Goal: Task Accomplishment & Management: Manage account settings

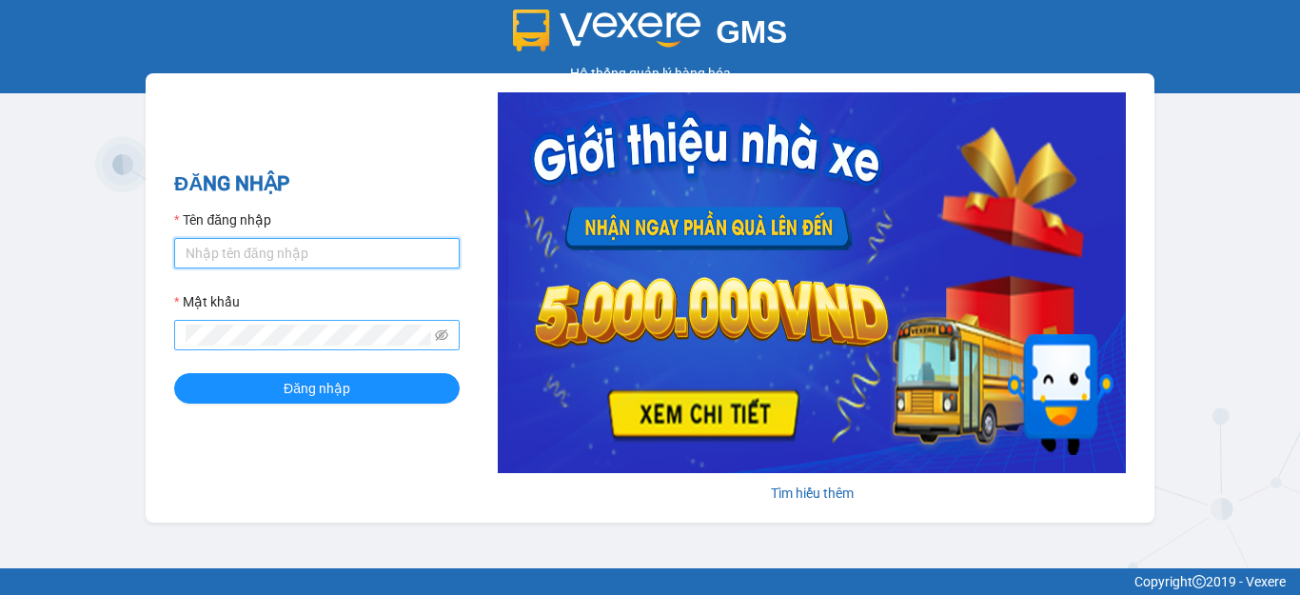
type input "hang2.xedn"
click at [441, 332] on icon "eye-invisible" at bounding box center [441, 334] width 13 height 13
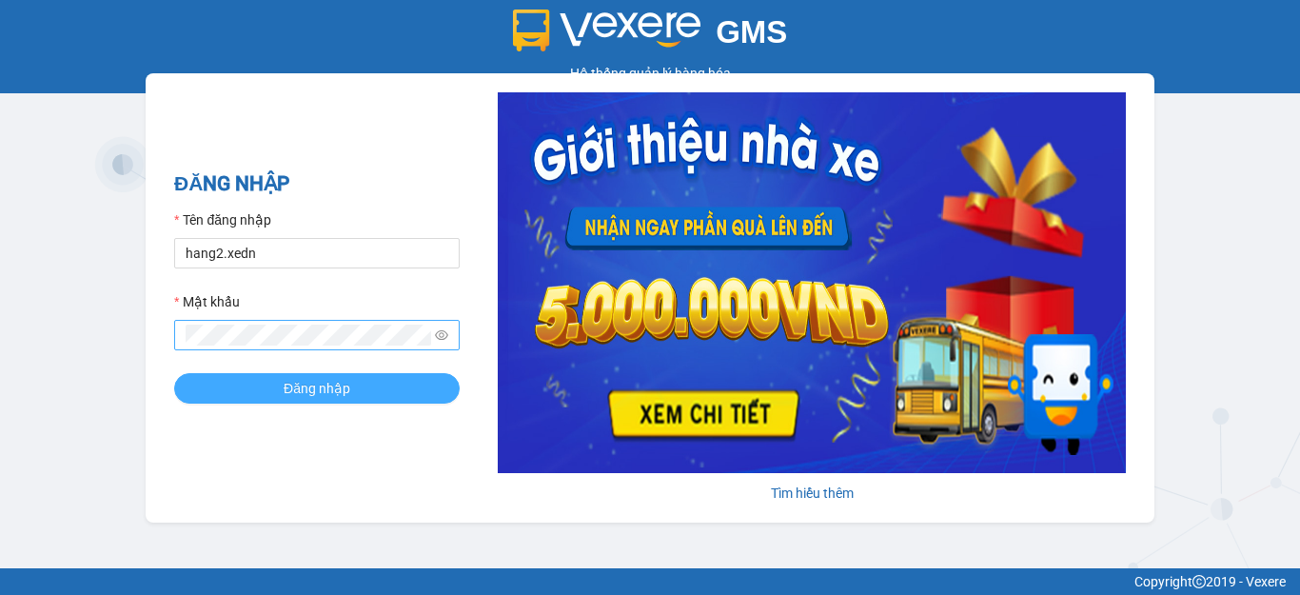
click at [415, 389] on button "Đăng nhập" at bounding box center [317, 388] width 286 height 30
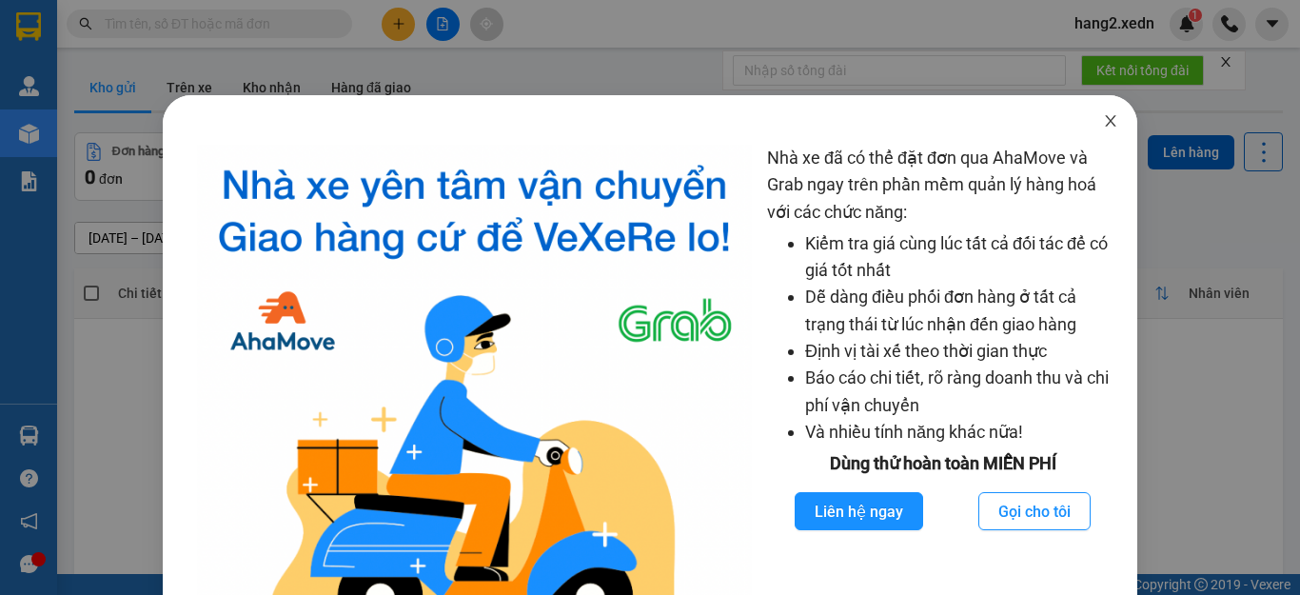
click at [1105, 128] on span "Close" at bounding box center [1110, 121] width 53 height 53
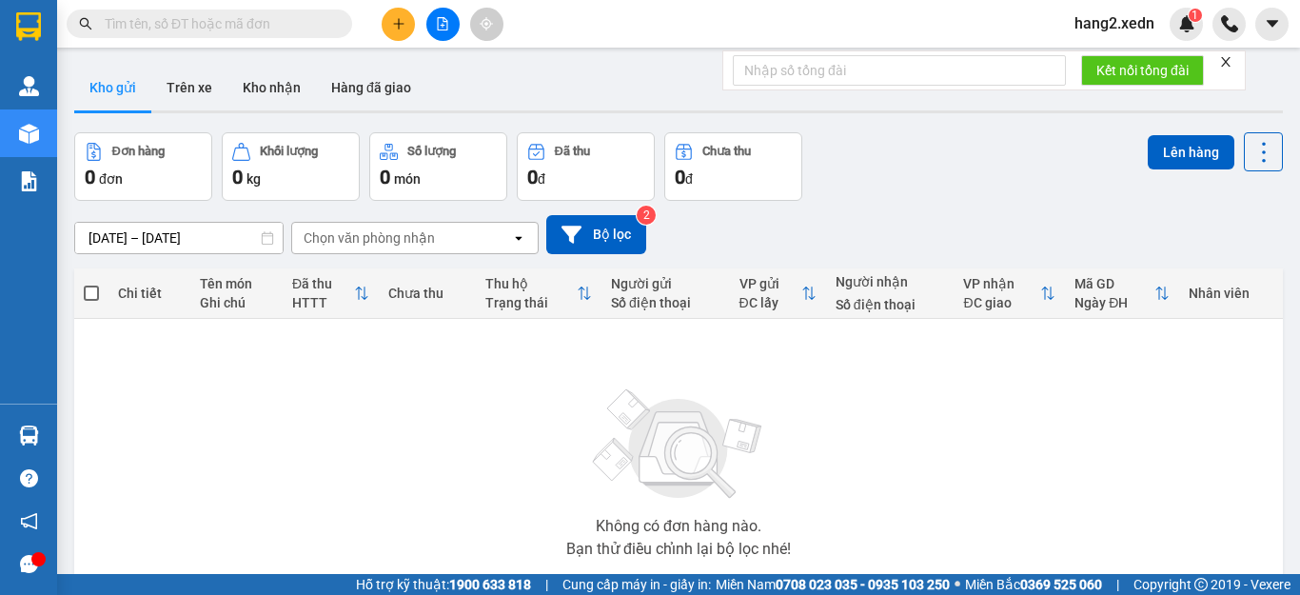
click at [1228, 66] on icon "close" at bounding box center [1225, 61] width 13 height 13
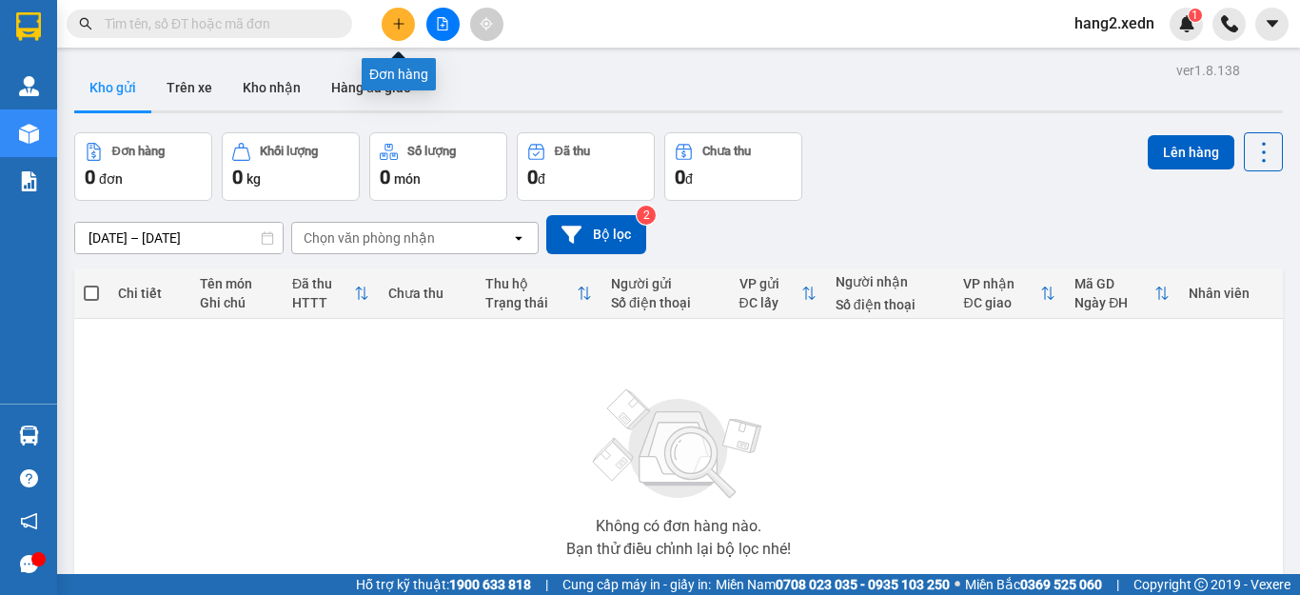
click at [397, 27] on icon "plus" at bounding box center [398, 23] width 13 height 13
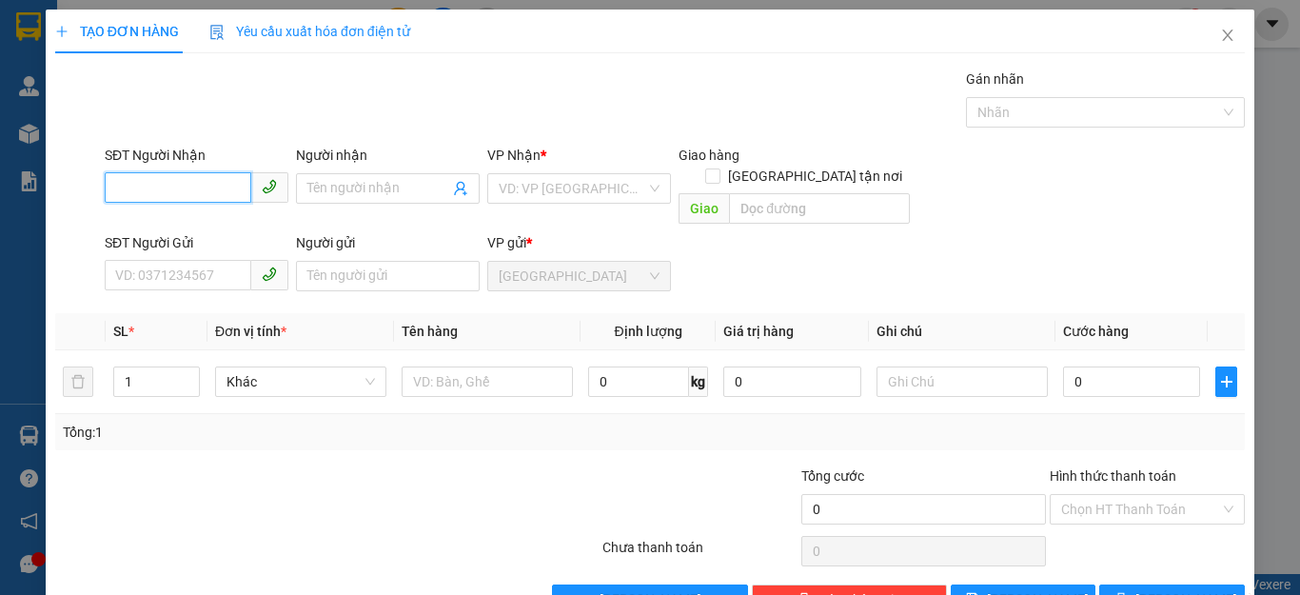
type input "9"
type input "0933728932"
click at [339, 180] on input "Người nhận" at bounding box center [378, 188] width 142 height 21
click at [367, 192] on input "L" at bounding box center [378, 188] width 142 height 21
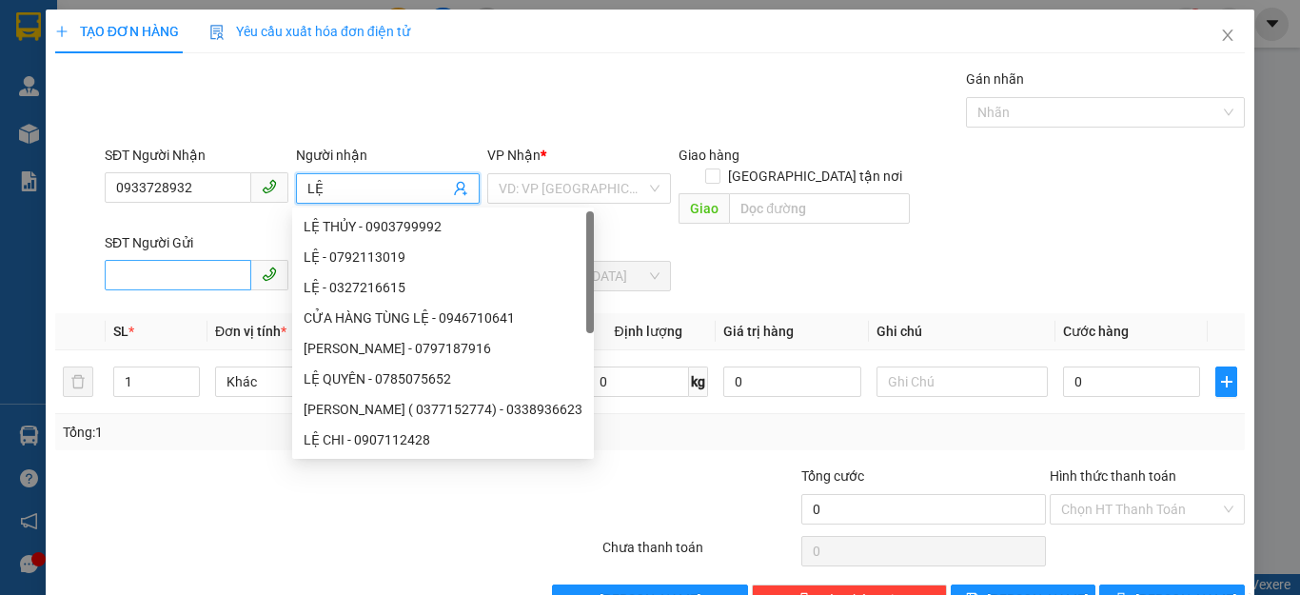
type input "LỆ"
click at [124, 260] on input "SĐT Người Gửi" at bounding box center [178, 275] width 147 height 30
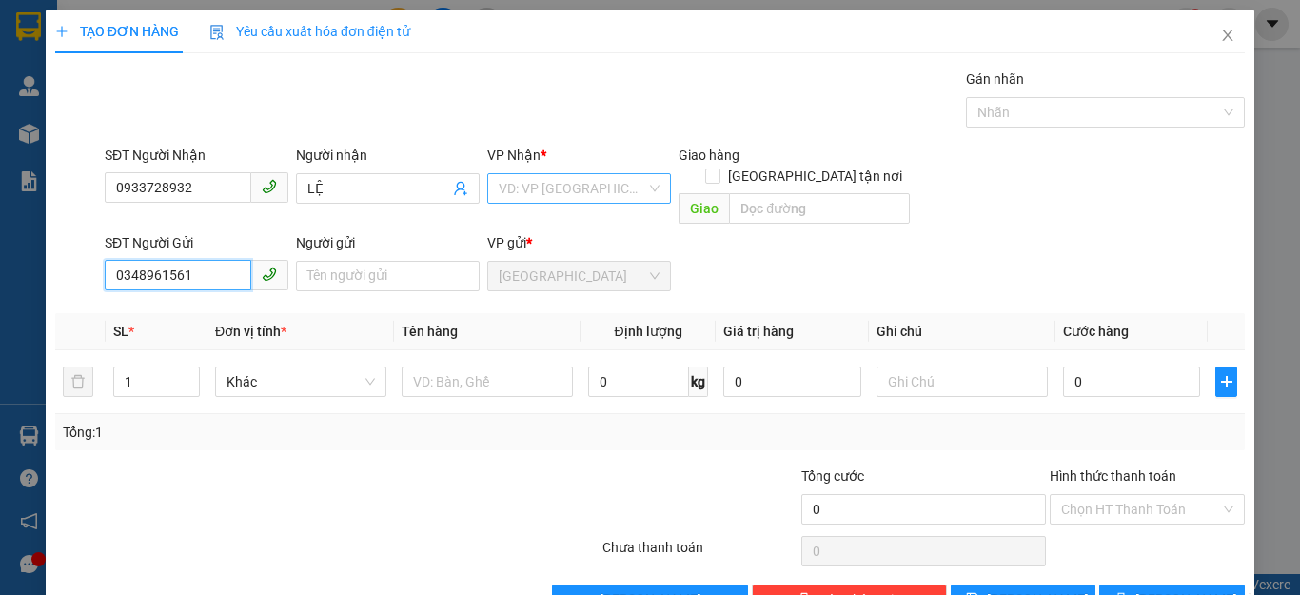
type input "0348961561"
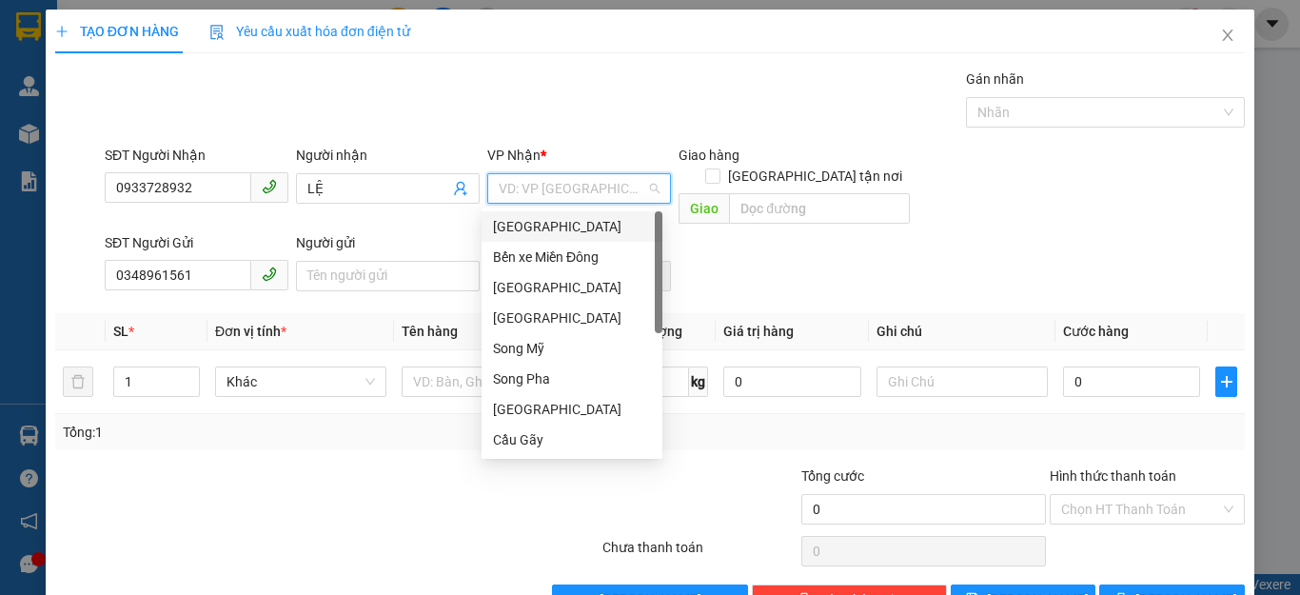
click at [527, 177] on input "search" at bounding box center [573, 188] width 148 height 29
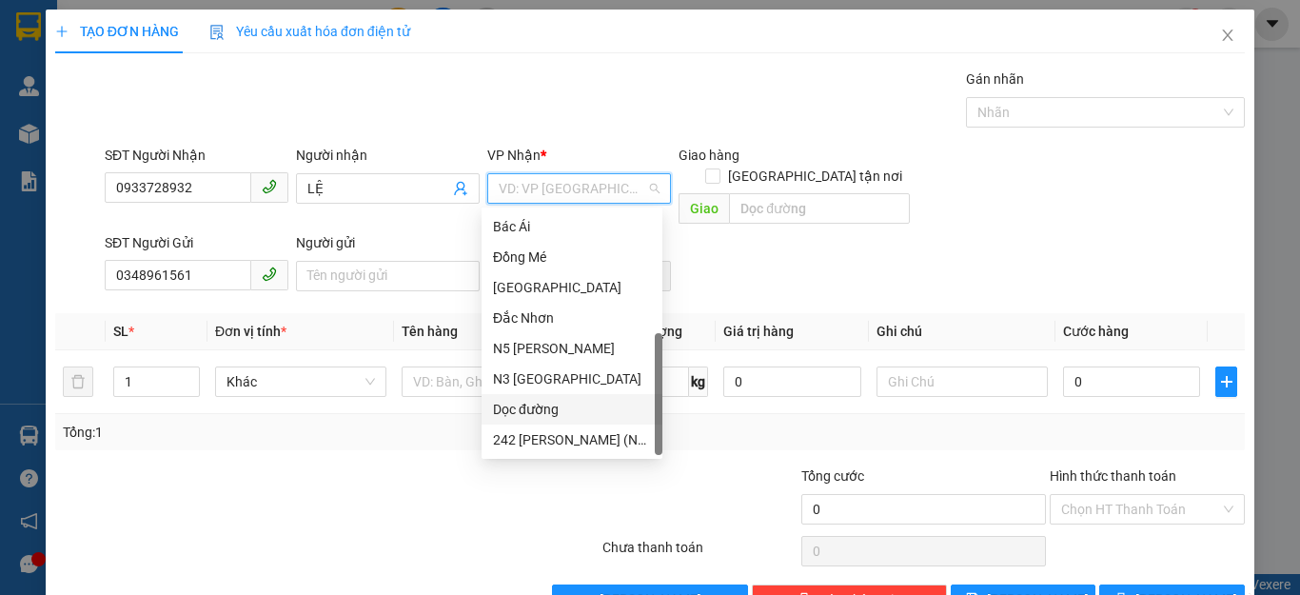
click at [540, 401] on div "Dọc đường" at bounding box center [572, 409] width 158 height 21
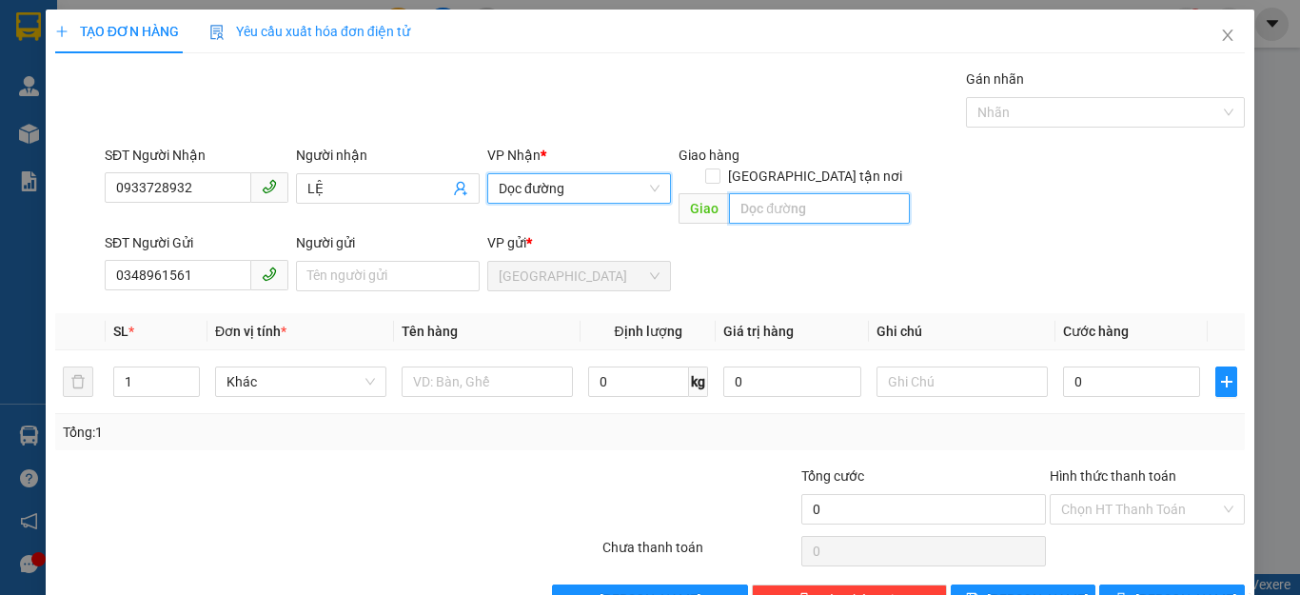
click at [746, 193] on input "text" at bounding box center [819, 208] width 181 height 30
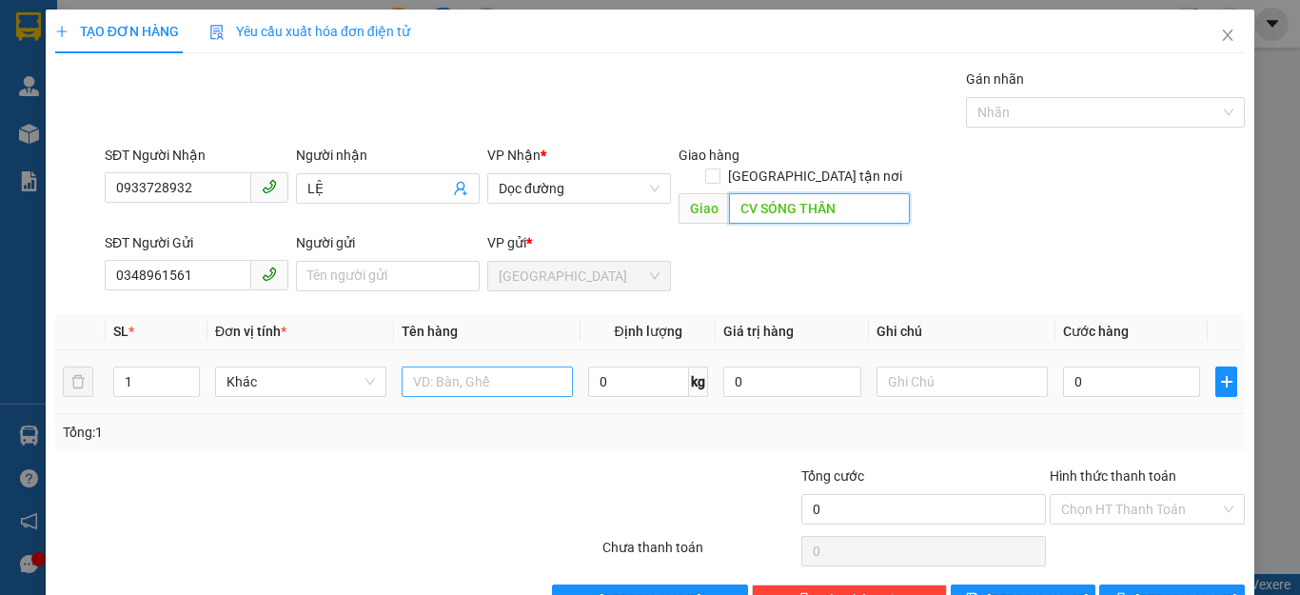
type input "CV SÓNG THẦN"
click at [478, 366] on input "text" at bounding box center [487, 381] width 171 height 30
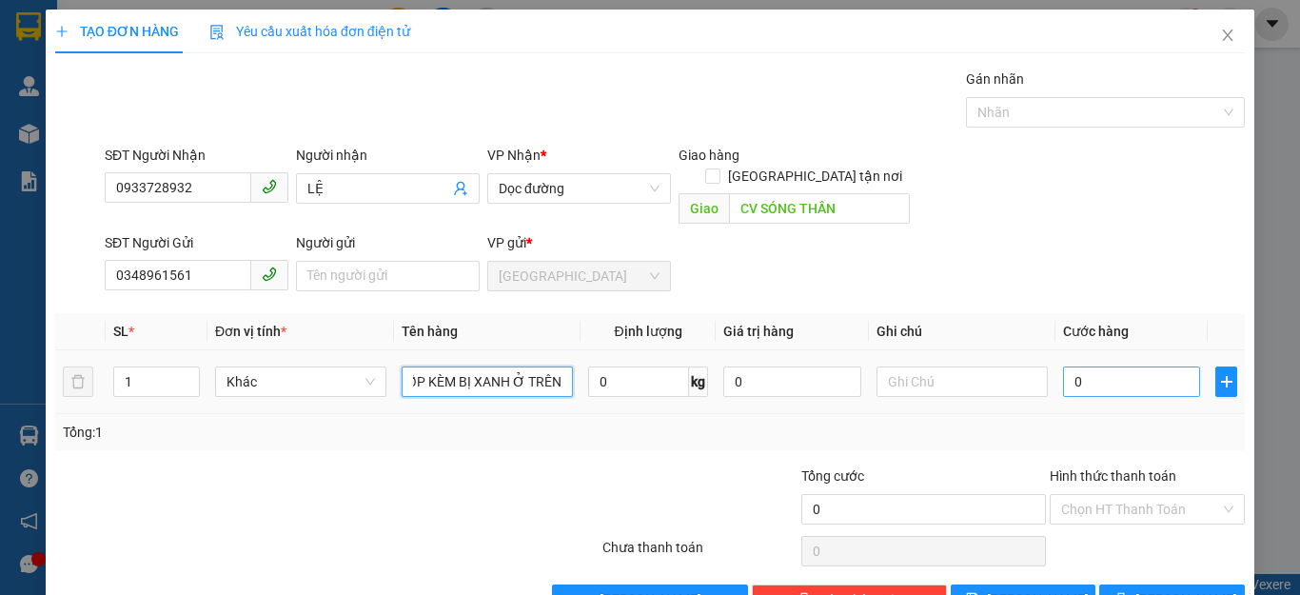
type input "1 THÙNG XỐP KÈM BỊ XANH Ở TRÊN"
click at [1094, 366] on input "0" at bounding box center [1131, 381] width 137 height 30
type input "8"
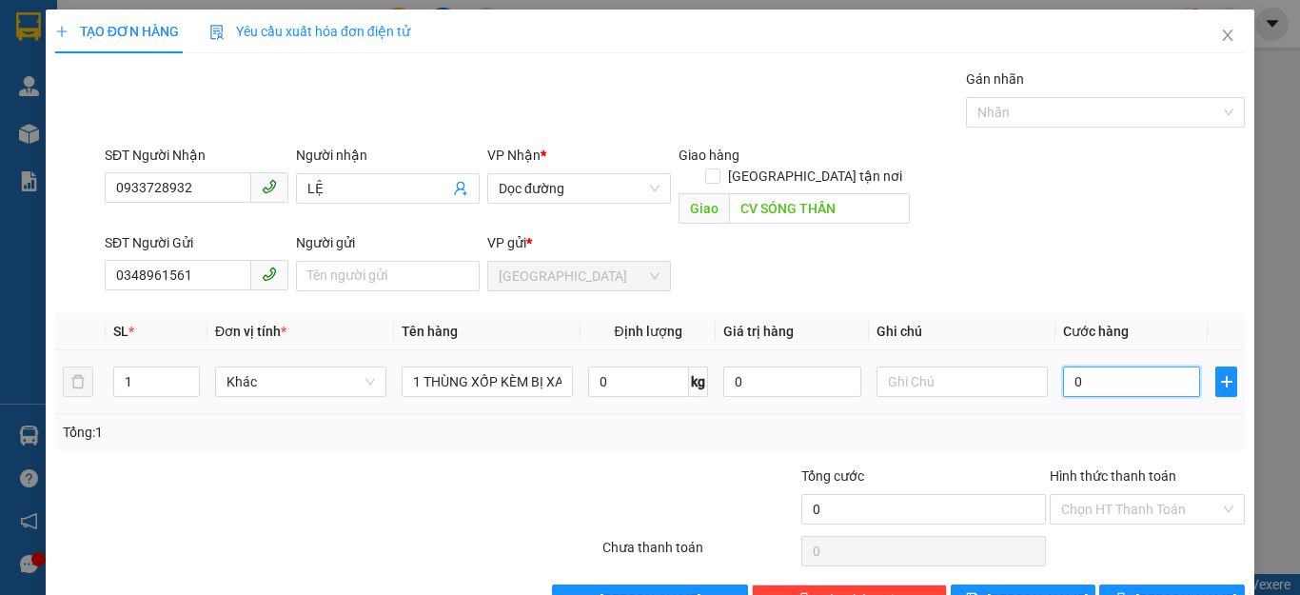
type input "8"
type input "80"
type input "800"
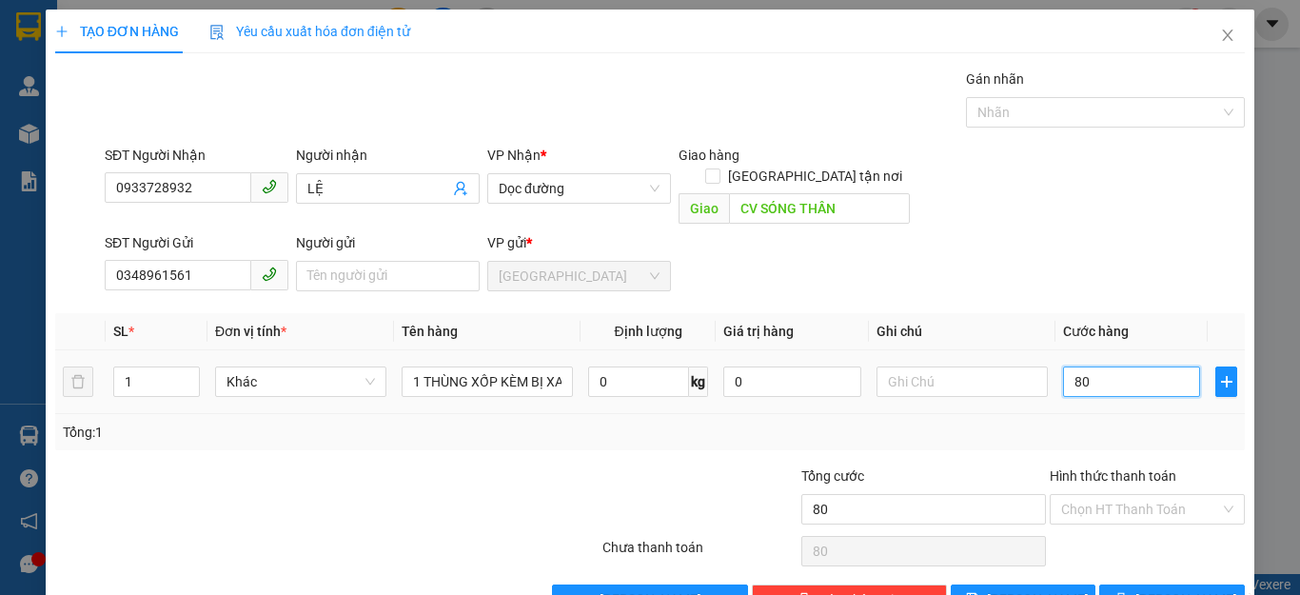
type input "800"
type input "8.000"
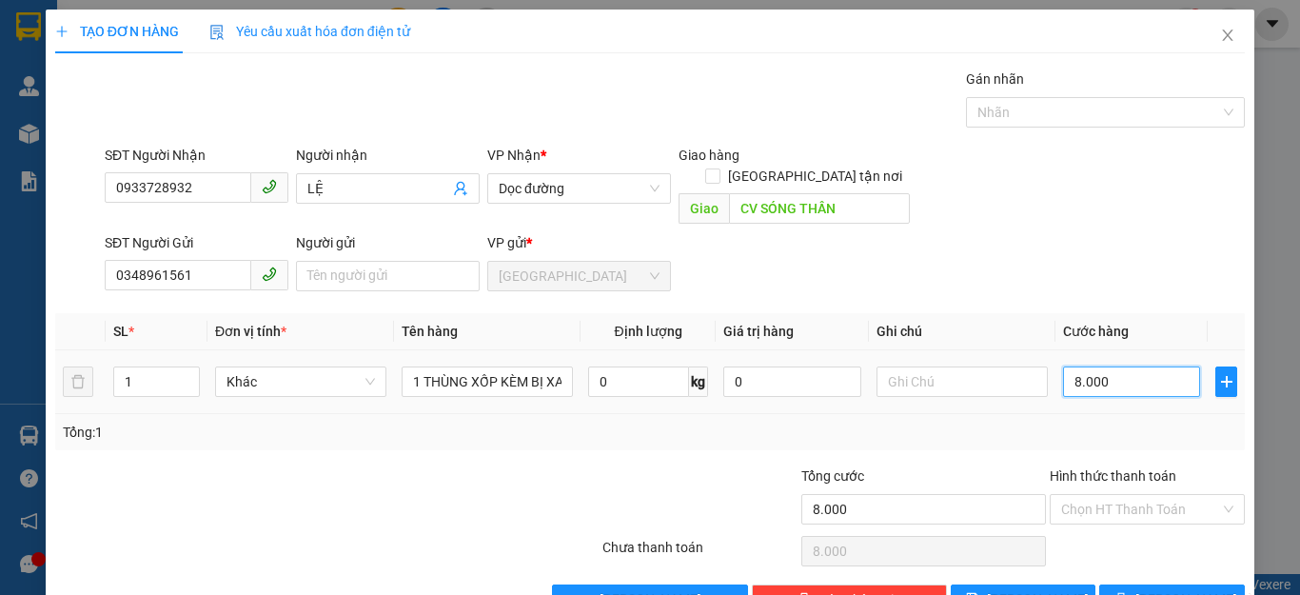
type input "80.000"
type input "800.000"
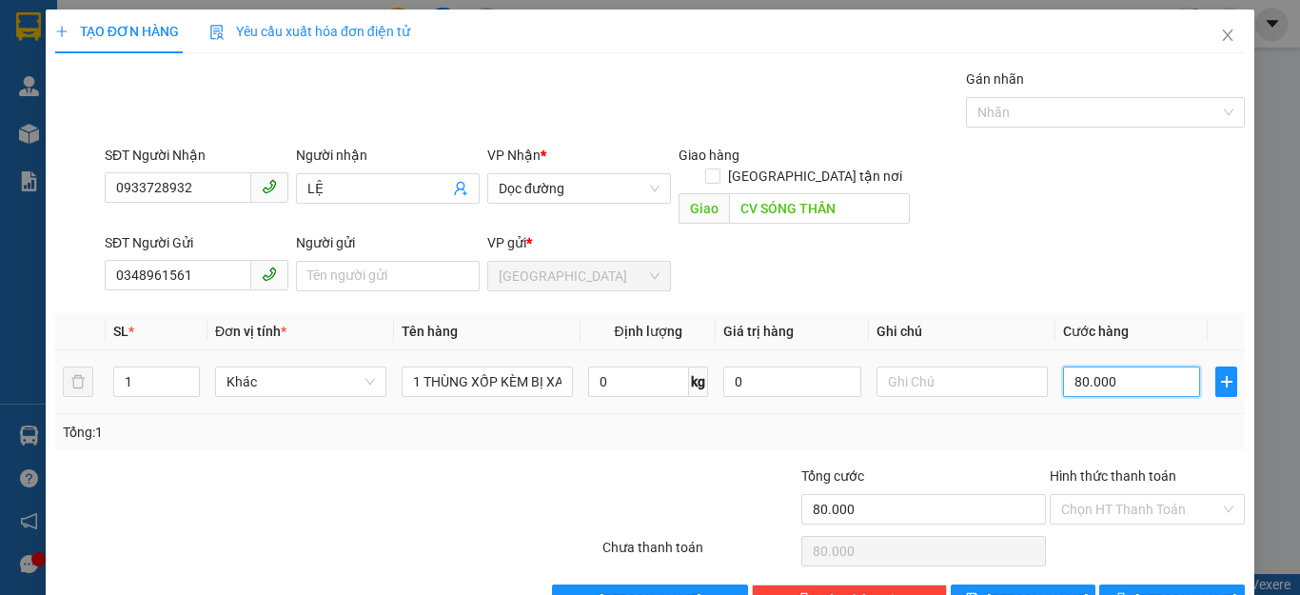
type input "800.000"
type input "80.000"
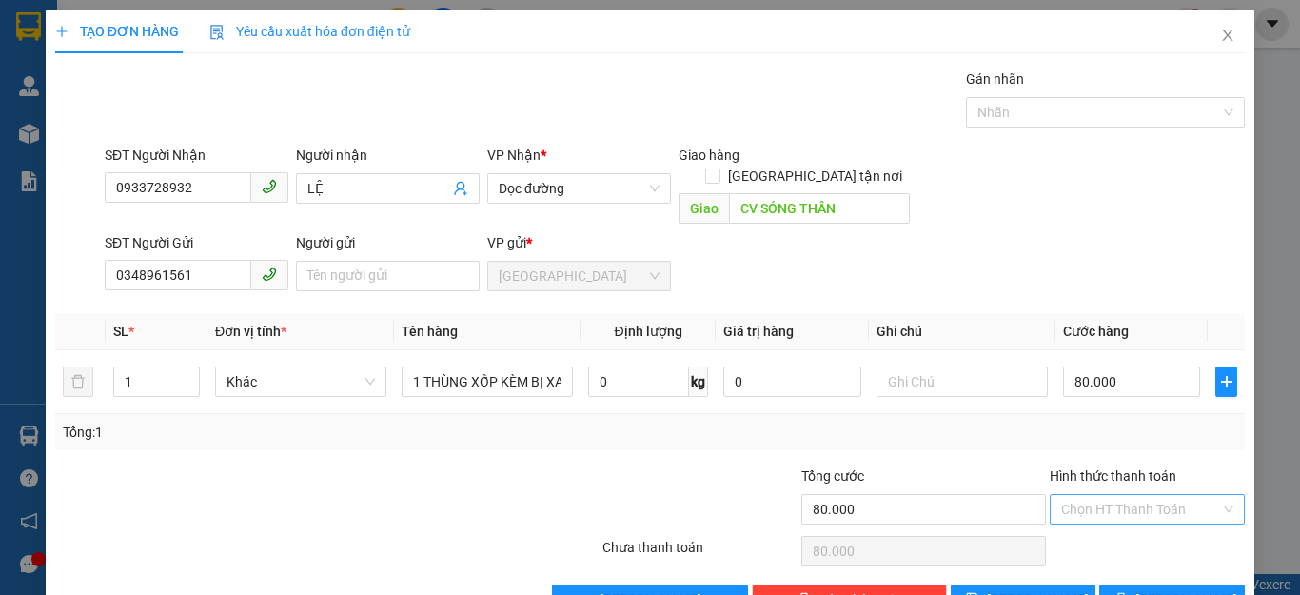
click at [1112, 495] on input "Hình thức thanh toán" at bounding box center [1140, 509] width 159 height 29
click at [1117, 526] on div "Tại văn phòng" at bounding box center [1133, 526] width 169 height 21
type input "0"
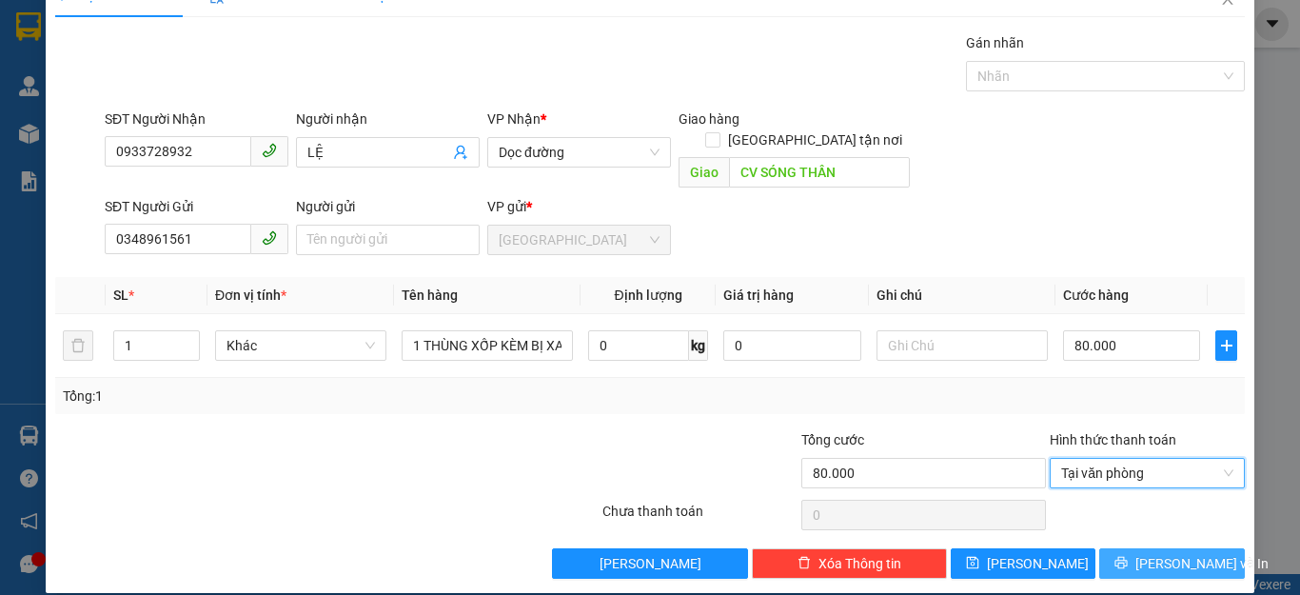
click at [1136, 548] on button "[PERSON_NAME] và In" at bounding box center [1172, 563] width 146 height 30
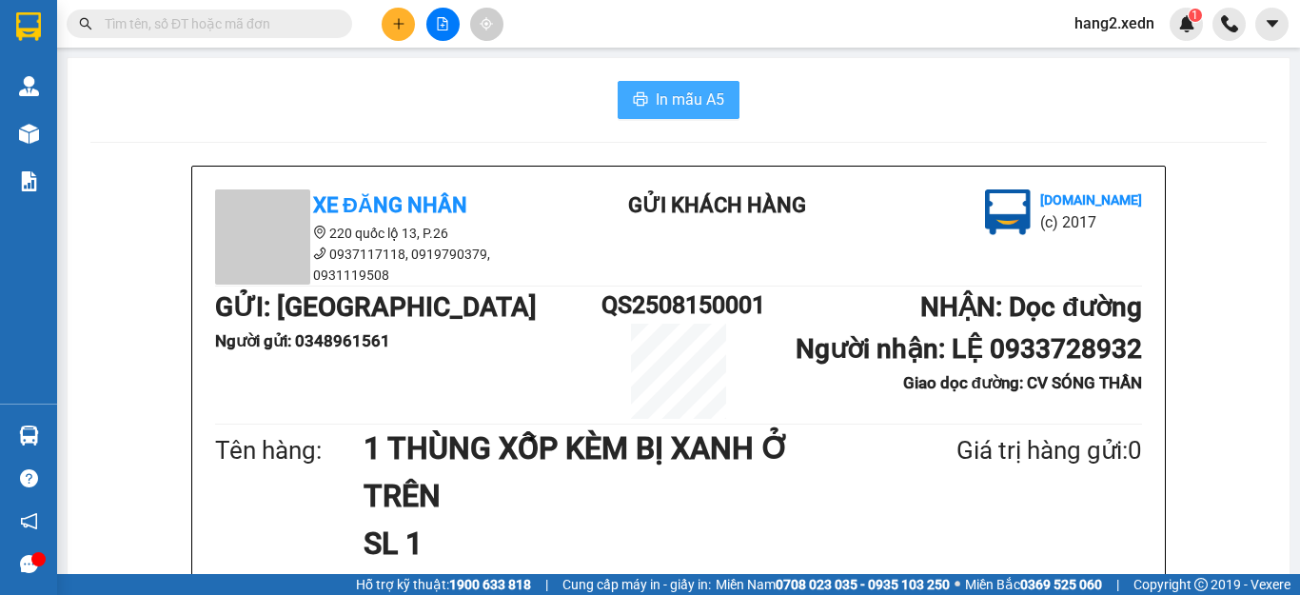
click at [656, 92] on span "In mẫu A5" at bounding box center [690, 100] width 69 height 24
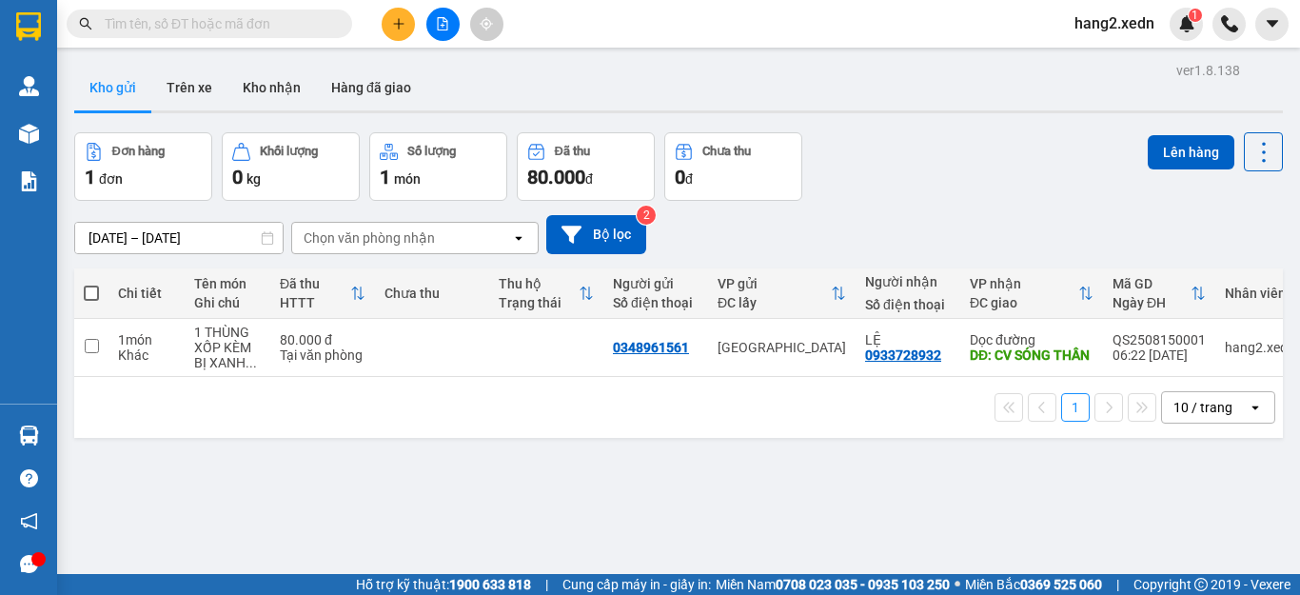
click at [438, 24] on icon "file-add" at bounding box center [443, 23] width 10 height 13
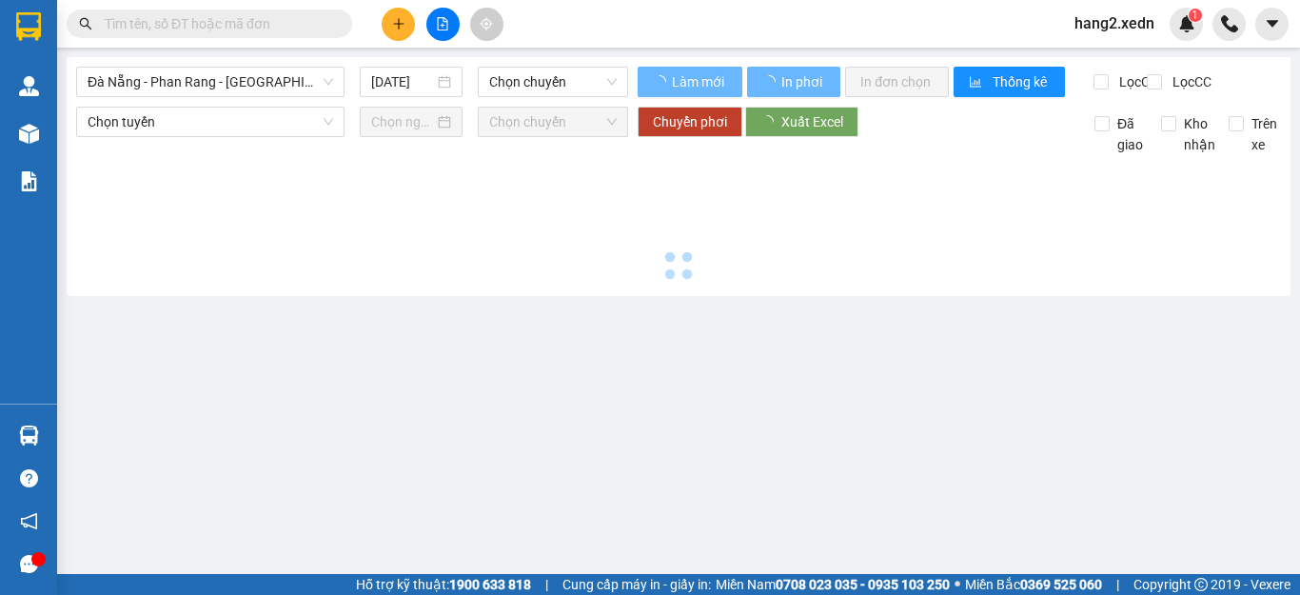
type input "[DATE]"
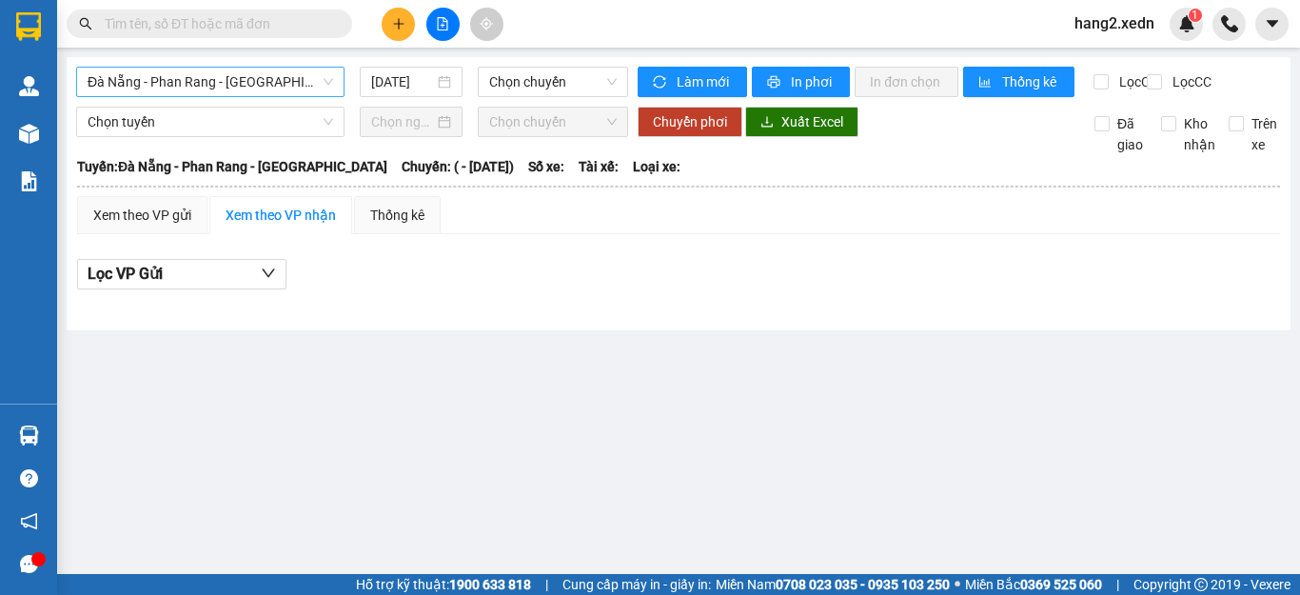
click at [245, 89] on span "Đà Nẵng - Phan Rang - [GEOGRAPHIC_DATA]" at bounding box center [211, 82] width 246 height 29
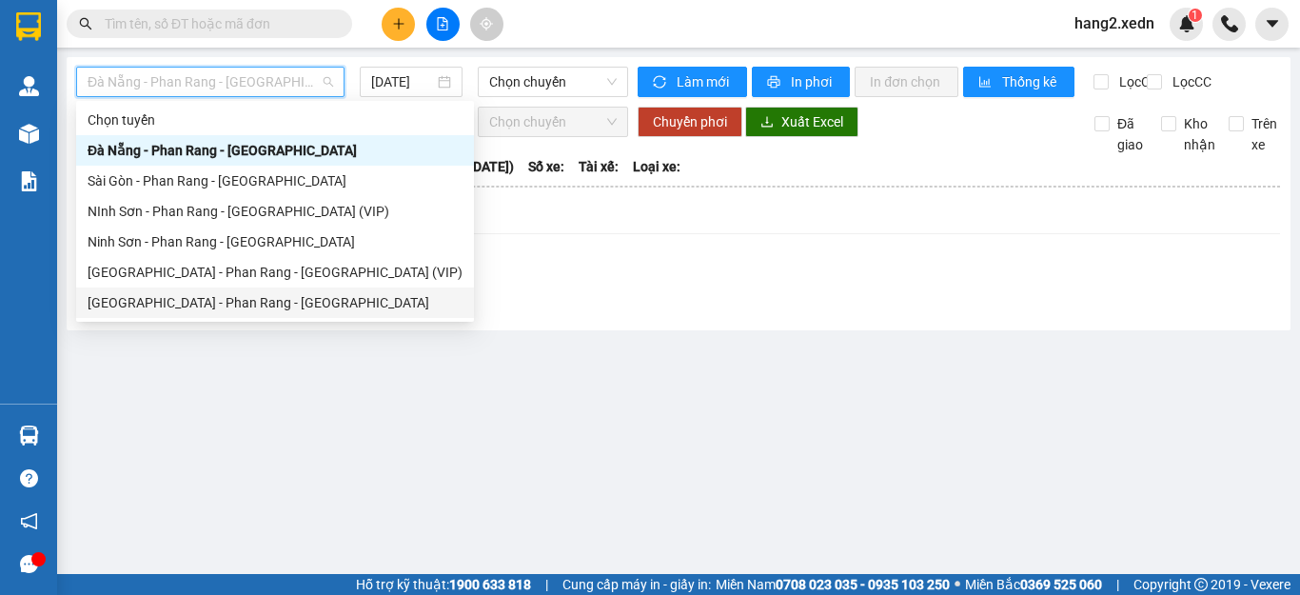
click at [168, 306] on div "[GEOGRAPHIC_DATA] - Phan Rang - [GEOGRAPHIC_DATA]" at bounding box center [275, 302] width 375 height 21
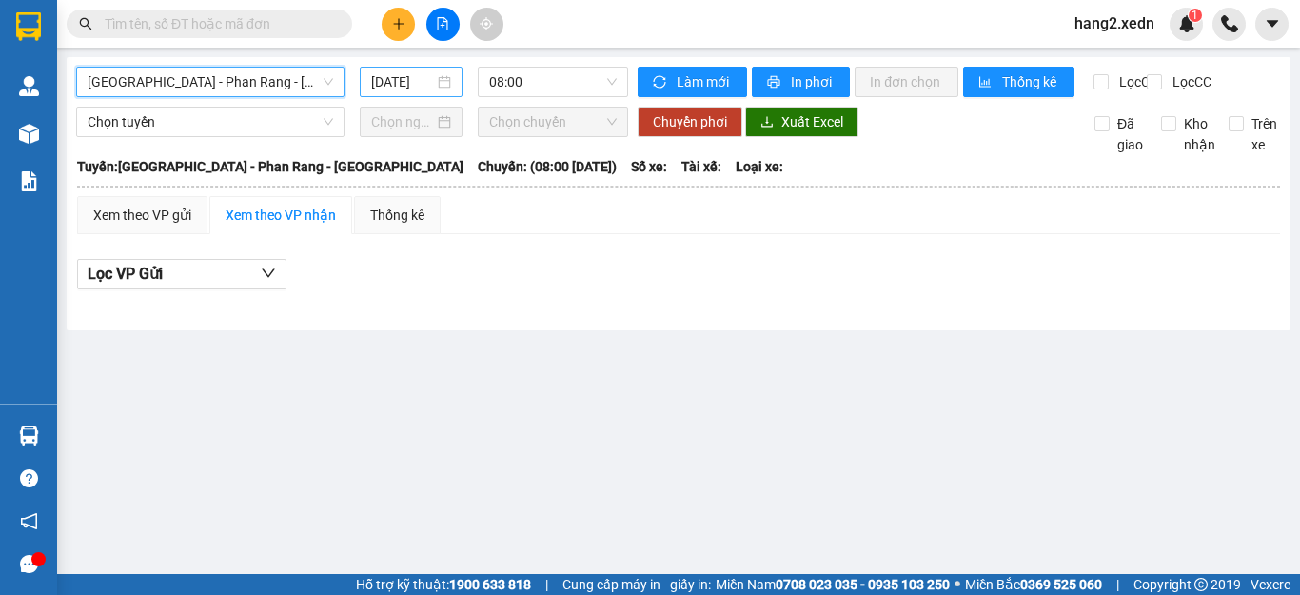
click at [407, 80] on input "[DATE]" at bounding box center [402, 81] width 63 height 21
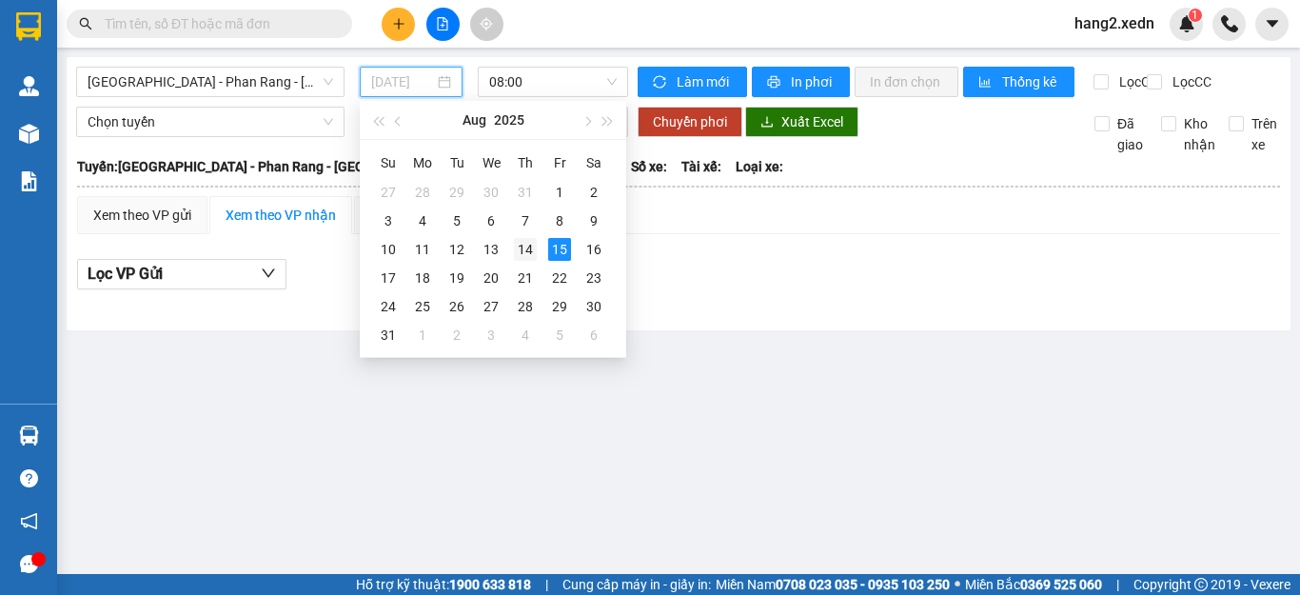
click at [520, 246] on div "14" at bounding box center [525, 249] width 23 height 23
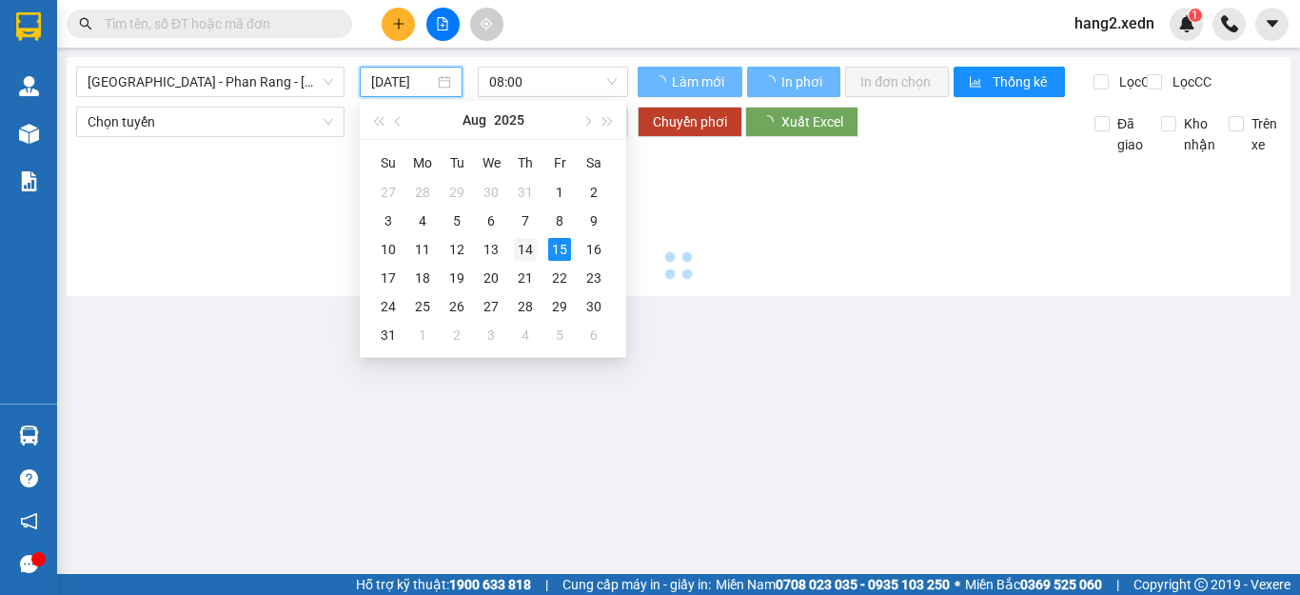
type input "14/08/2025"
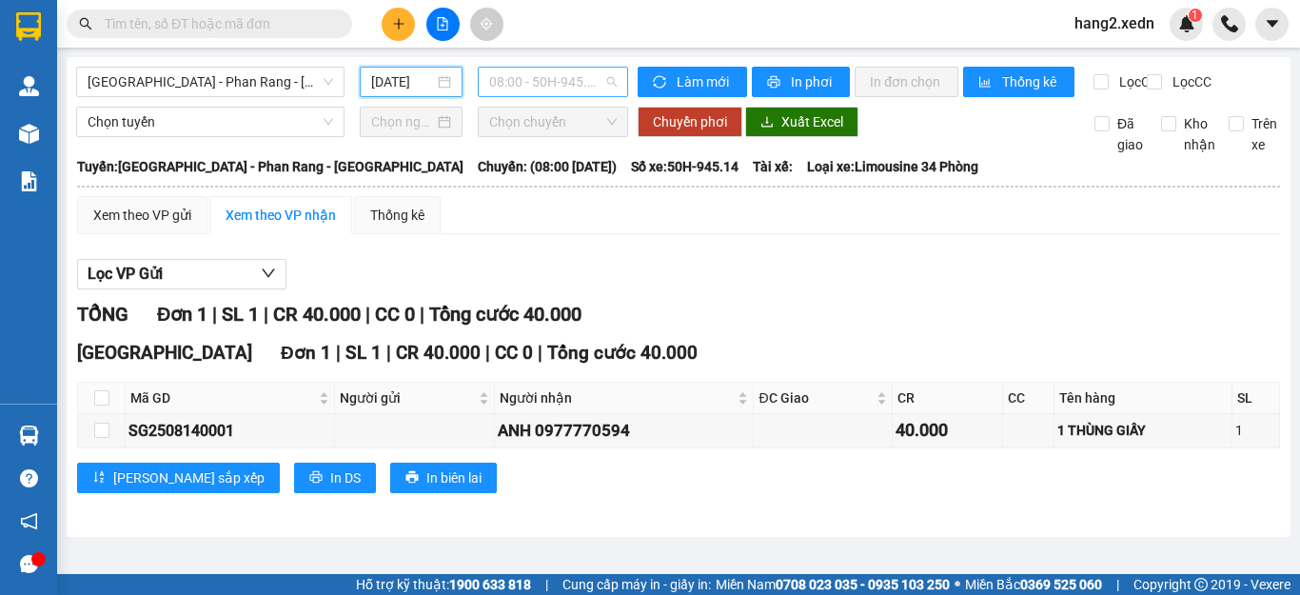
click at [558, 77] on span "08:00 - 50H-945.14" at bounding box center [553, 82] width 128 height 29
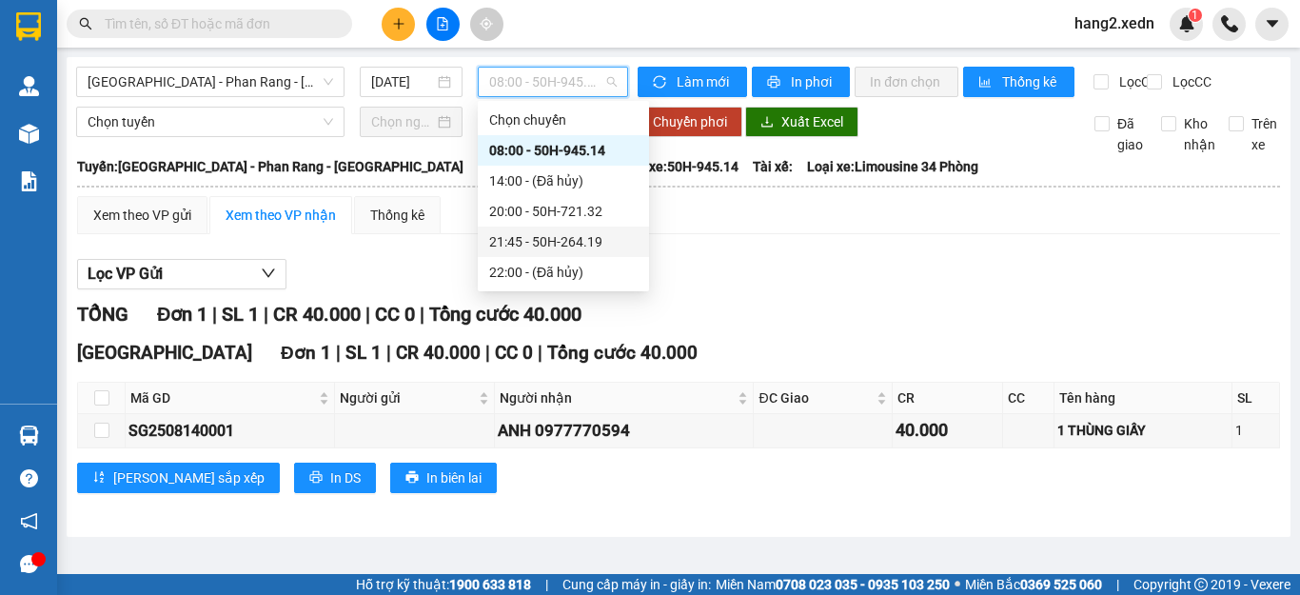
click at [563, 243] on div "21:45 - 50H-264.19" at bounding box center [563, 241] width 148 height 21
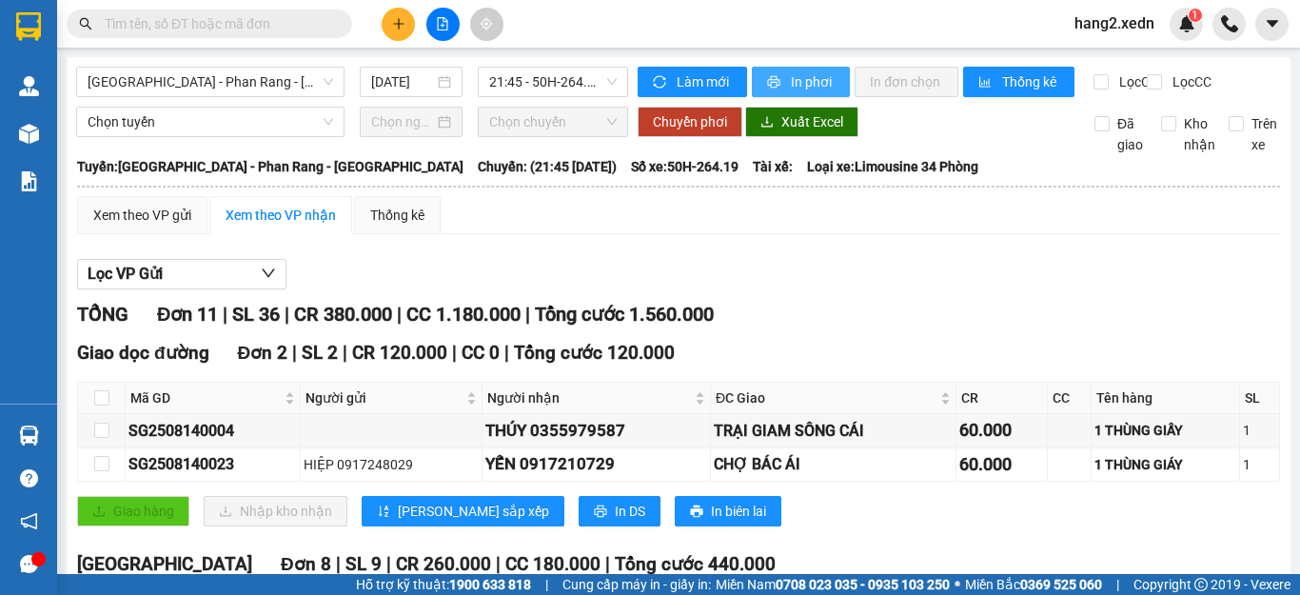
click at [791, 75] on span "In phơi" at bounding box center [813, 81] width 44 height 21
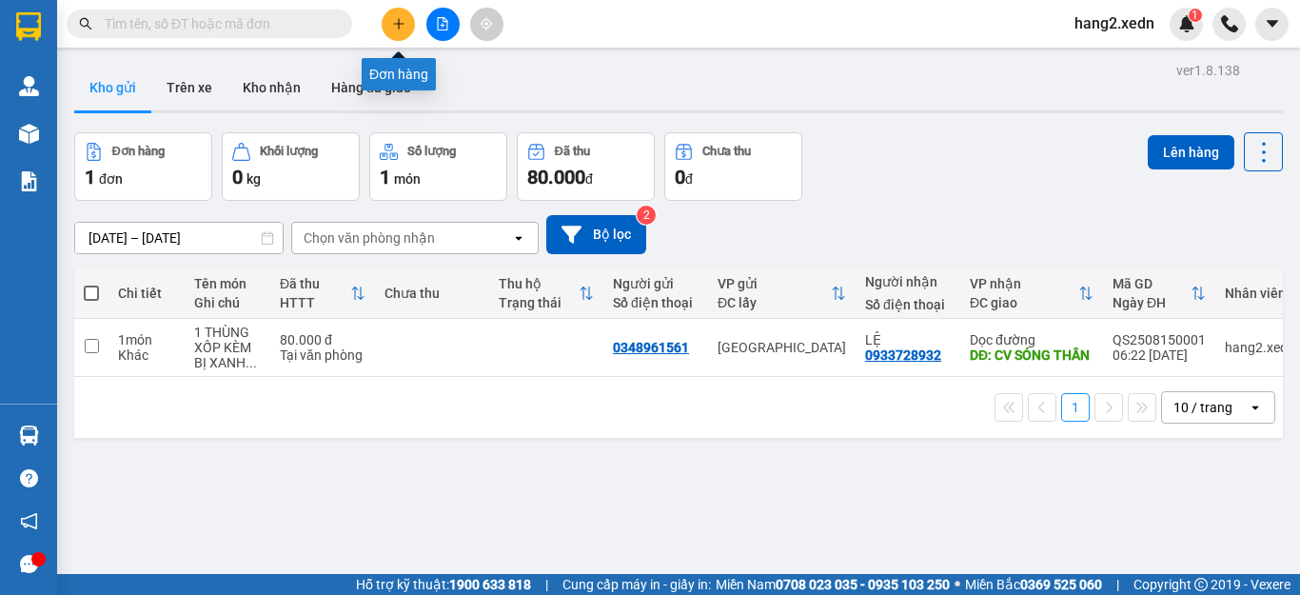
click at [400, 22] on icon "plus" at bounding box center [398, 23] width 13 height 13
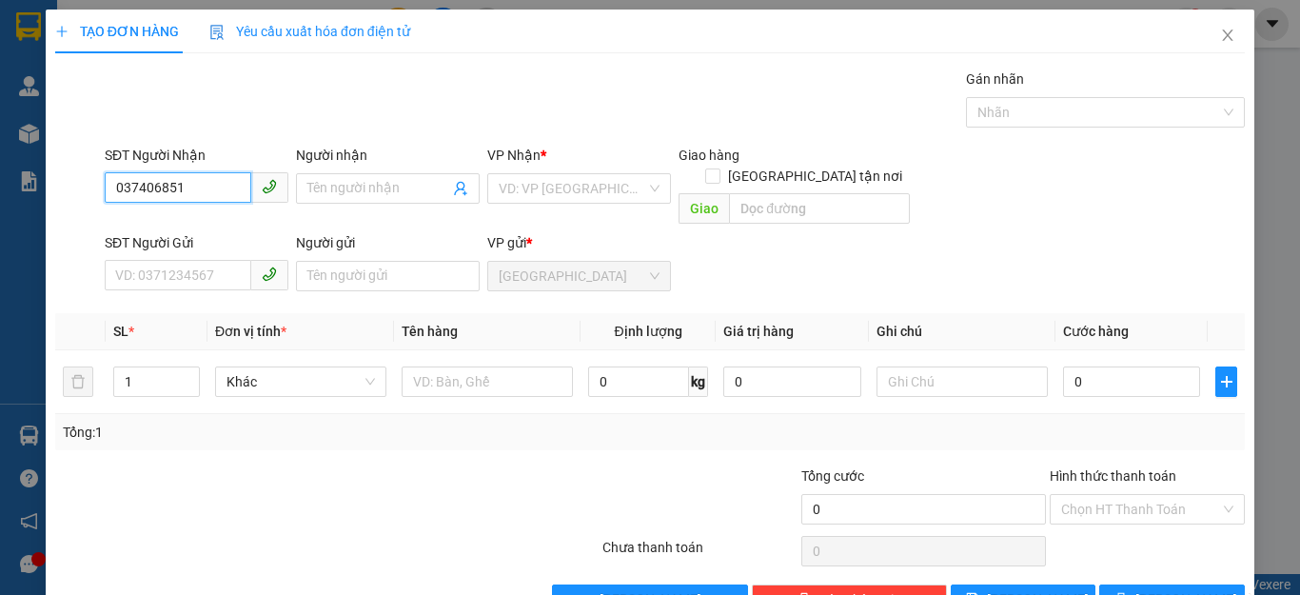
type input "0374068512"
click at [233, 224] on div "0374068512 - HIỀN" at bounding box center [194, 226] width 158 height 21
type input "HIỀN"
type input "N3 SÔNG LŨY"
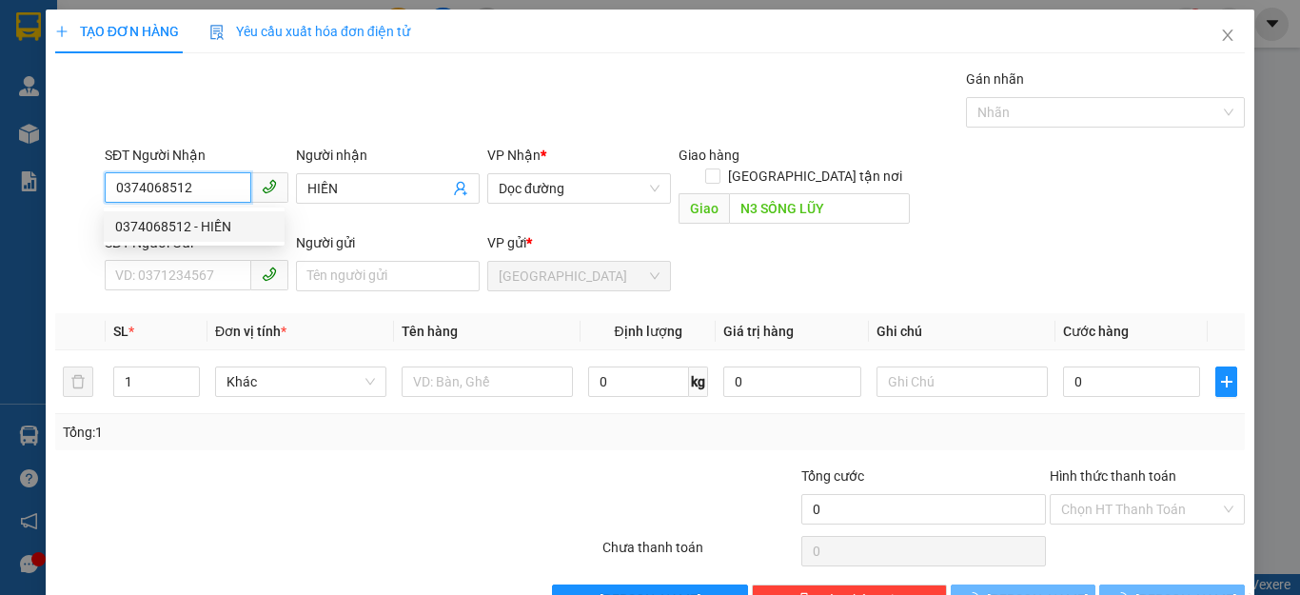
type input "80.000"
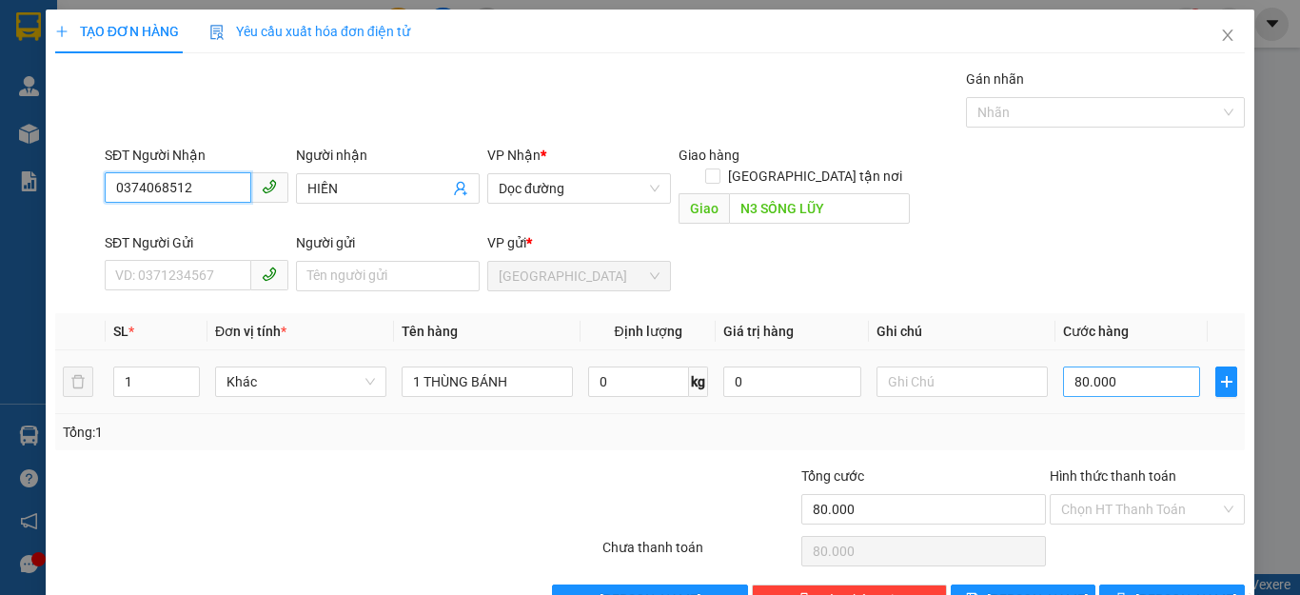
type input "0374068512"
click at [1158, 366] on input "80.000" at bounding box center [1131, 381] width 137 height 30
type input "1"
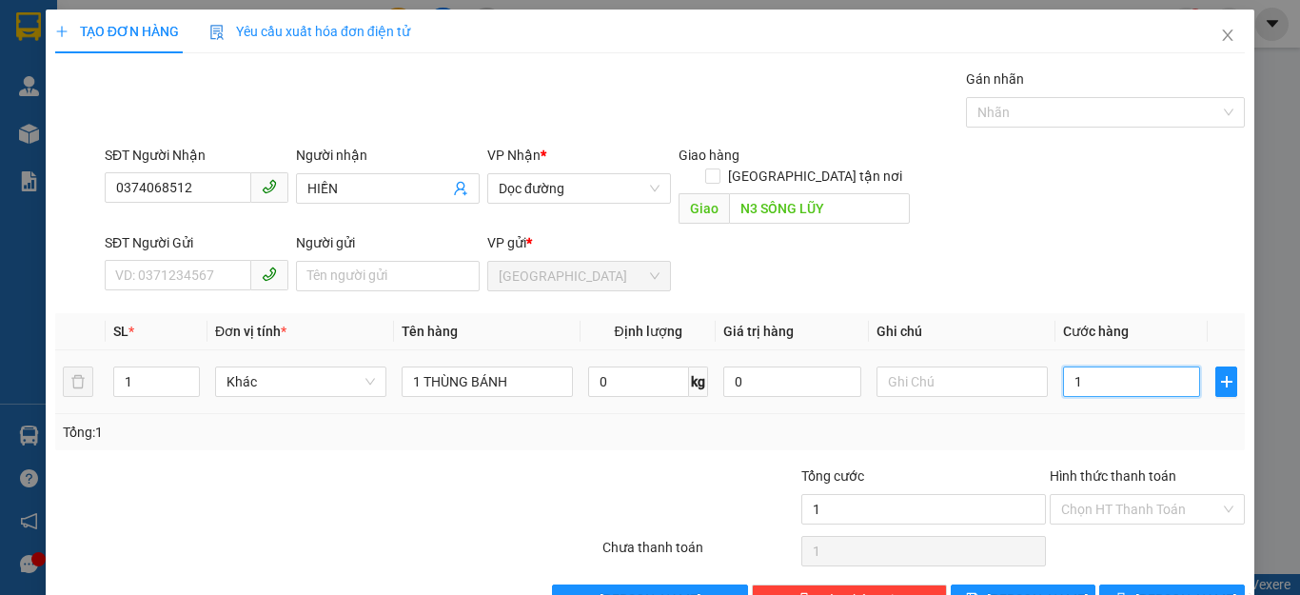
type input "10"
type input "100"
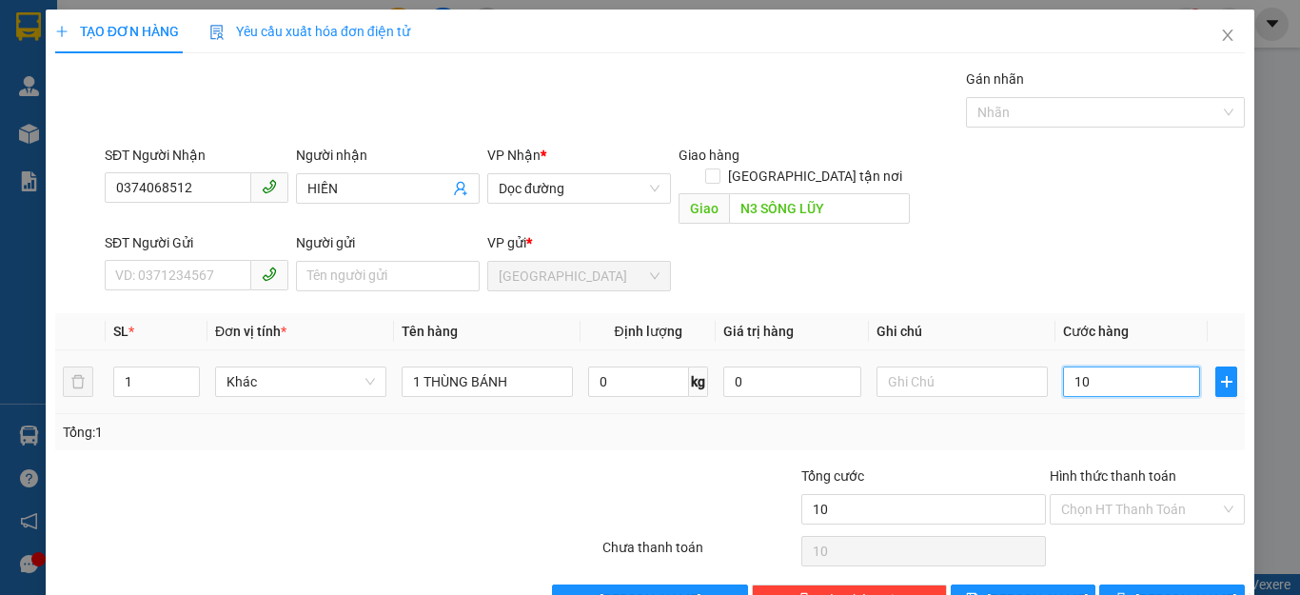
type input "100"
type input "1.000"
type input "10.000"
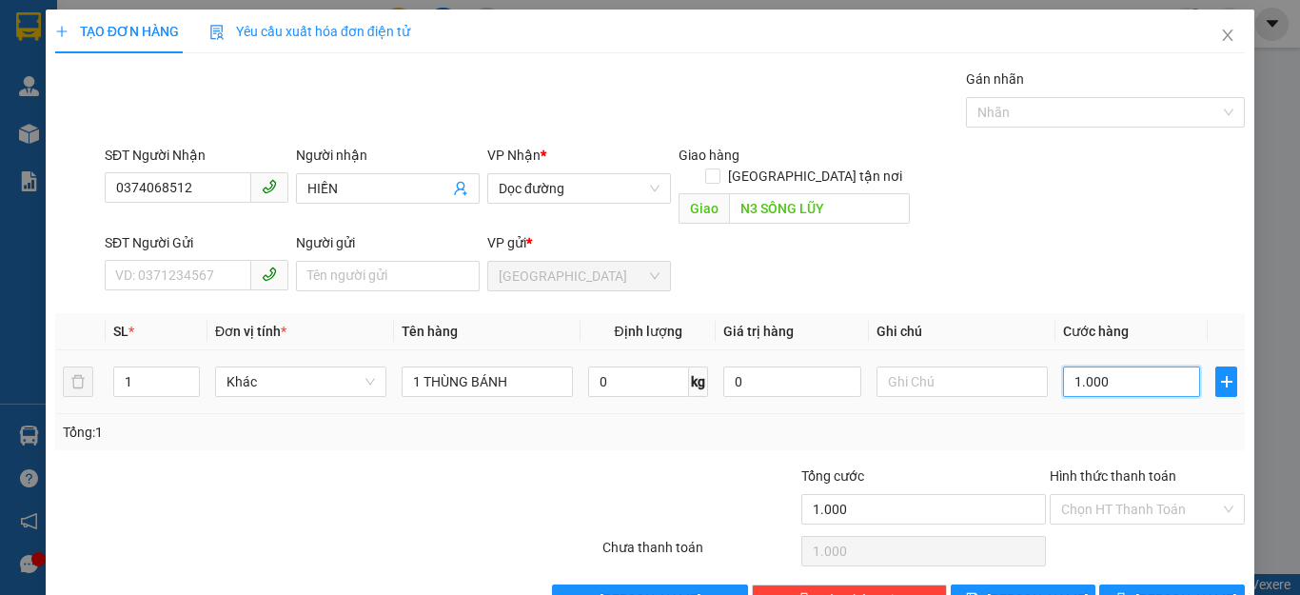
type input "10.000"
type input "100.000"
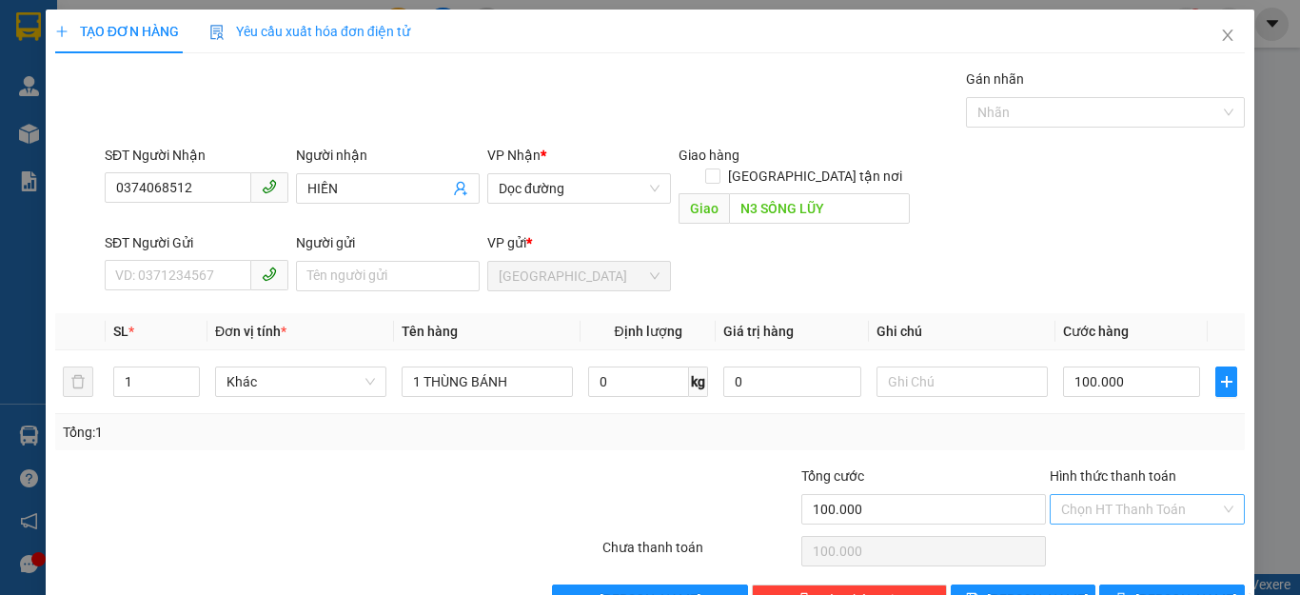
click at [1153, 495] on input "Hình thức thanh toán" at bounding box center [1140, 509] width 159 height 29
click at [1112, 524] on div "Tại văn phòng" at bounding box center [1133, 526] width 169 height 21
type input "0"
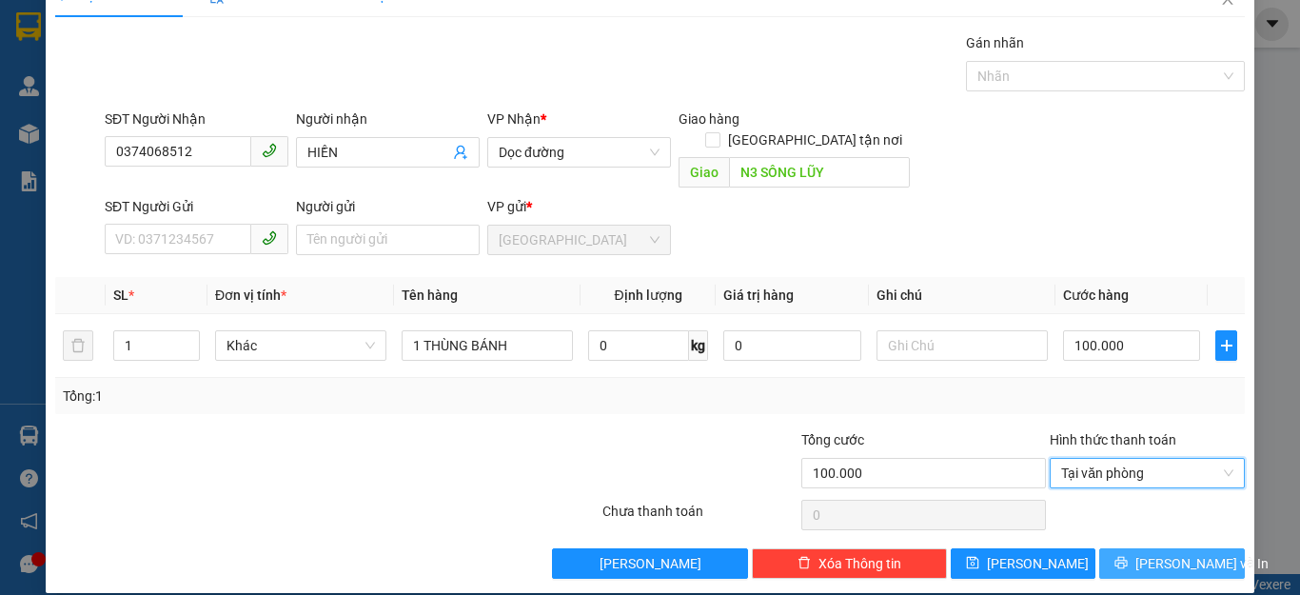
click at [1155, 553] on span "[PERSON_NAME] và In" at bounding box center [1201, 563] width 133 height 21
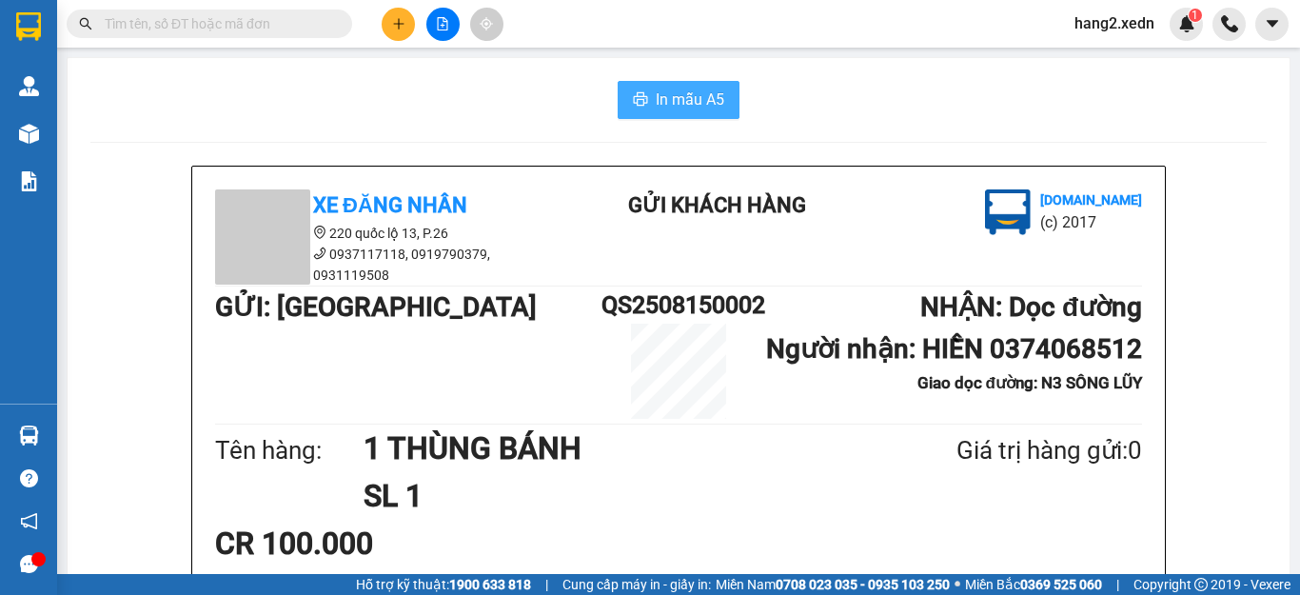
click at [691, 100] on span "In mẫu A5" at bounding box center [690, 100] width 69 height 24
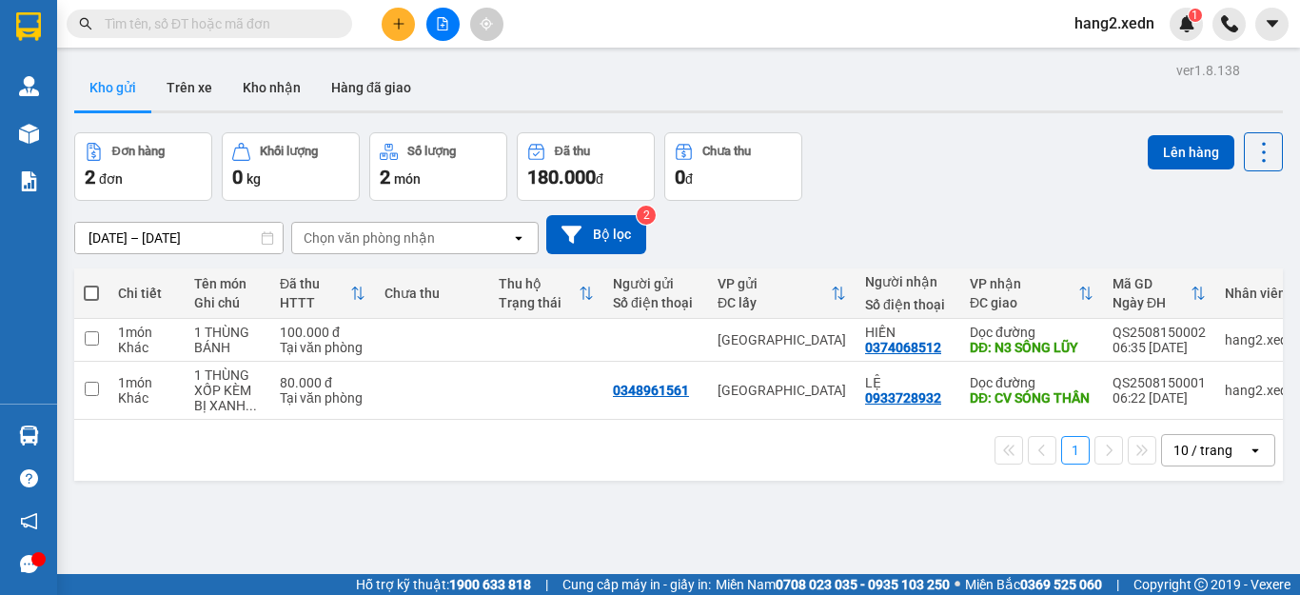
click at [266, 25] on input "text" at bounding box center [217, 23] width 225 height 21
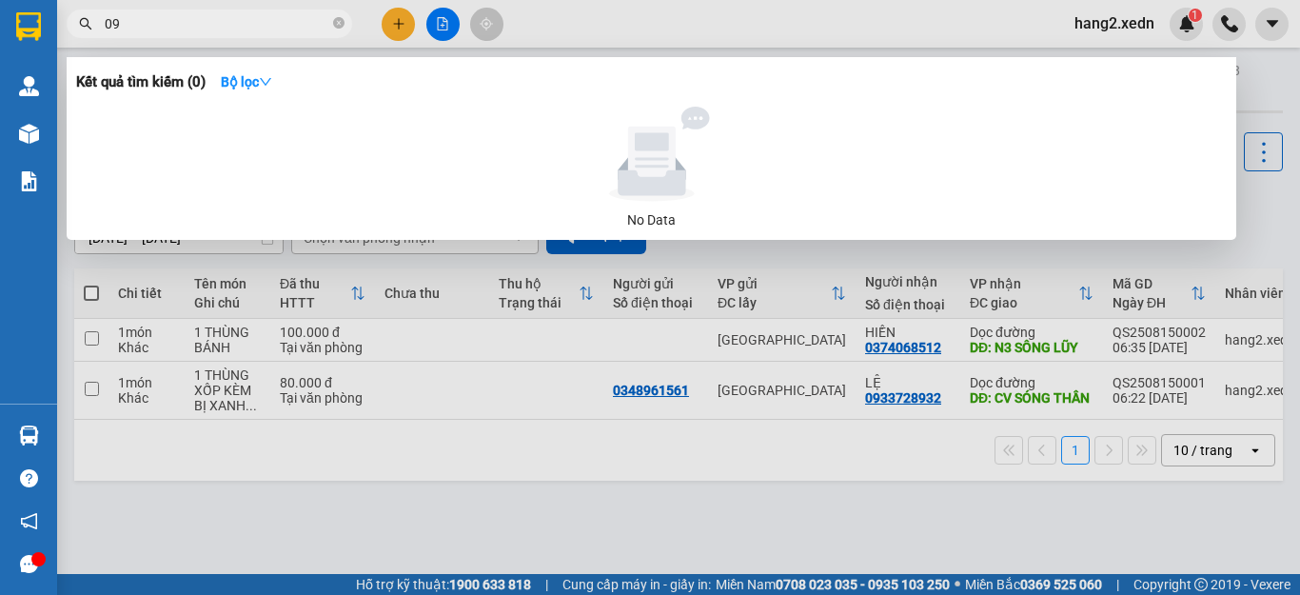
type input "0"
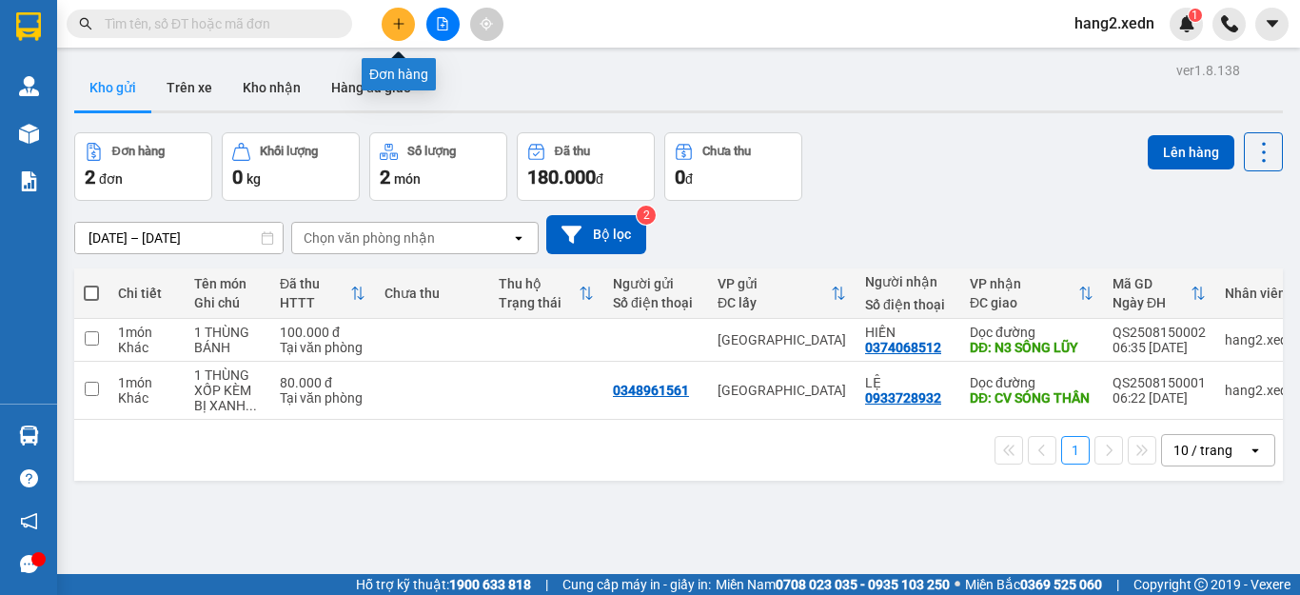
click at [405, 30] on button at bounding box center [398, 24] width 33 height 33
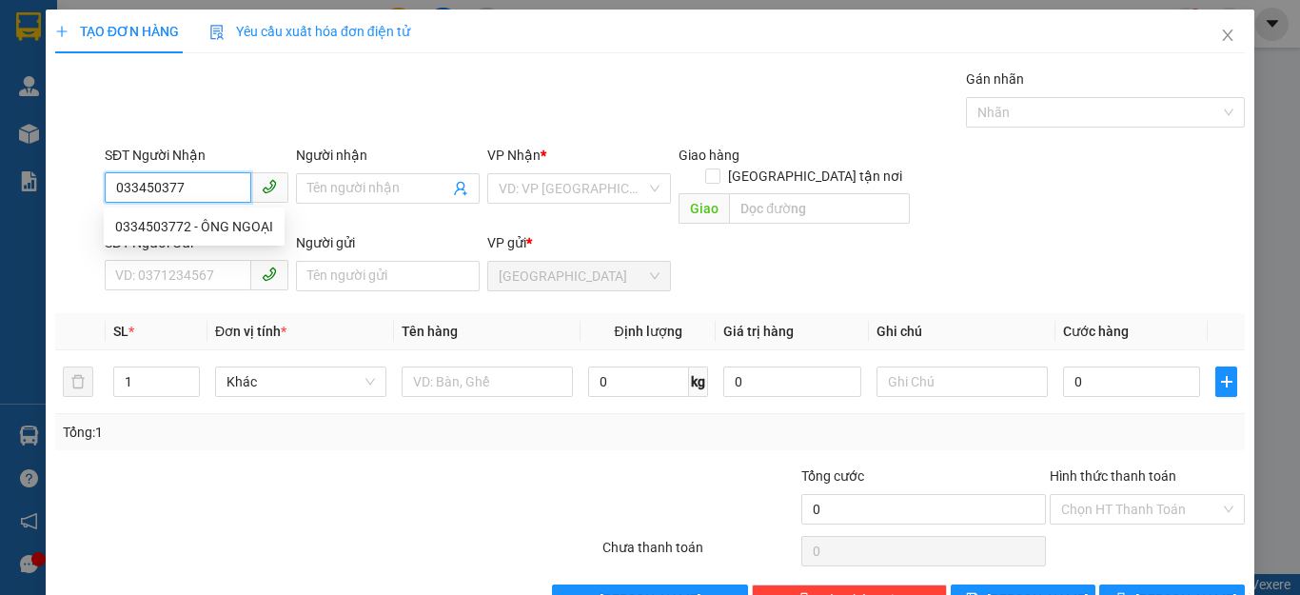
type input "0334503772"
click at [211, 226] on div "0334503772 - ÔNG NGOẠI" at bounding box center [194, 226] width 158 height 21
type input "ÔNG NGOẠI"
type input "CĂN CỨ 3"
type input "130.000"
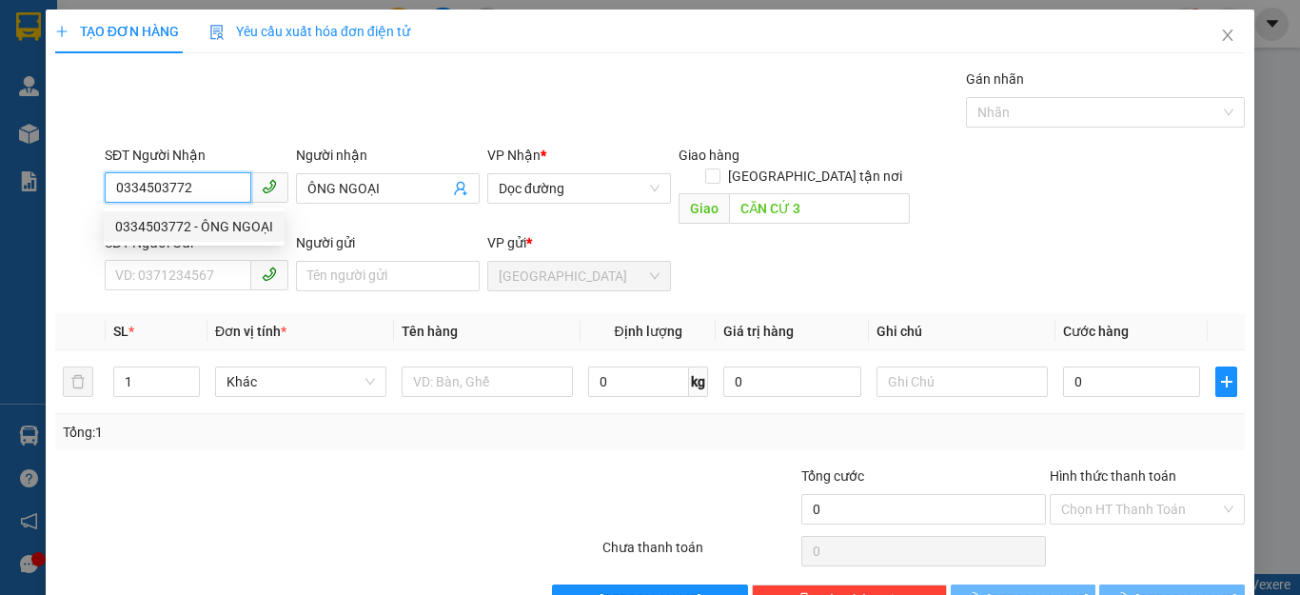
type input "130.000"
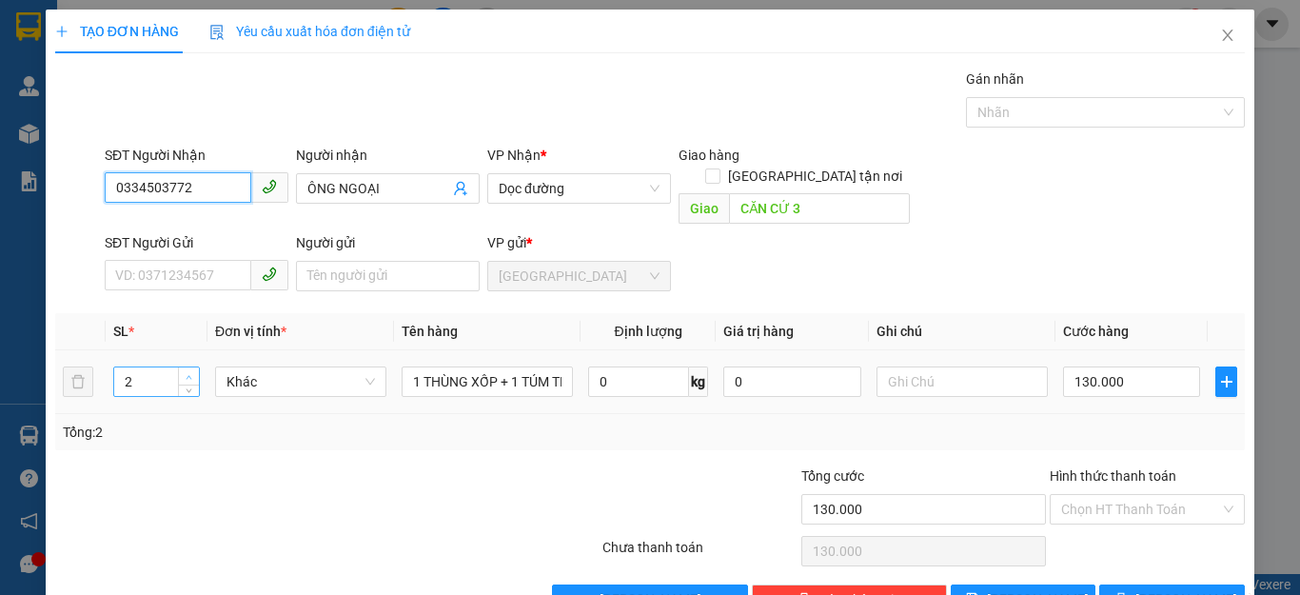
type input "0334503772"
click at [185, 371] on span "up" at bounding box center [189, 376] width 11 height 11
click at [186, 385] on icon "down" at bounding box center [189, 388] width 7 height 7
type input "1"
click at [186, 385] on icon "down" at bounding box center [189, 388] width 7 height 7
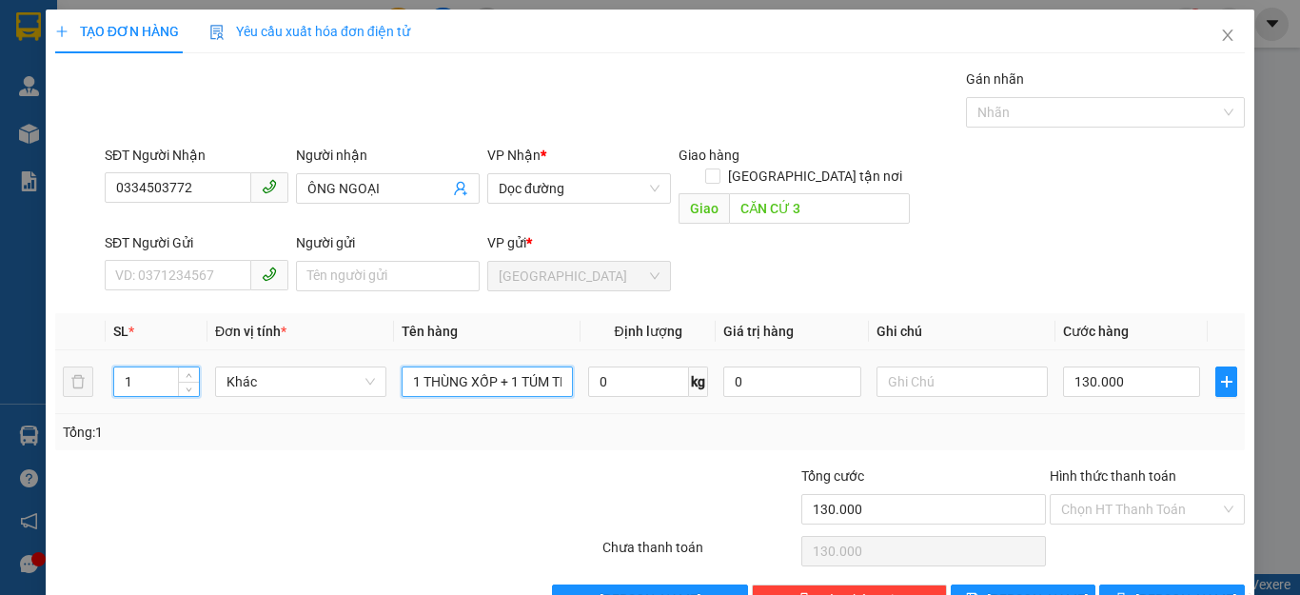
click at [557, 366] on input "1 THÙNG XỐP + 1 TÚM TRẮNG" at bounding box center [487, 381] width 171 height 30
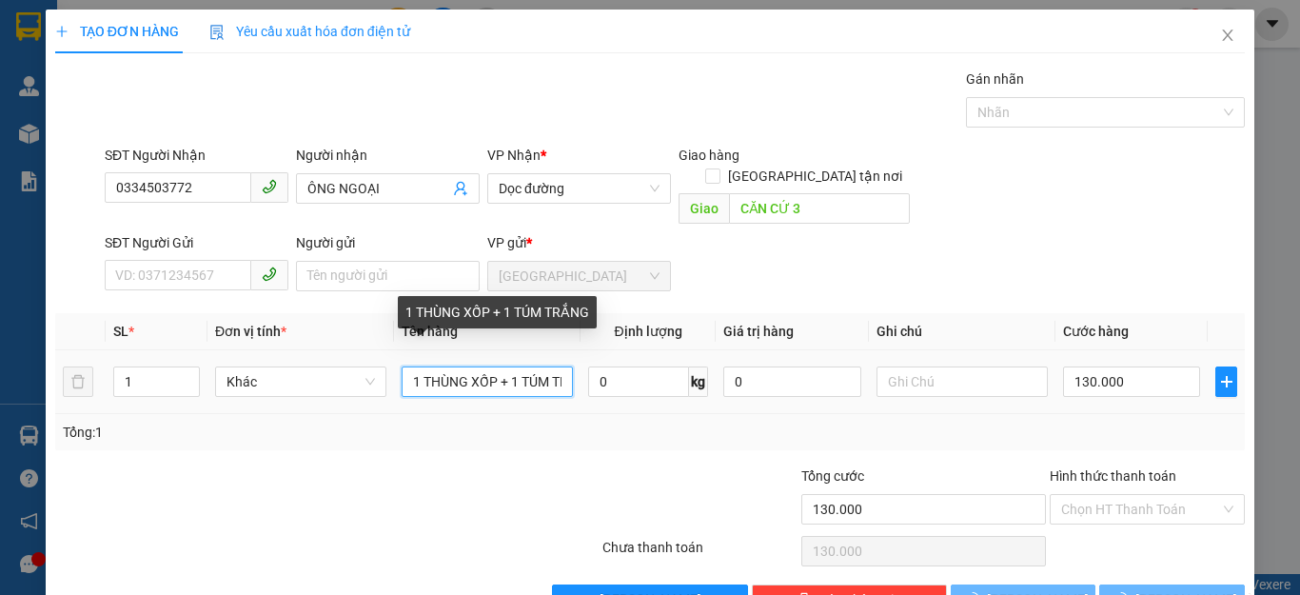
type input "1 THÙNG XỐP + 1 TÚM RẮNG"
type input "0"
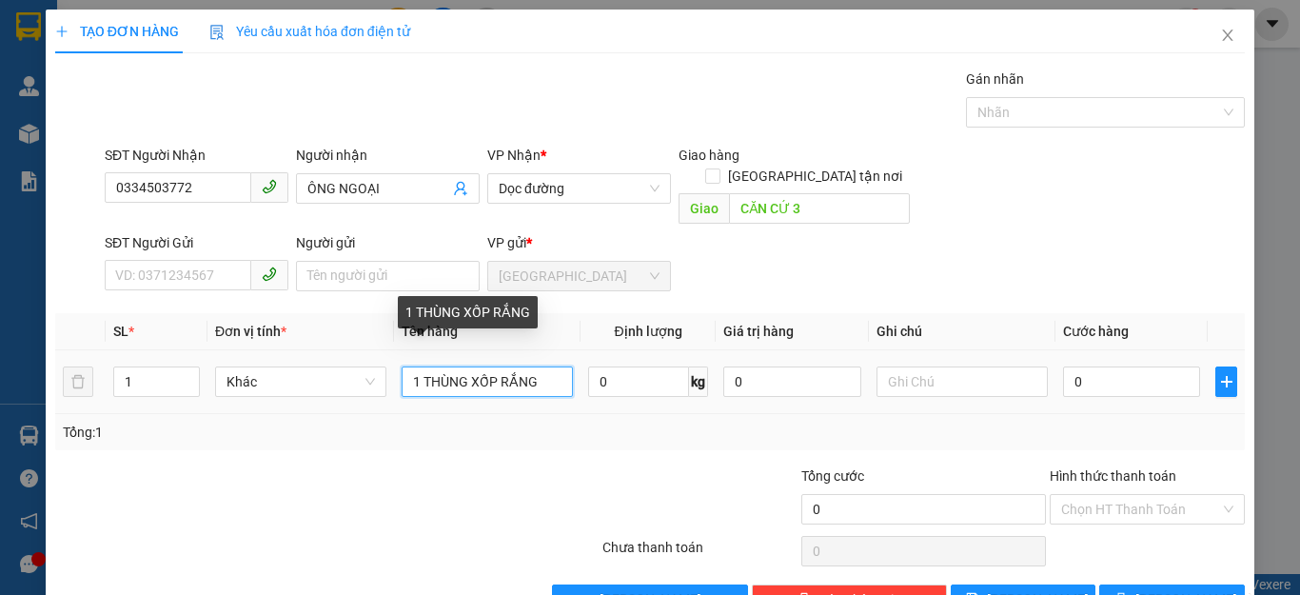
click at [548, 366] on input "1 THÙNG XỐP RẮNG" at bounding box center [487, 381] width 171 height 30
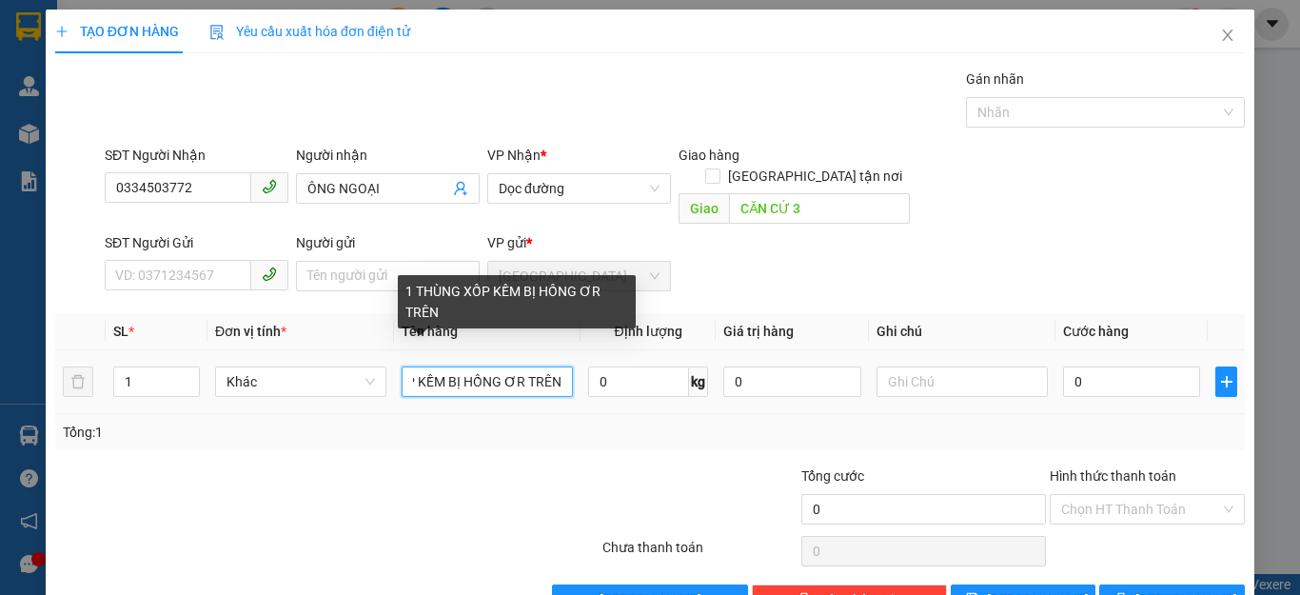
scroll to position [0, 87]
click at [517, 366] on input "1 THÙNG XỐP KỀM BỊ HỒNG ƠR TRÊN" at bounding box center [487, 381] width 171 height 30
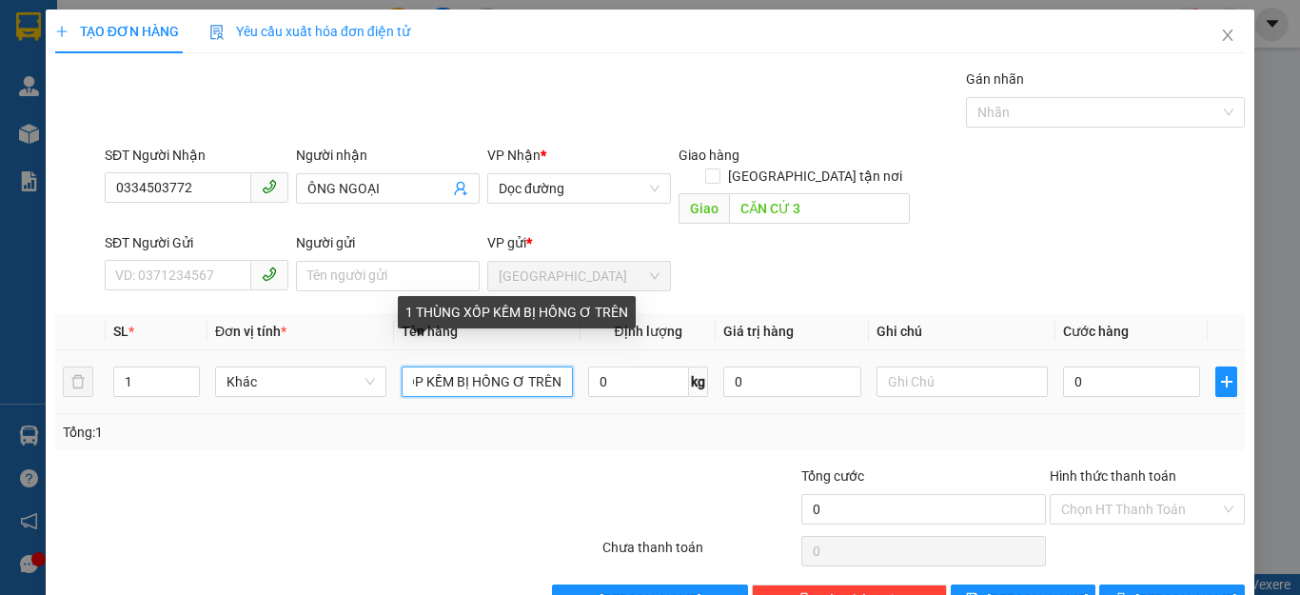
scroll to position [0, 79]
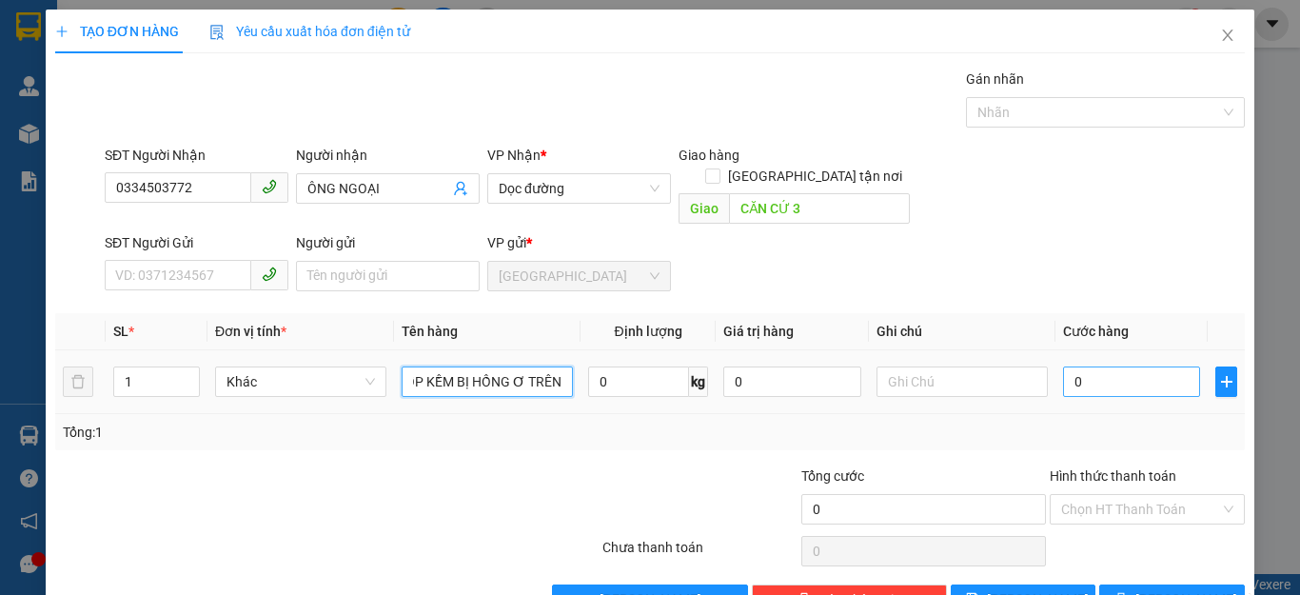
type input "1 THÙNG XỐP KỀM BỊ HỒNG Ơ TRÊN"
click at [1107, 366] on input "0" at bounding box center [1131, 381] width 137 height 30
type input "8"
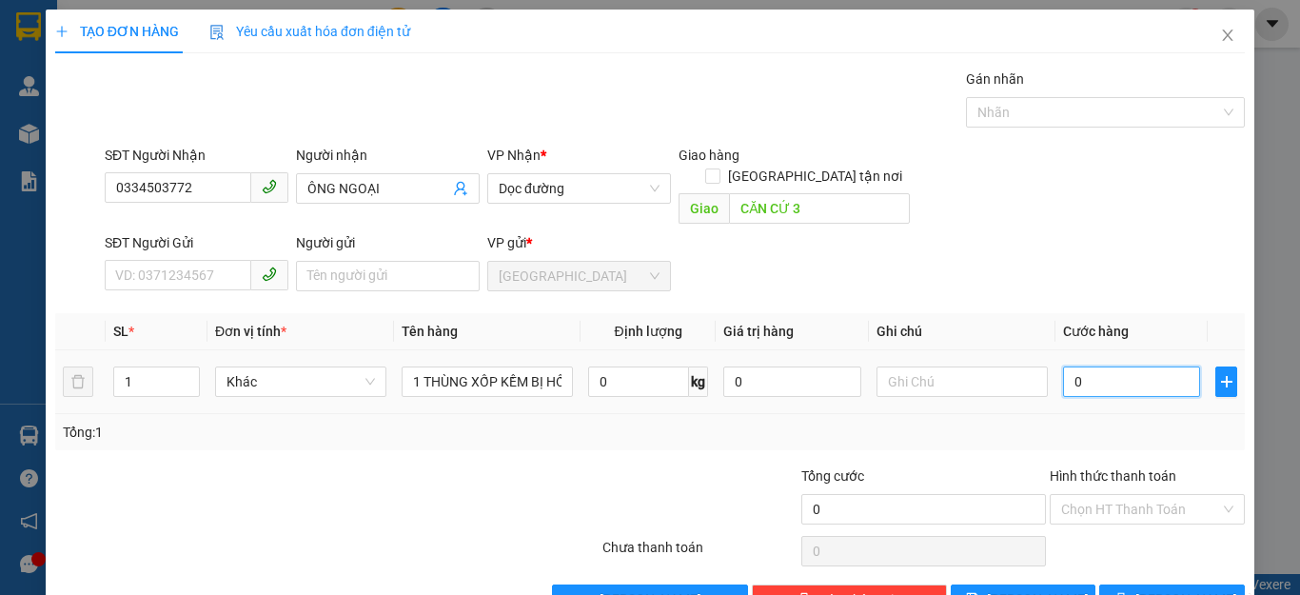
type input "8"
type input "80"
type input "800"
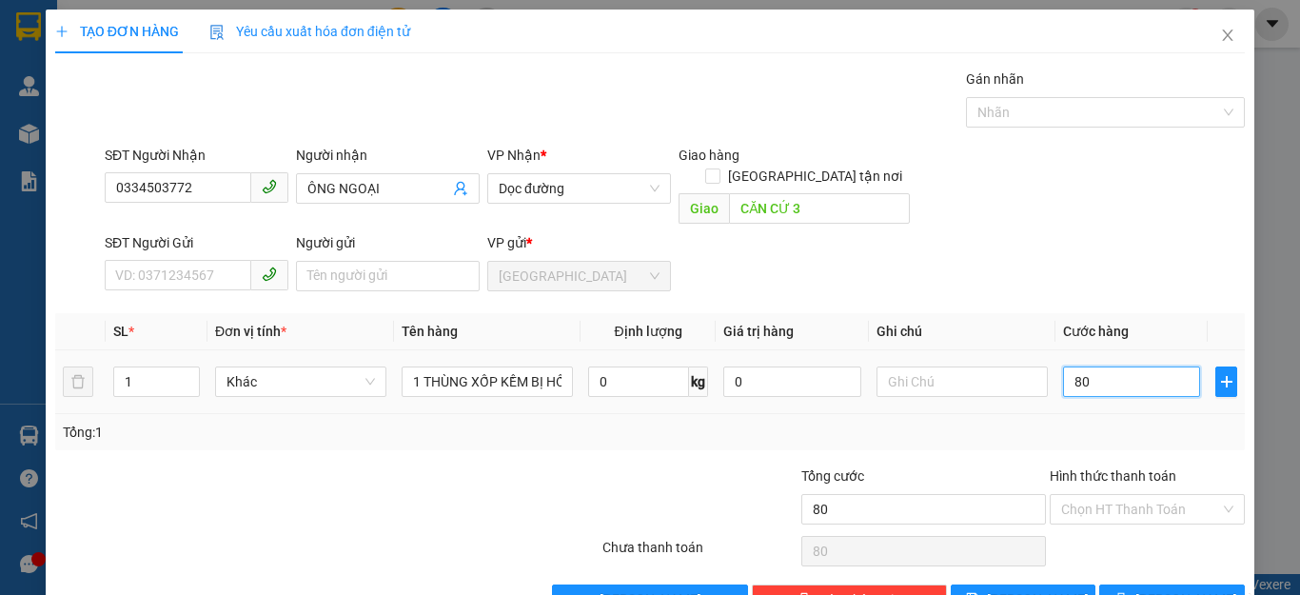
type input "800"
type input "8.000"
type input "80.000"
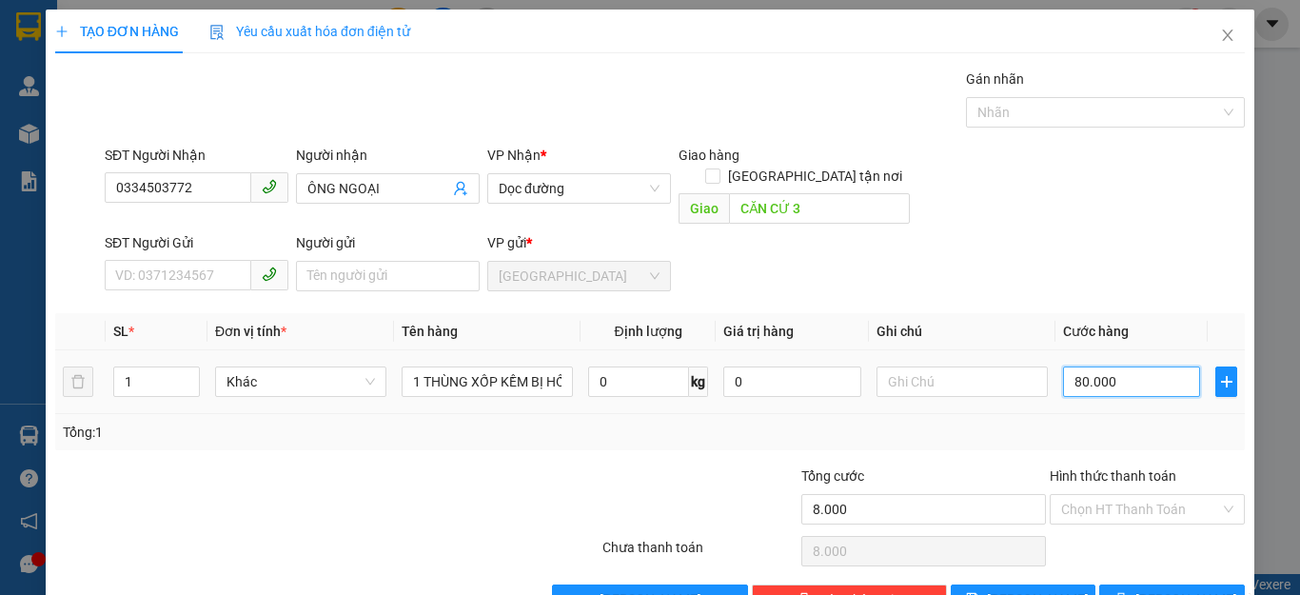
type input "80.000"
click at [1093, 495] on input "Hình thức thanh toán" at bounding box center [1140, 509] width 159 height 29
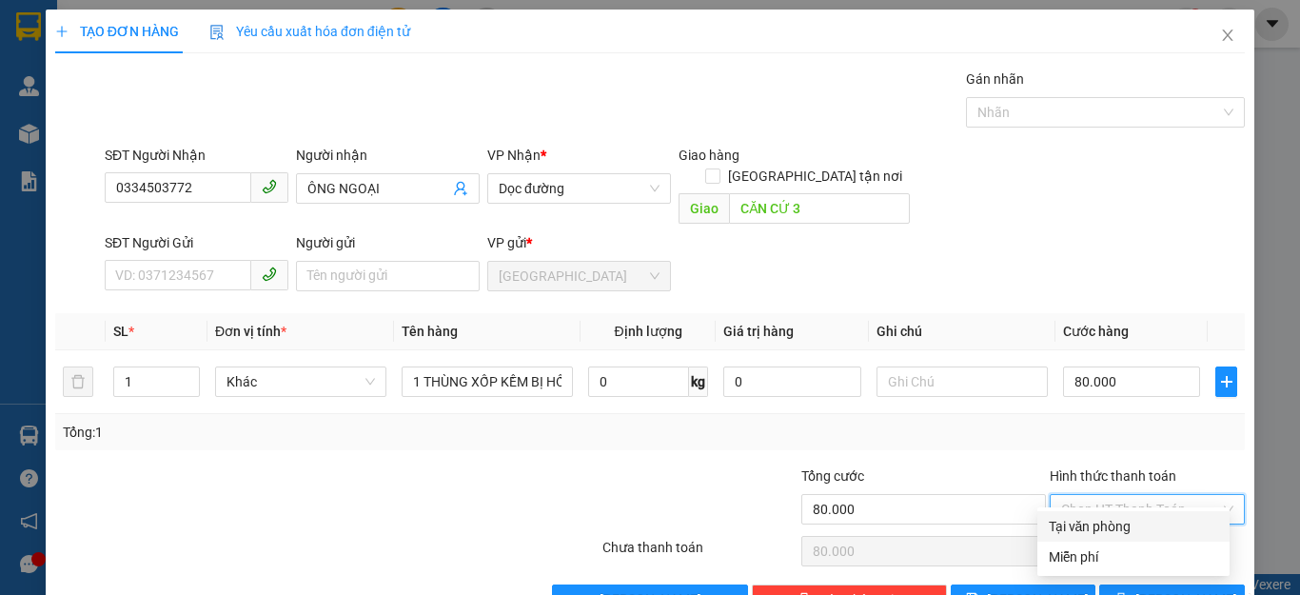
click at [1093, 523] on div "Tại văn phòng" at bounding box center [1133, 526] width 169 height 21
type input "0"
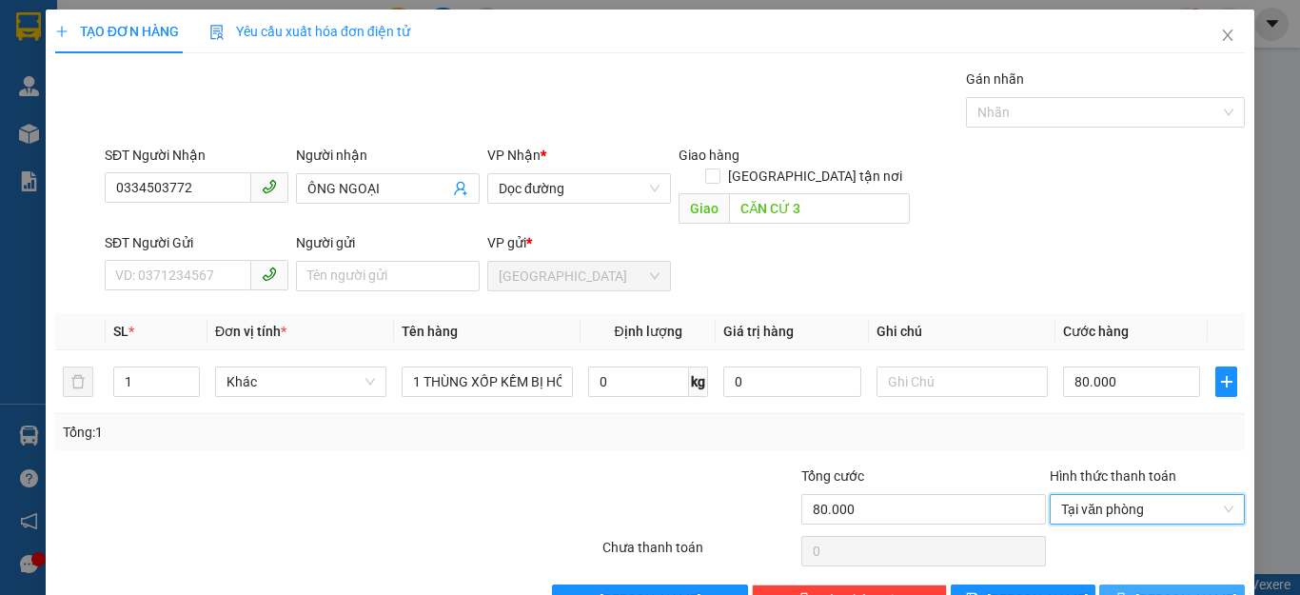
click at [1127, 592] on icon "printer" at bounding box center [1120, 598] width 13 height 13
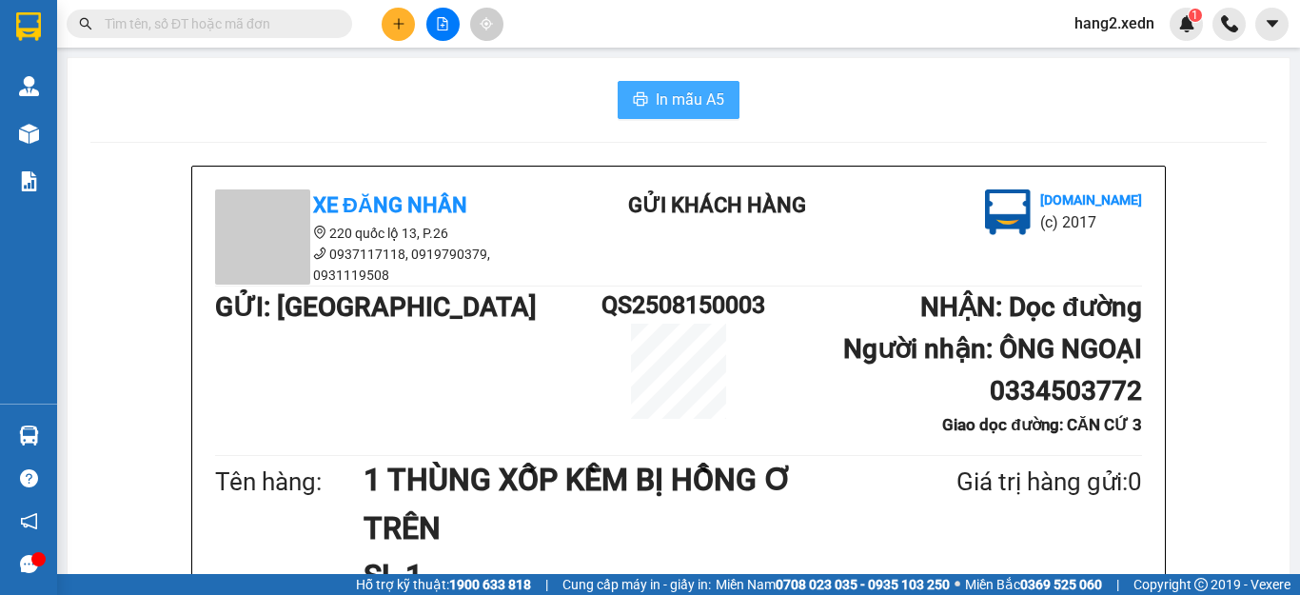
click at [666, 95] on span "In mẫu A5" at bounding box center [690, 100] width 69 height 24
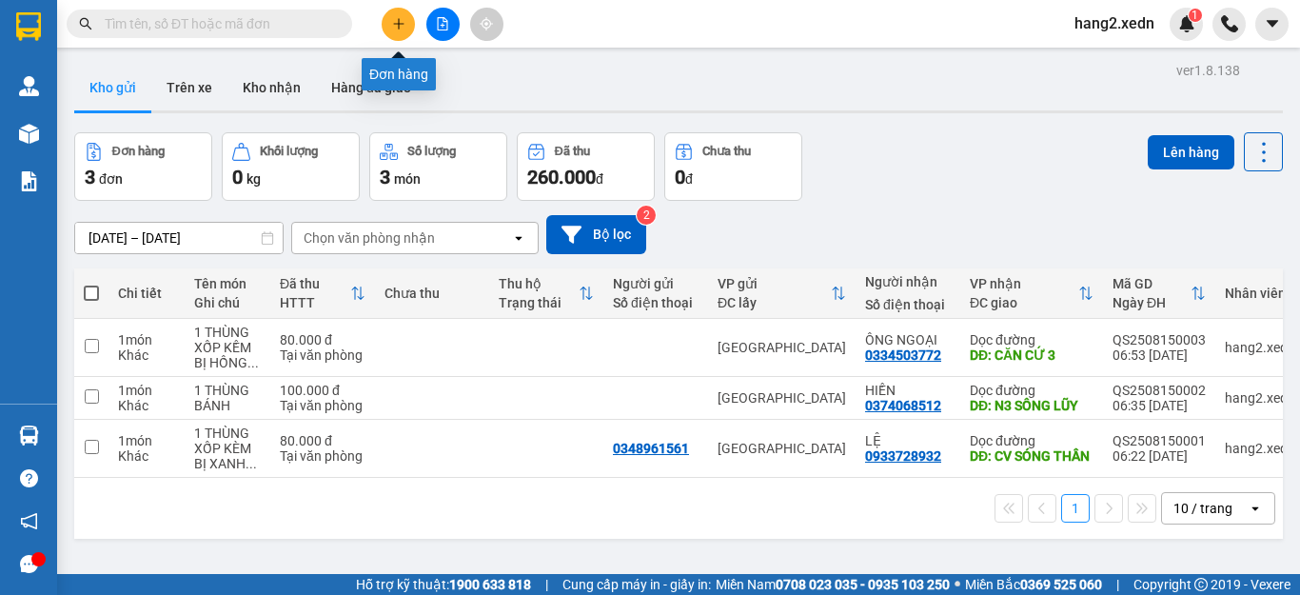
click at [404, 14] on button at bounding box center [398, 24] width 33 height 33
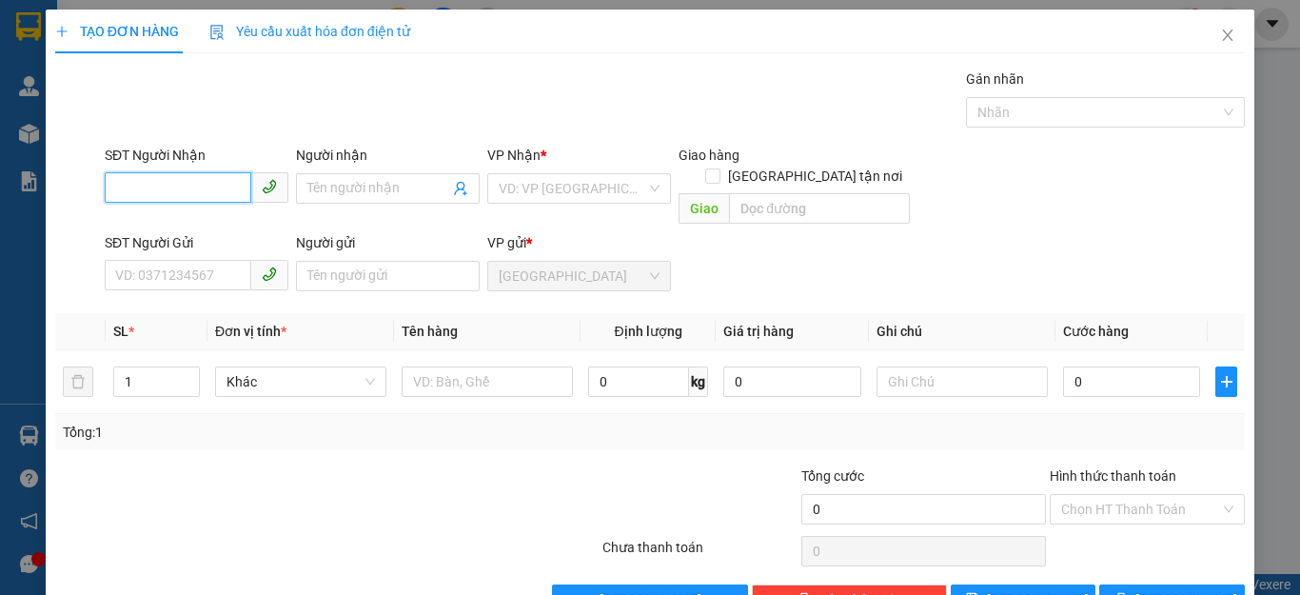
click at [176, 186] on input "SĐT Người Nhận" at bounding box center [178, 187] width 147 height 30
type input "0"
type input "0399934030"
click at [213, 228] on div "0399934030 - NGHĨA" at bounding box center [194, 226] width 158 height 21
type input "NGHĨA"
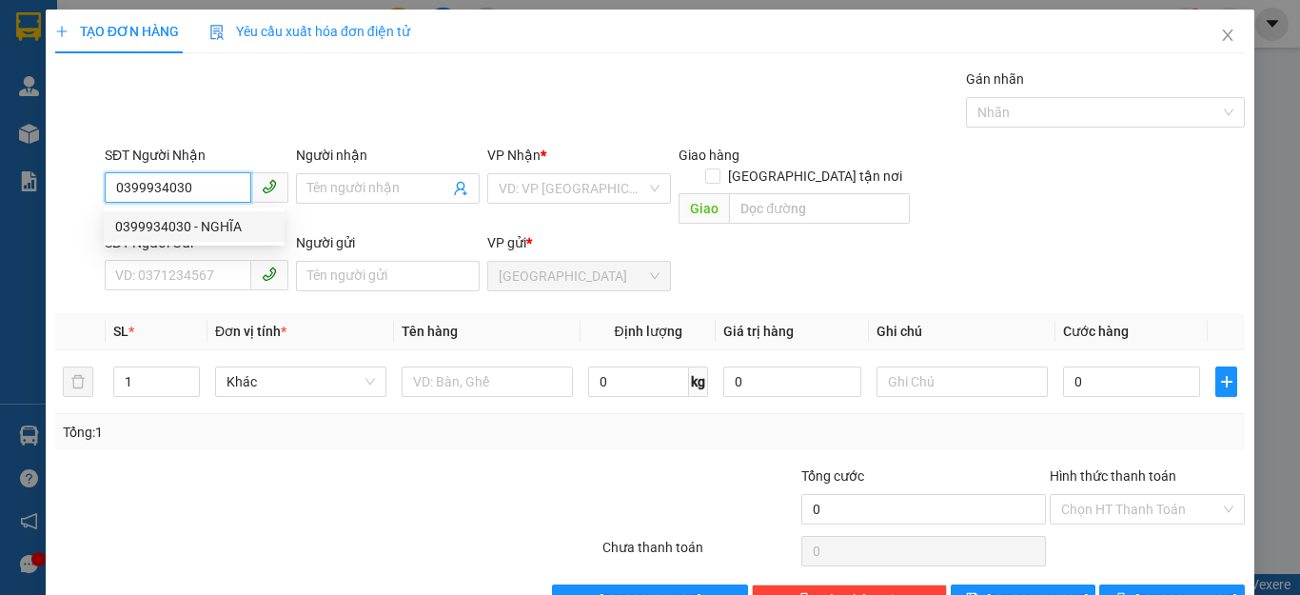
type input "AN SƯƠNG"
type input "140.000"
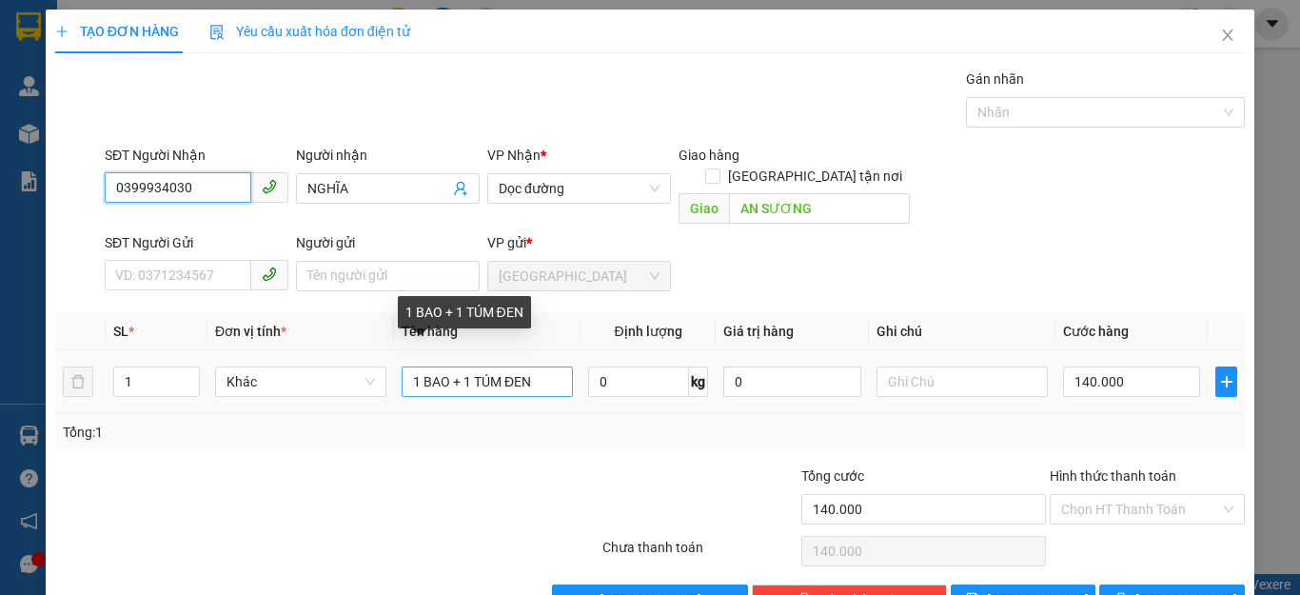
type input "0399934030"
click at [541, 366] on input "1 BAO + 1 TÚM ĐEN" at bounding box center [487, 381] width 171 height 30
type input "1"
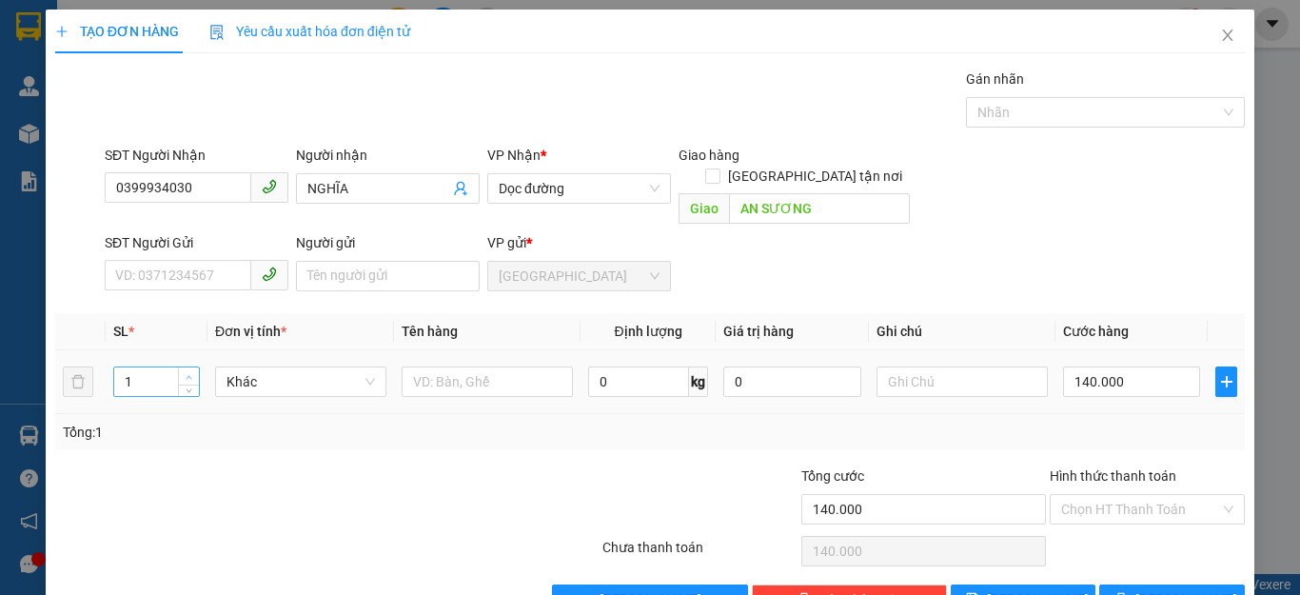
type input "2"
click at [186, 371] on span "up" at bounding box center [189, 376] width 11 height 11
click at [440, 366] on input "text" at bounding box center [487, 381] width 171 height 30
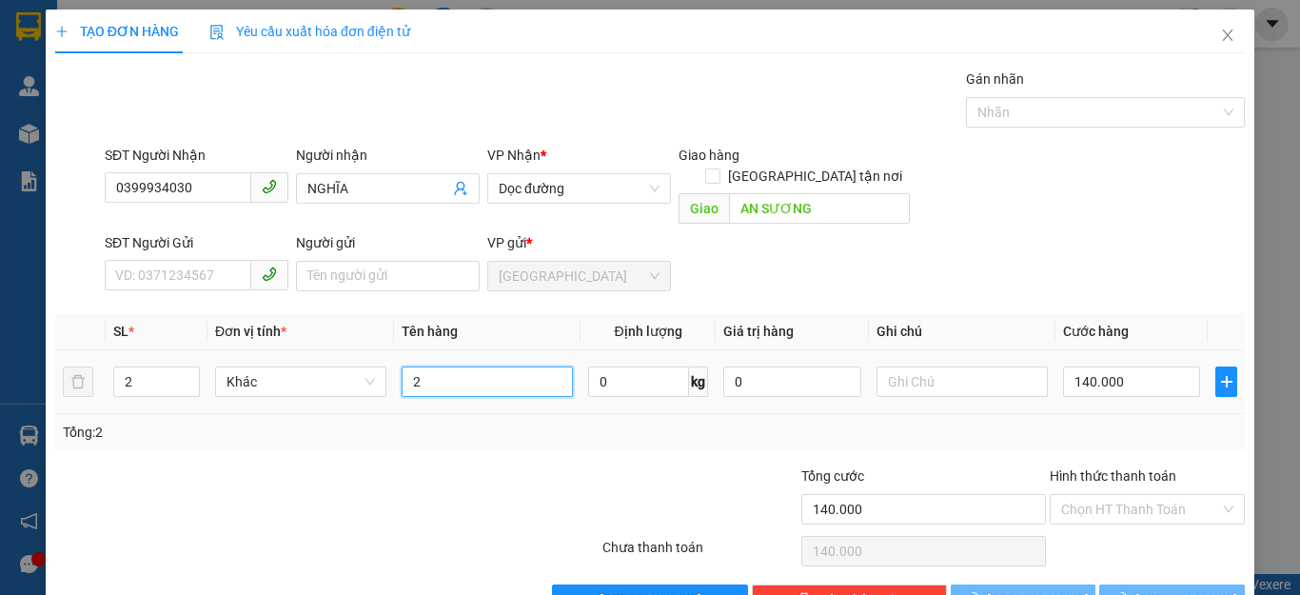
type input "2"
type input "0"
type input "2 B"
type input "0"
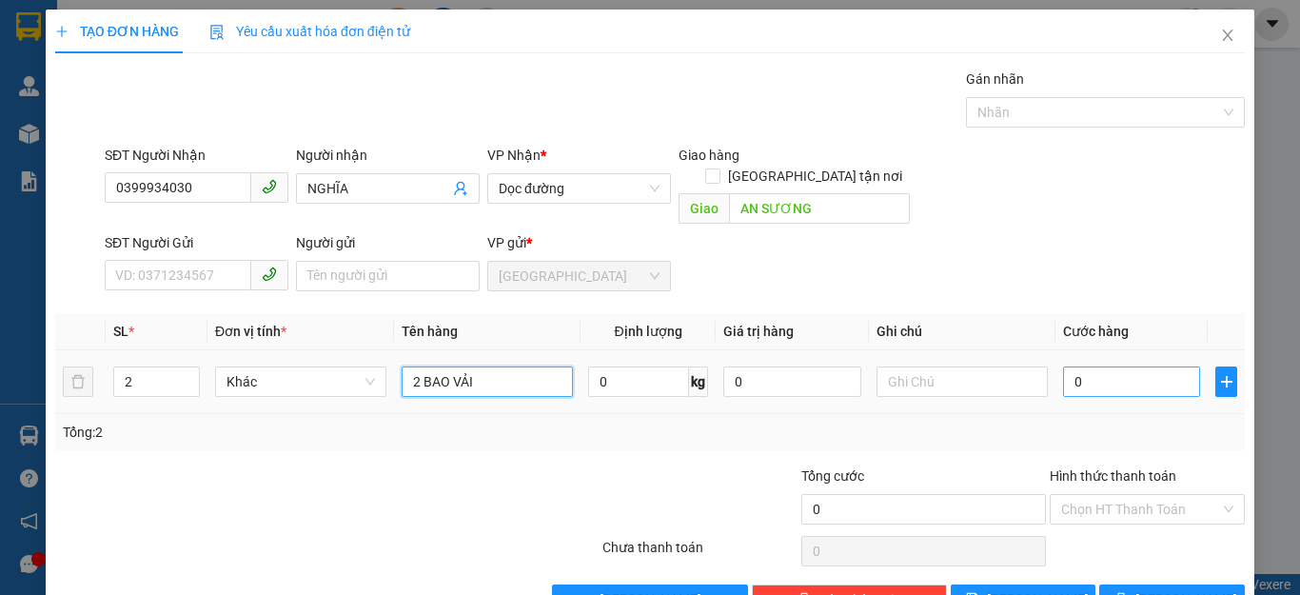
type input "2 BAO VẢI"
click at [1095, 366] on input "0" at bounding box center [1131, 381] width 137 height 30
type input "1"
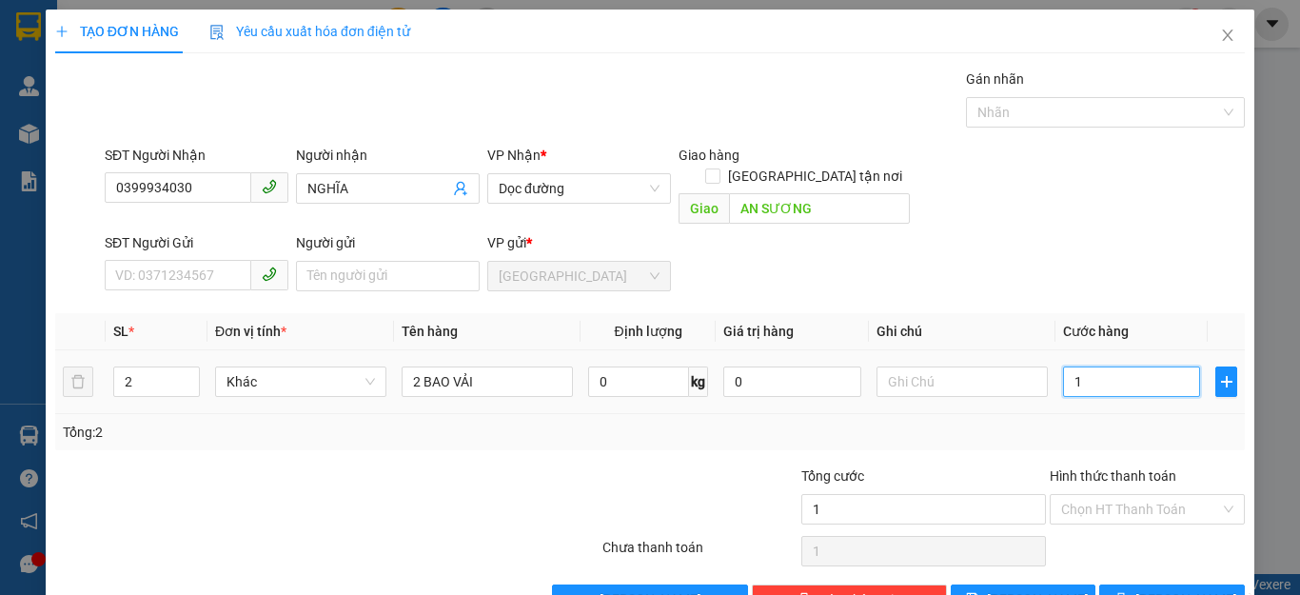
type input "16"
type input "160"
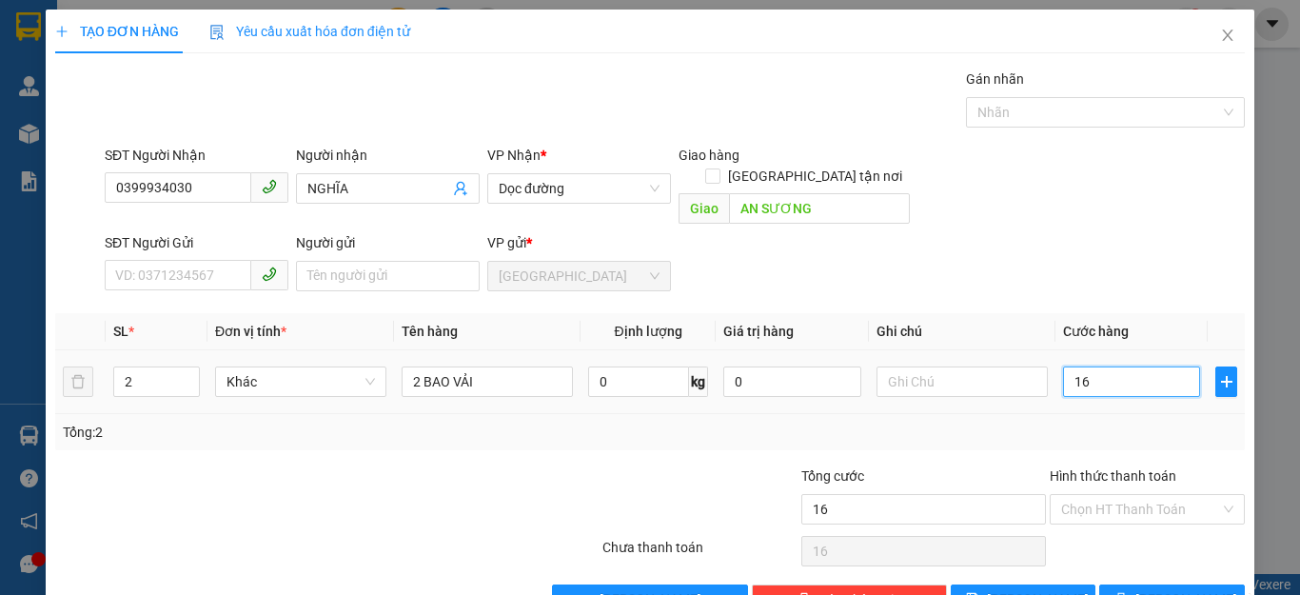
type input "160"
type input "1.600"
type input "16.000"
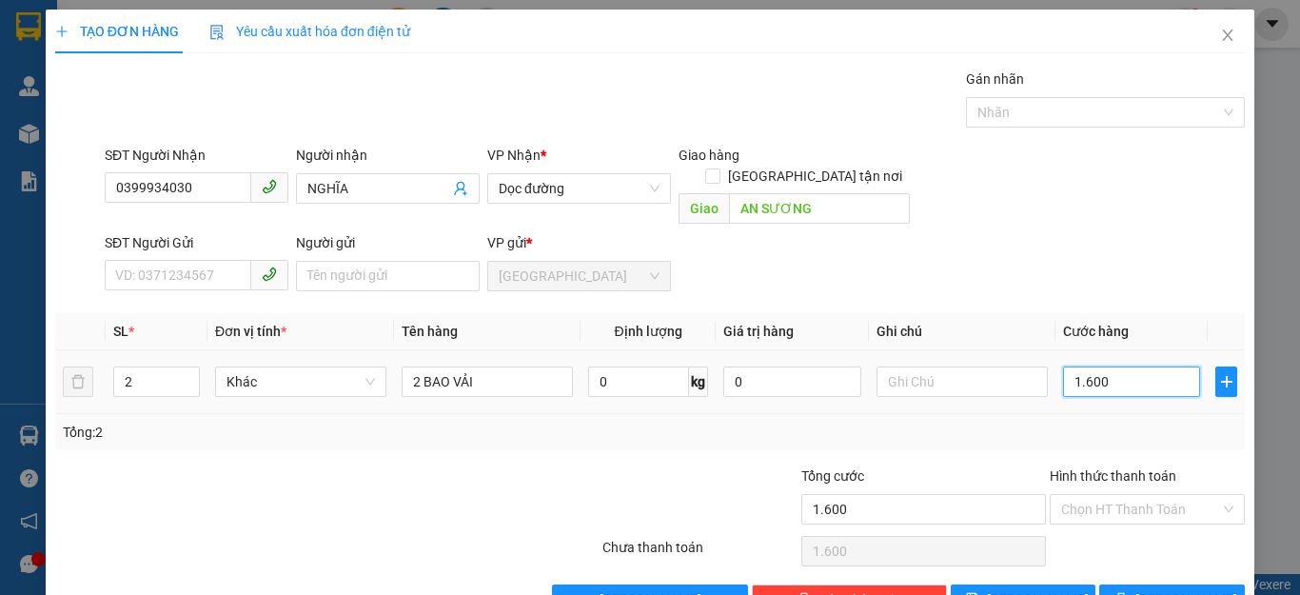
type input "16.000"
type input "160.000"
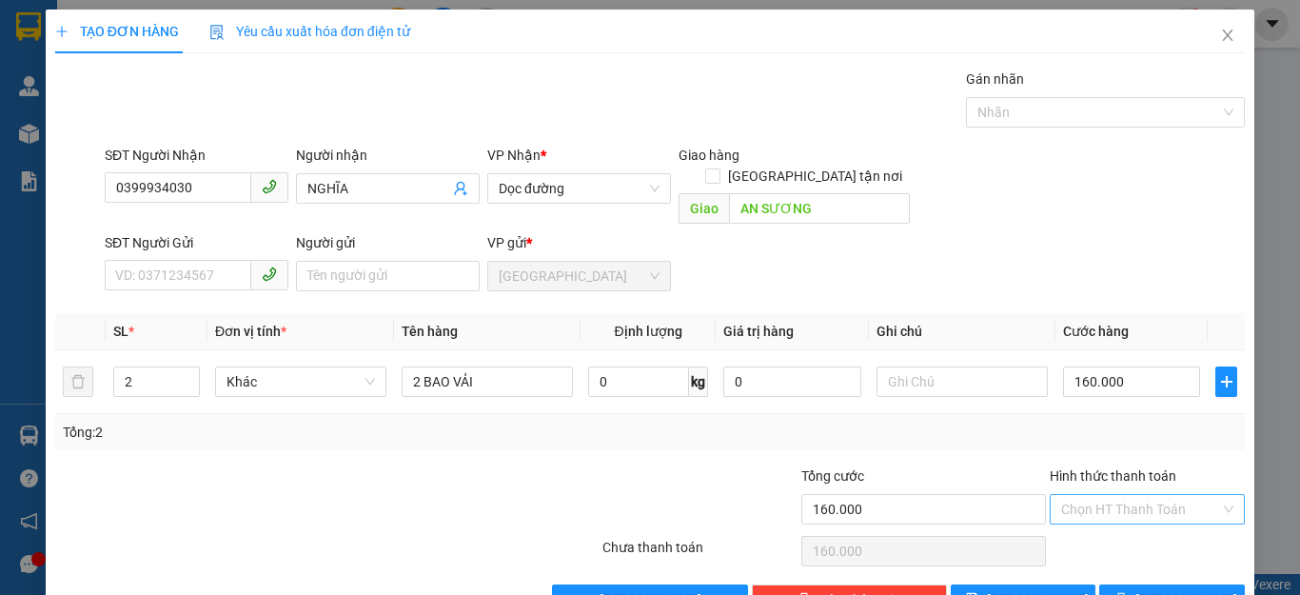
click at [1130, 495] on input "Hình thức thanh toán" at bounding box center [1140, 509] width 159 height 29
click at [1112, 522] on div "Tại văn phòng" at bounding box center [1133, 526] width 169 height 21
type input "0"
click at [1137, 584] on button "[PERSON_NAME] và In" at bounding box center [1172, 599] width 146 height 30
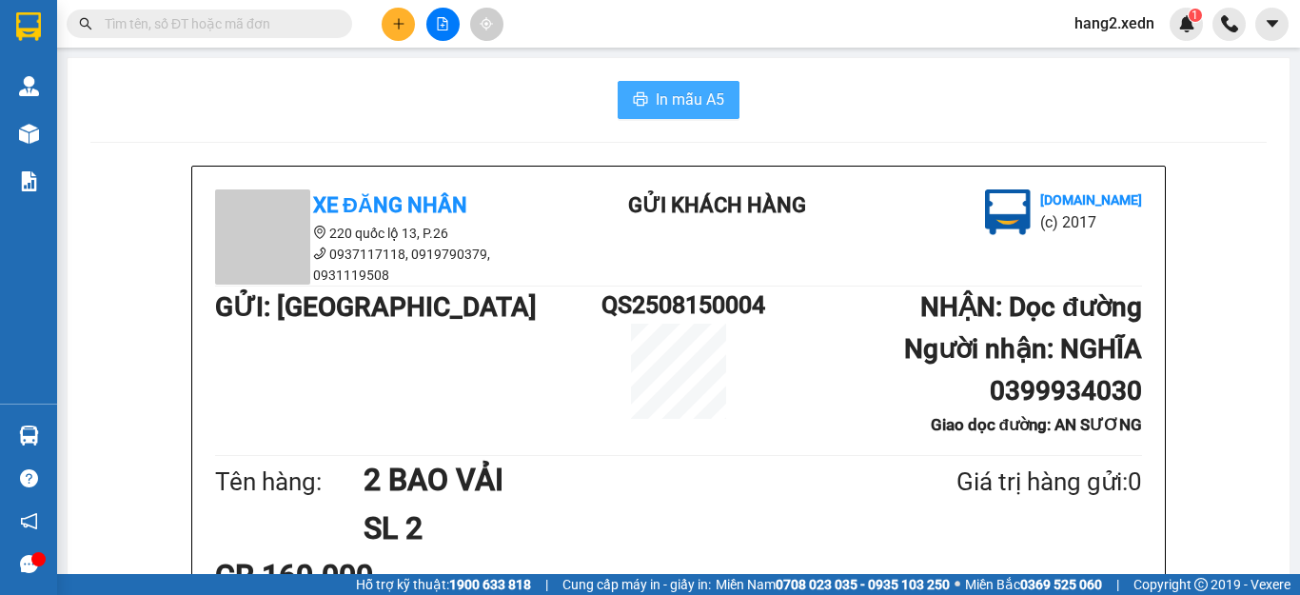
click at [701, 105] on span "In mẫu A5" at bounding box center [690, 100] width 69 height 24
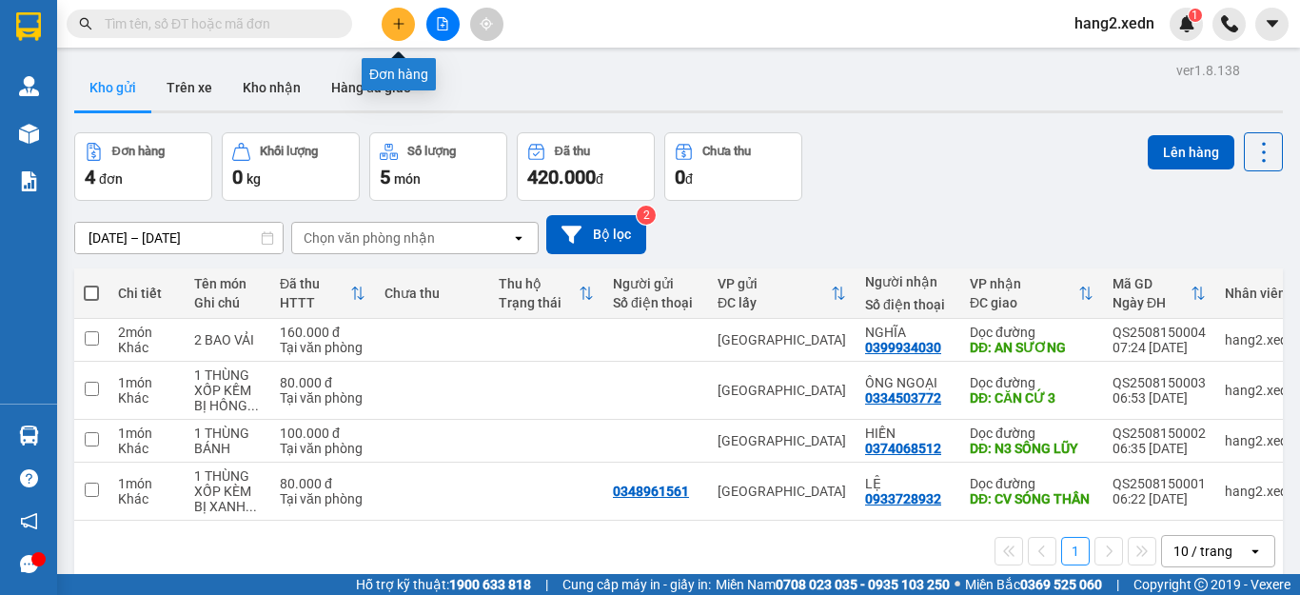
click at [386, 14] on button at bounding box center [398, 24] width 33 height 33
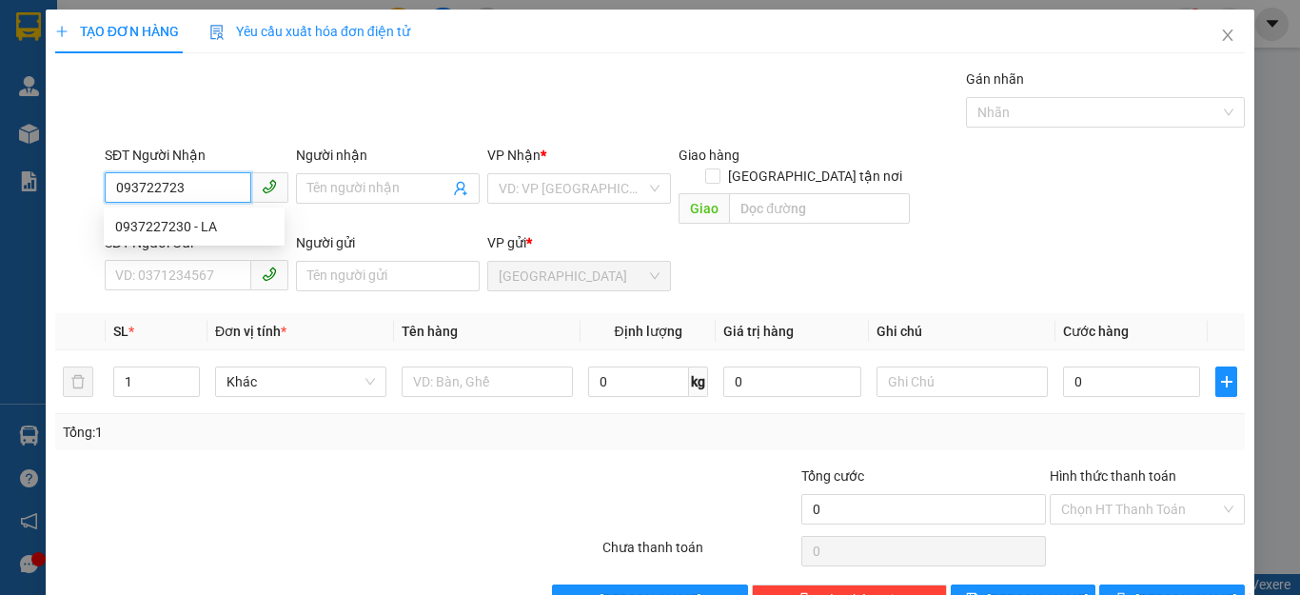
type input "0937227230"
click at [222, 226] on div "0937227230 - LA" at bounding box center [194, 226] width 158 height 21
type input "LA"
type input "VÒNG XOAY CX SỐ 9 PHAN THIẾT"
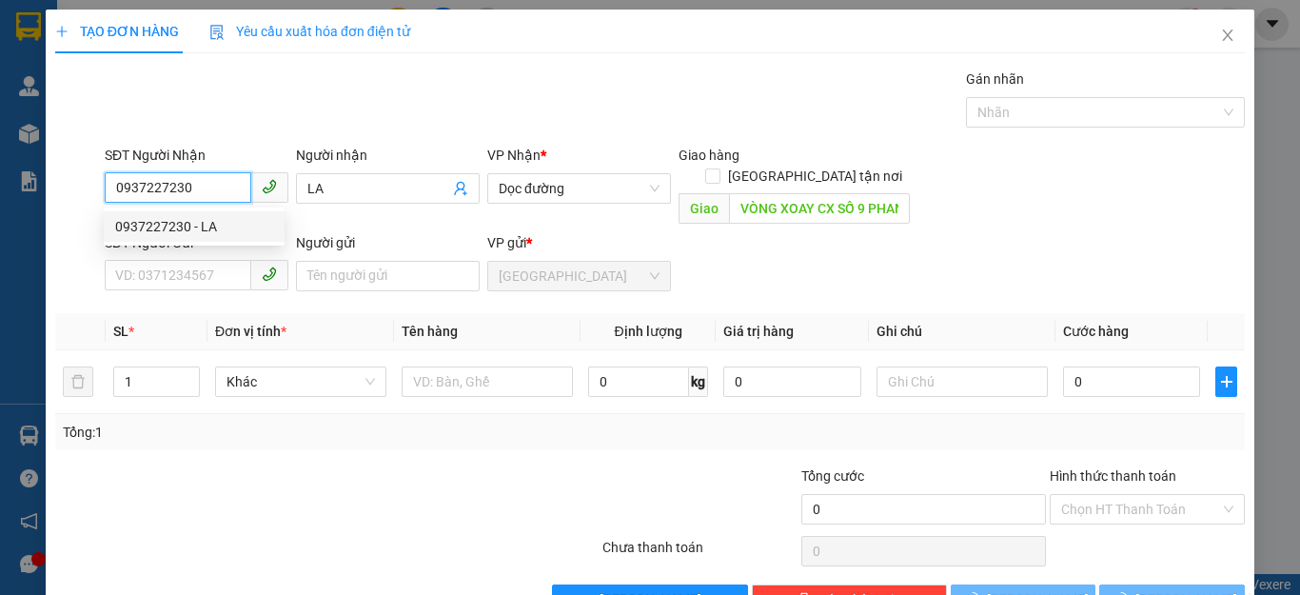
type input "150.000"
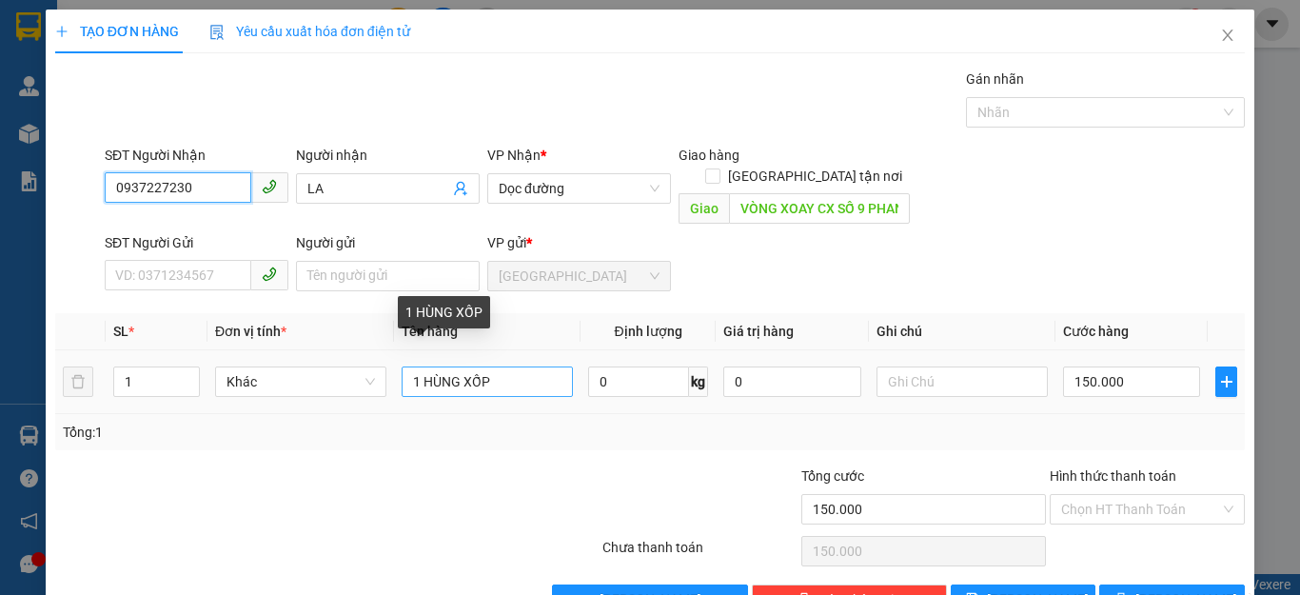
type input "0937227230"
click at [544, 366] on input "1 HÙNG XỐP" at bounding box center [487, 381] width 171 height 30
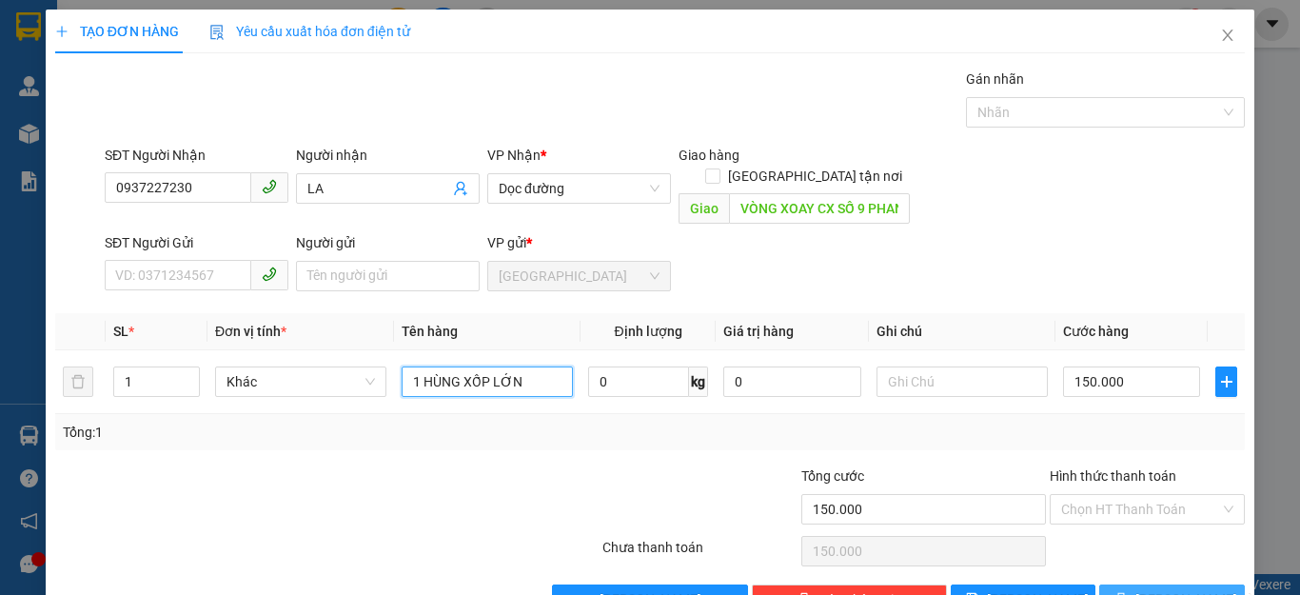
type input "1 HÙNG XỐP LỚN"
click at [1143, 589] on span "[PERSON_NAME] và In" at bounding box center [1201, 599] width 133 height 21
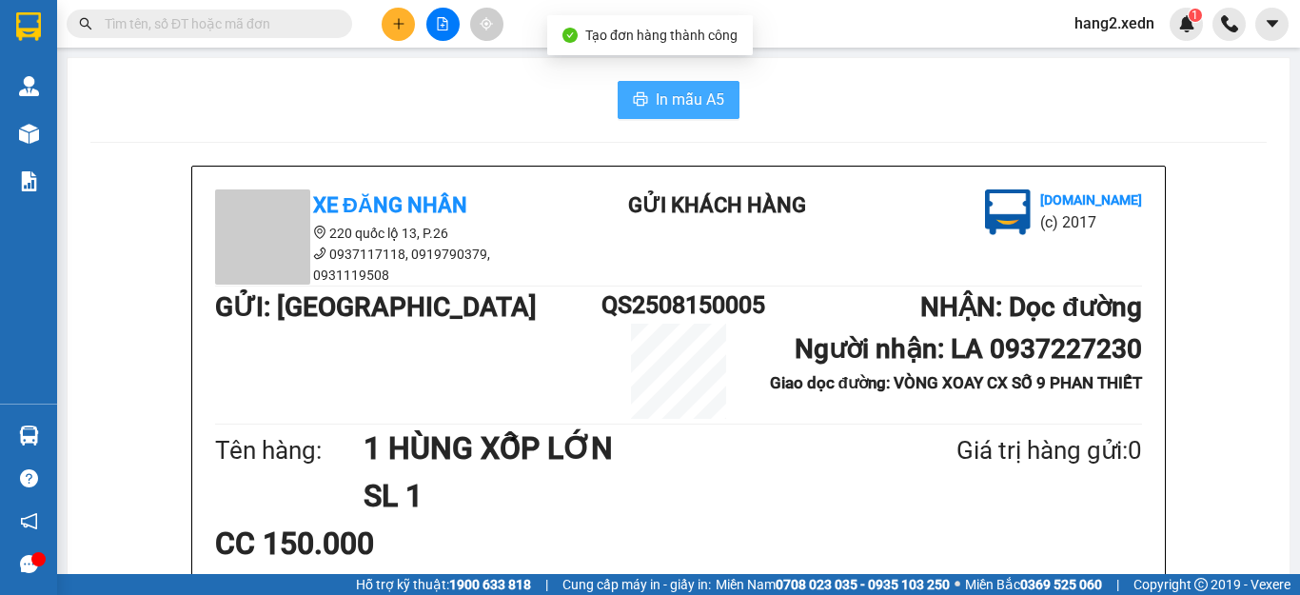
click at [699, 101] on span "In mẫu A5" at bounding box center [690, 100] width 69 height 24
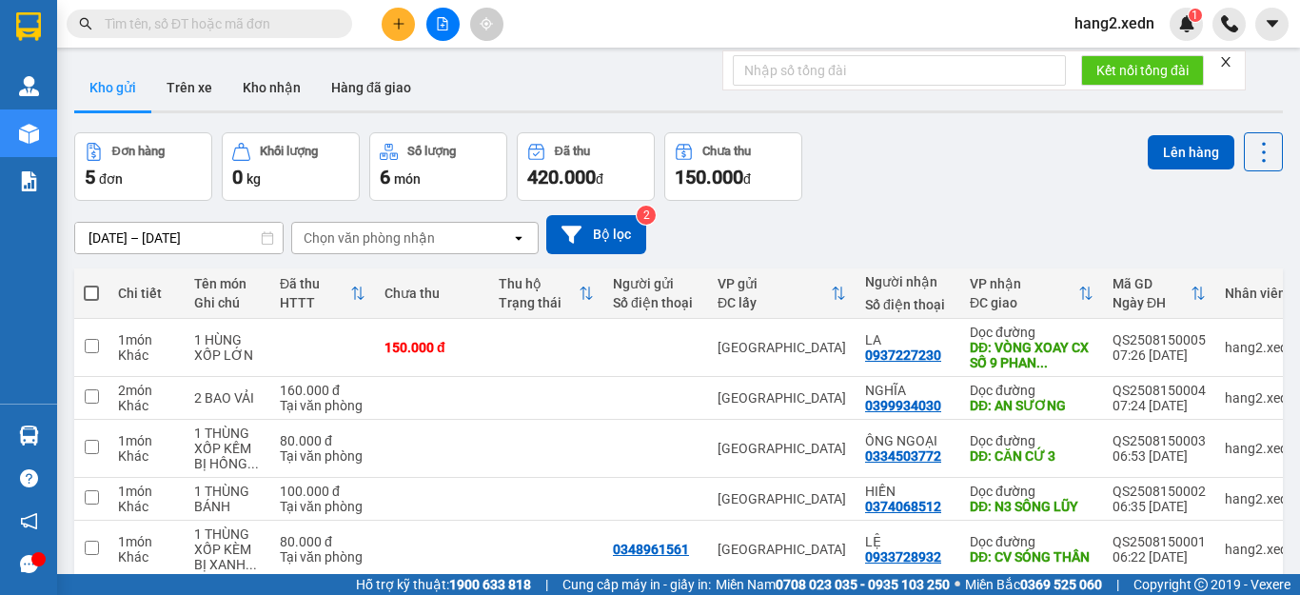
click at [1227, 59] on icon "close" at bounding box center [1225, 61] width 13 height 13
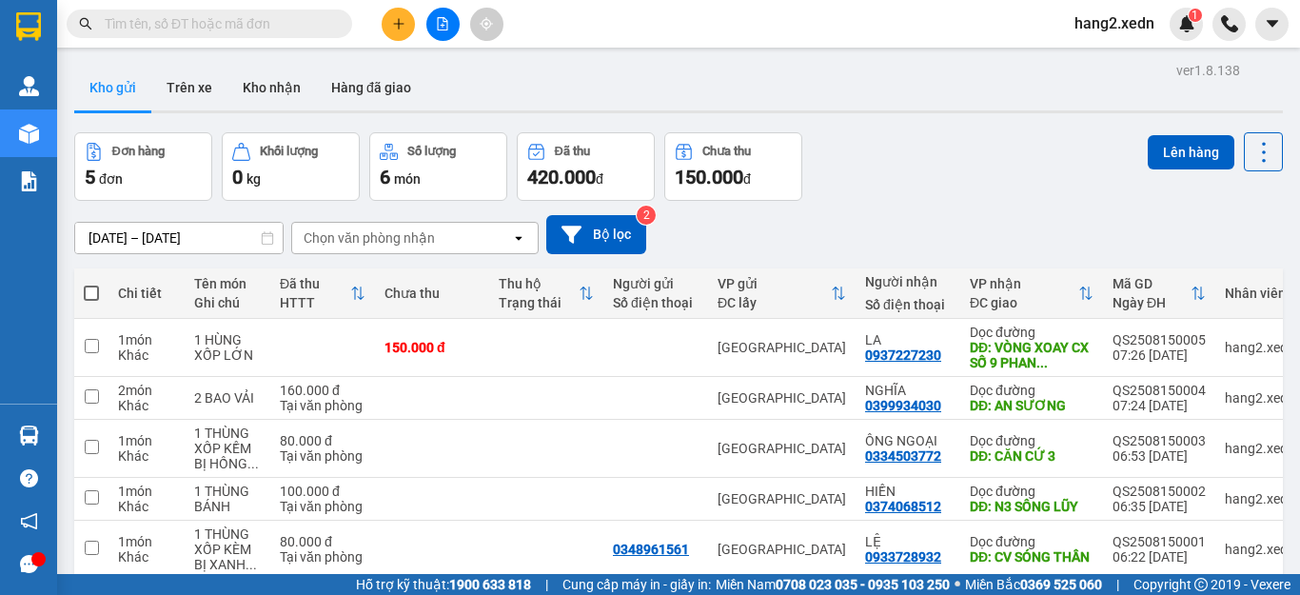
scroll to position [90, 0]
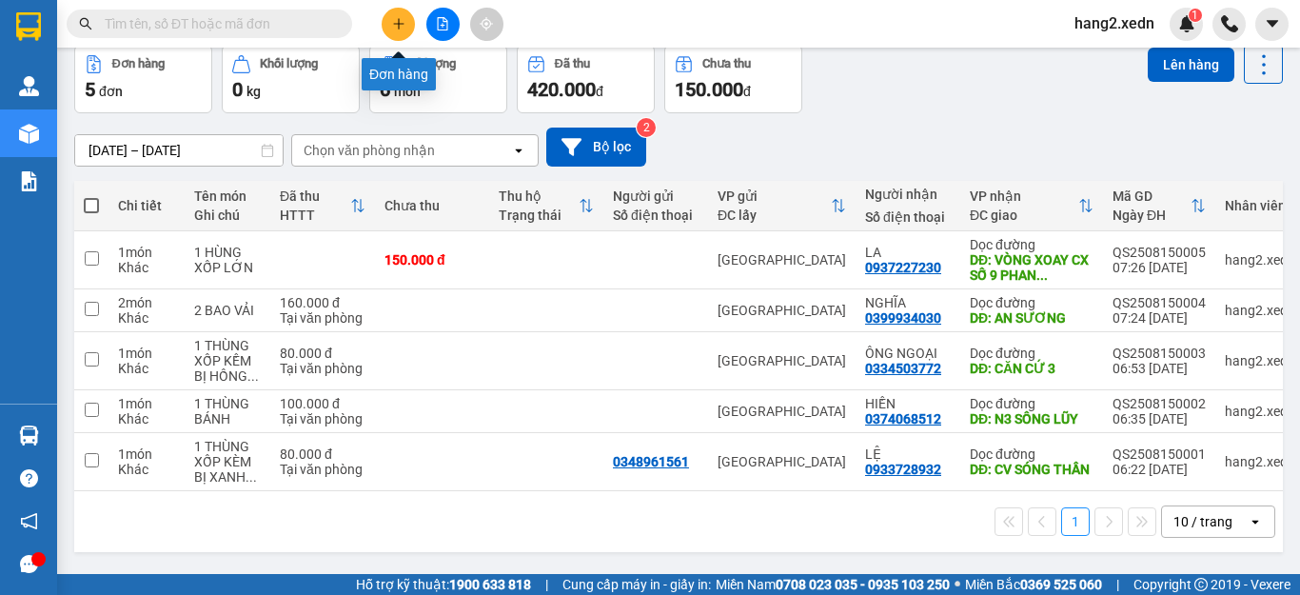
click at [398, 22] on icon "plus" at bounding box center [398, 23] width 13 height 13
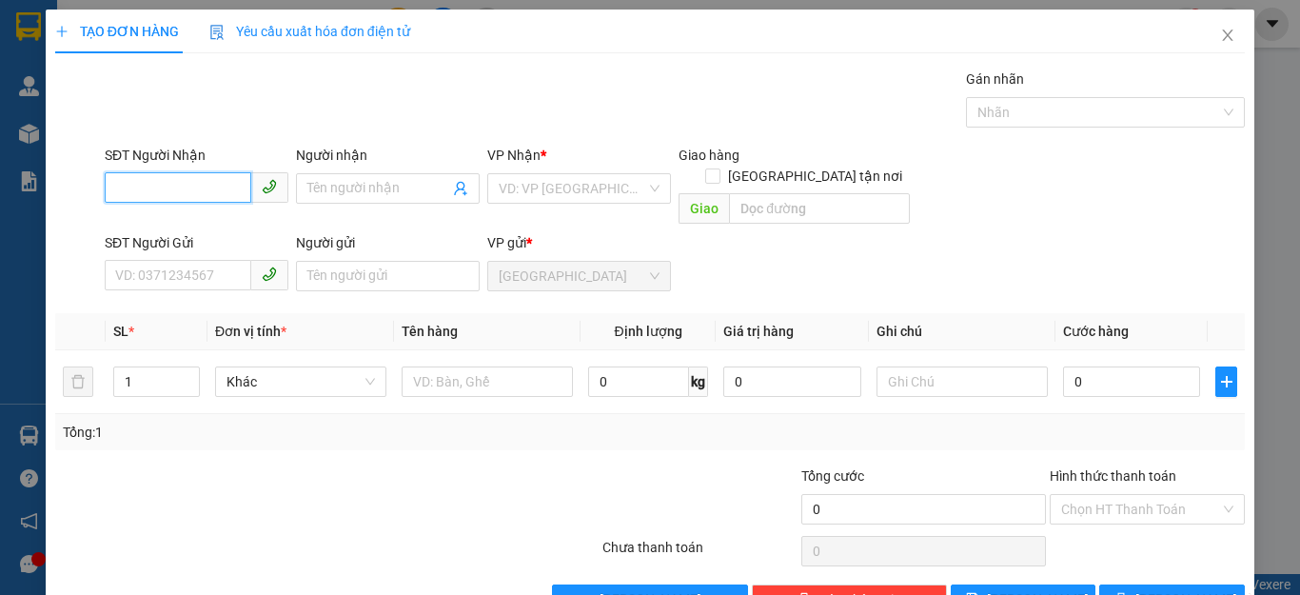
click at [216, 186] on input "SĐT Người Nhận" at bounding box center [178, 187] width 147 height 30
type input "0382129708"
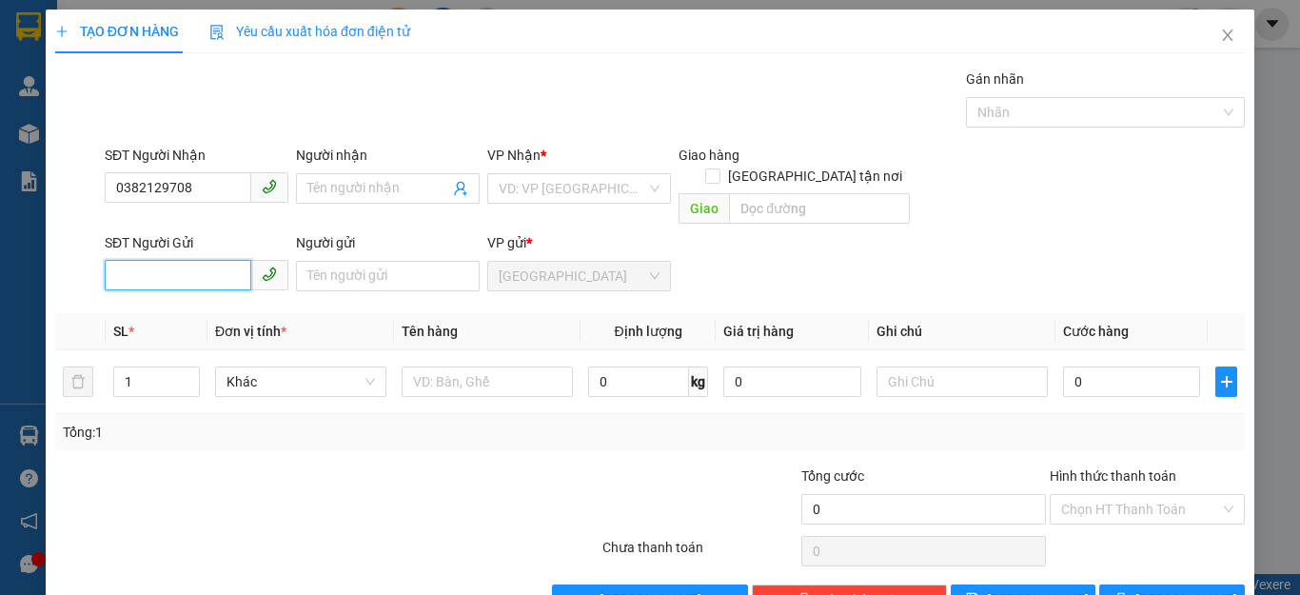
click at [208, 260] on input "SĐT Người Gửi" at bounding box center [178, 275] width 147 height 30
click at [523, 173] on div "VD: VP [GEOGRAPHIC_DATA]" at bounding box center [579, 188] width 184 height 30
type input "0327972361"
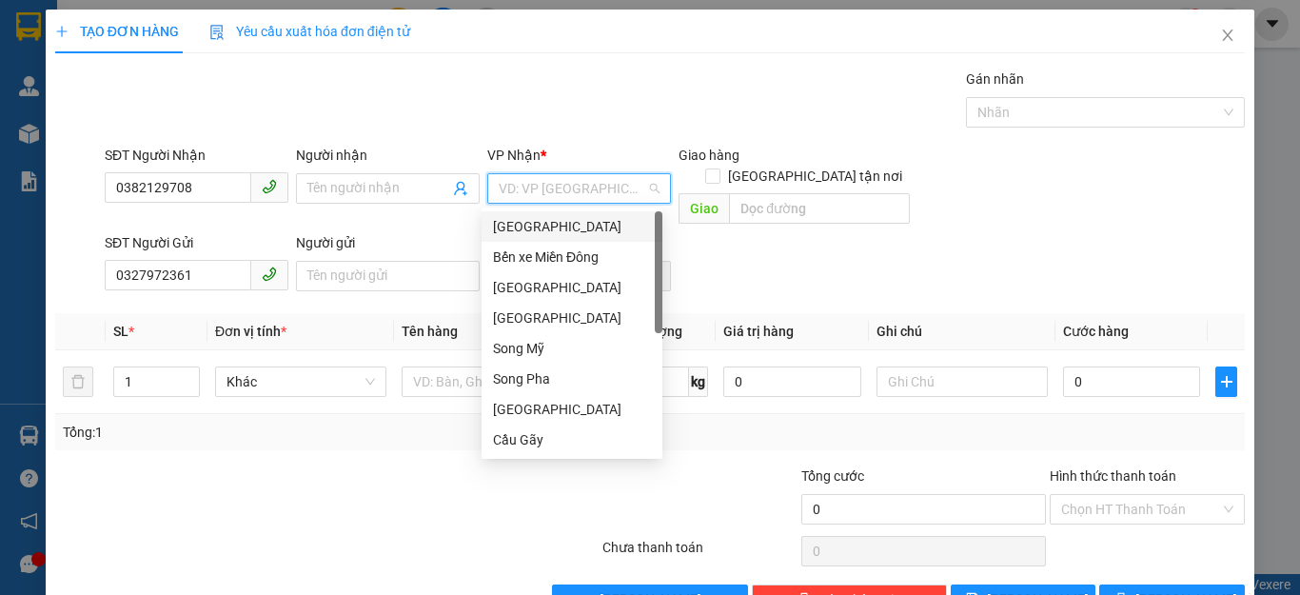
scroll to position [274, 0]
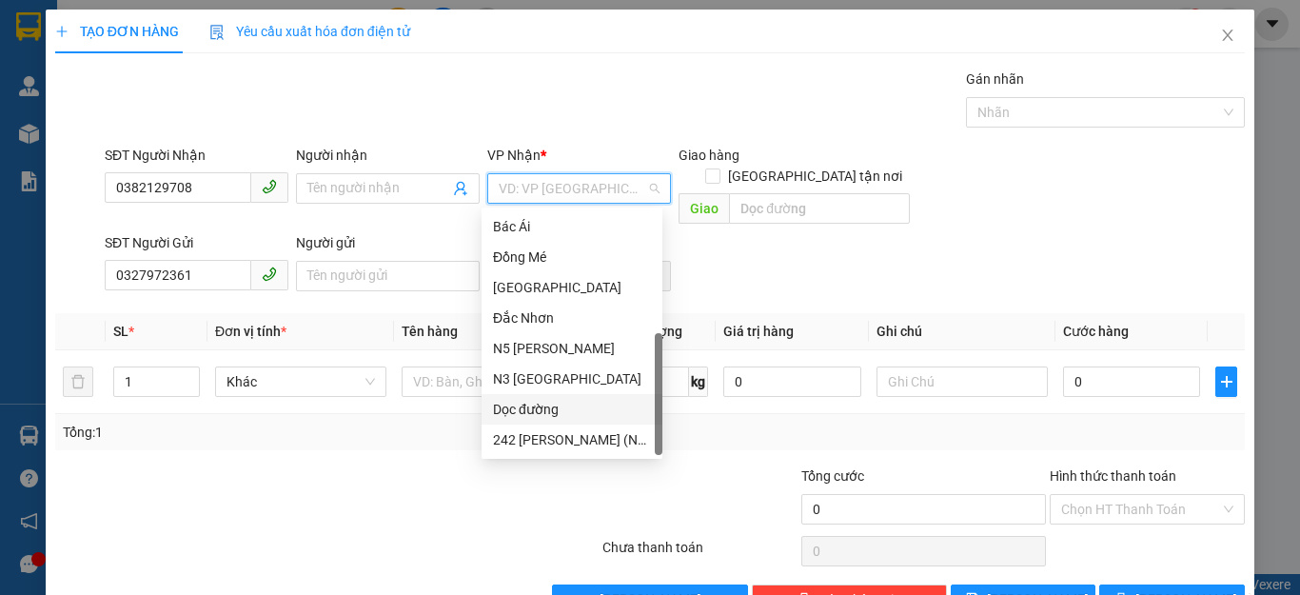
drag, startPoint x: 514, startPoint y: 405, endPoint x: 498, endPoint y: 400, distance: 17.2
click at [508, 405] on div "Dọc đường" at bounding box center [572, 409] width 158 height 21
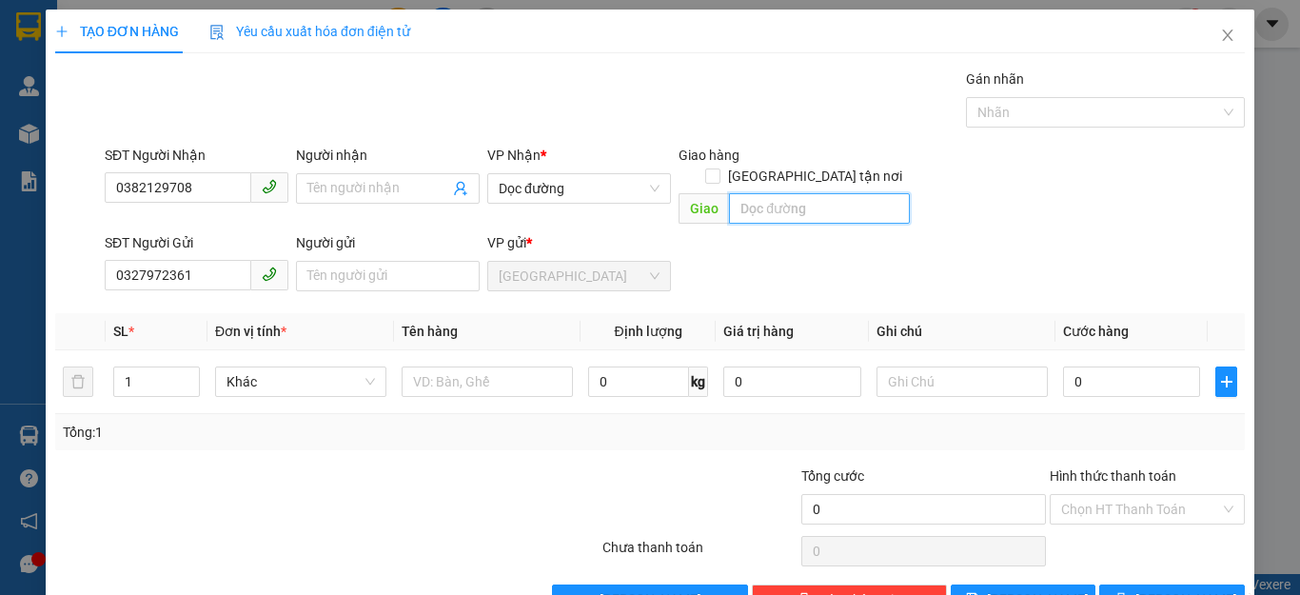
click at [804, 193] on input "text" at bounding box center [819, 208] width 181 height 30
type input "N4 BÌNH PHƯỚC"
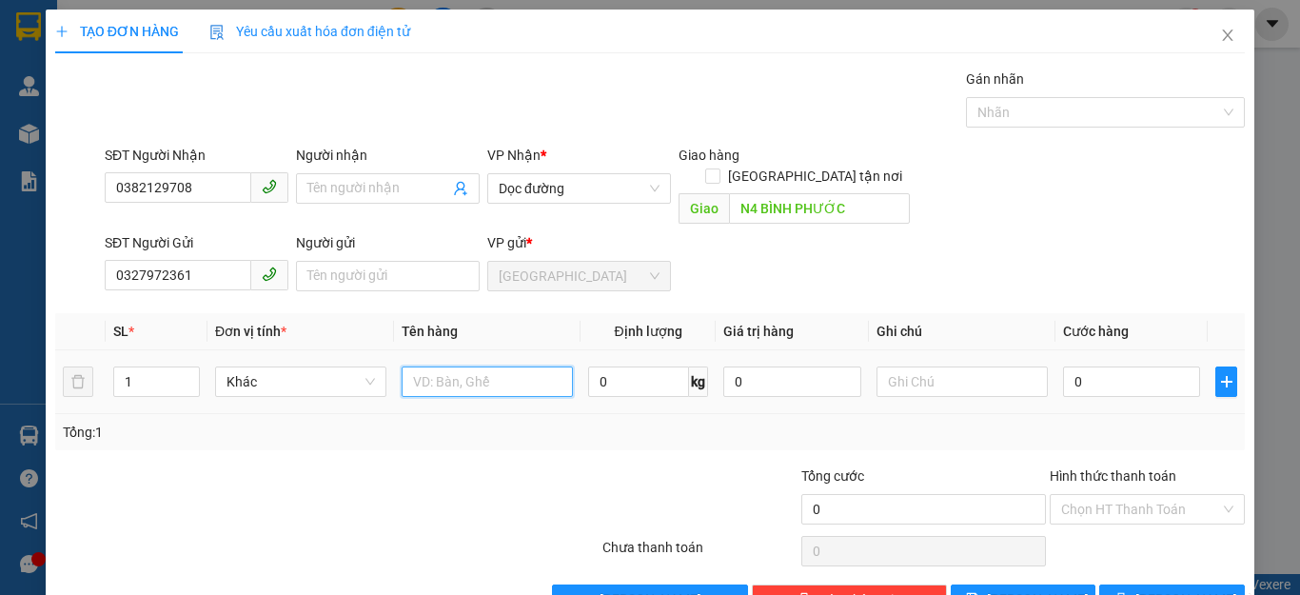
click at [525, 371] on input "text" at bounding box center [487, 381] width 171 height 30
type input "1 XỐP NHỎ"
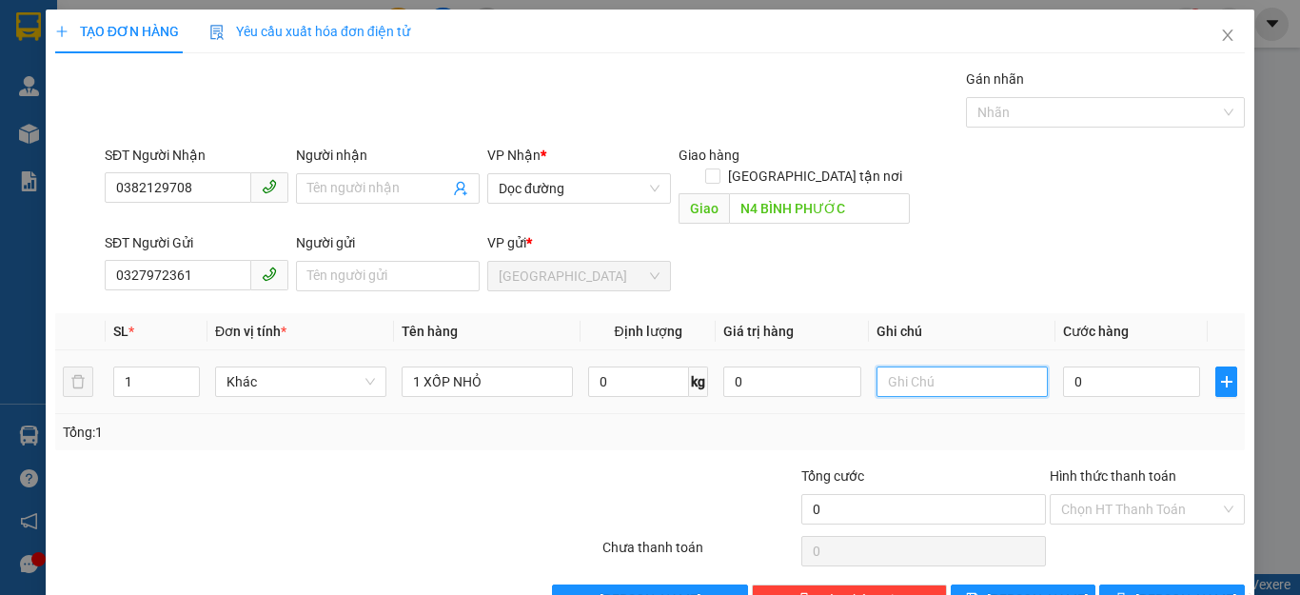
click at [880, 366] on input "text" at bounding box center [962, 381] width 171 height 30
type input "GỌI TRƯỚC 30'"
click at [1111, 373] on input "0" at bounding box center [1131, 381] width 137 height 30
type input "5"
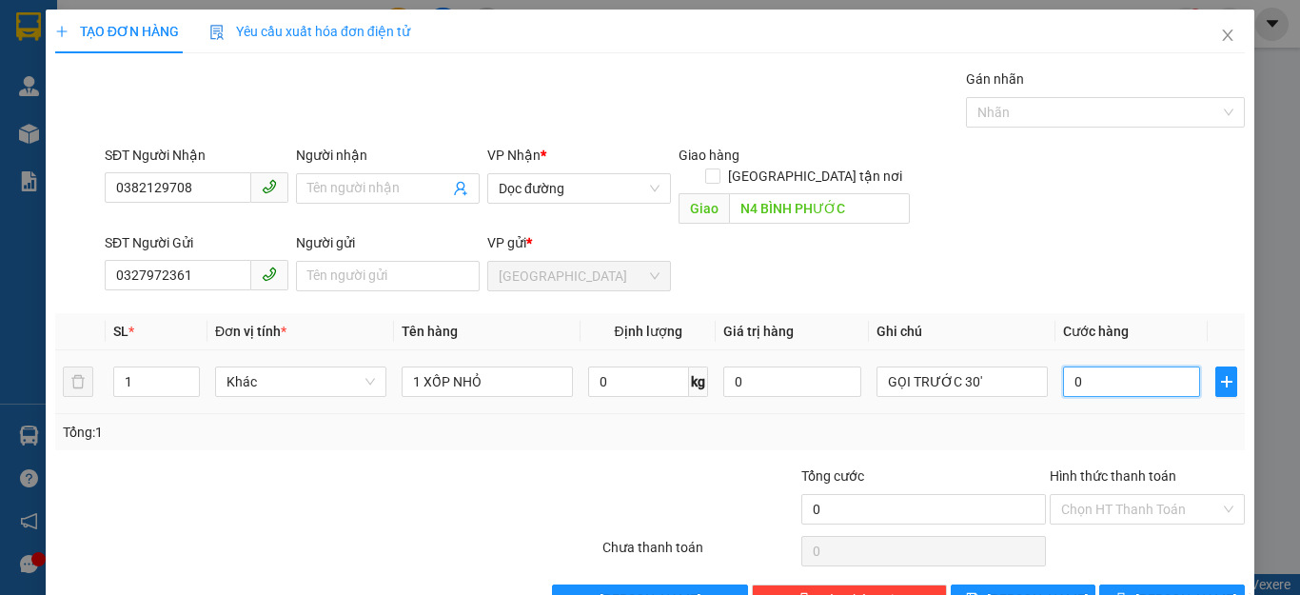
type input "5"
type input "50"
type input "500"
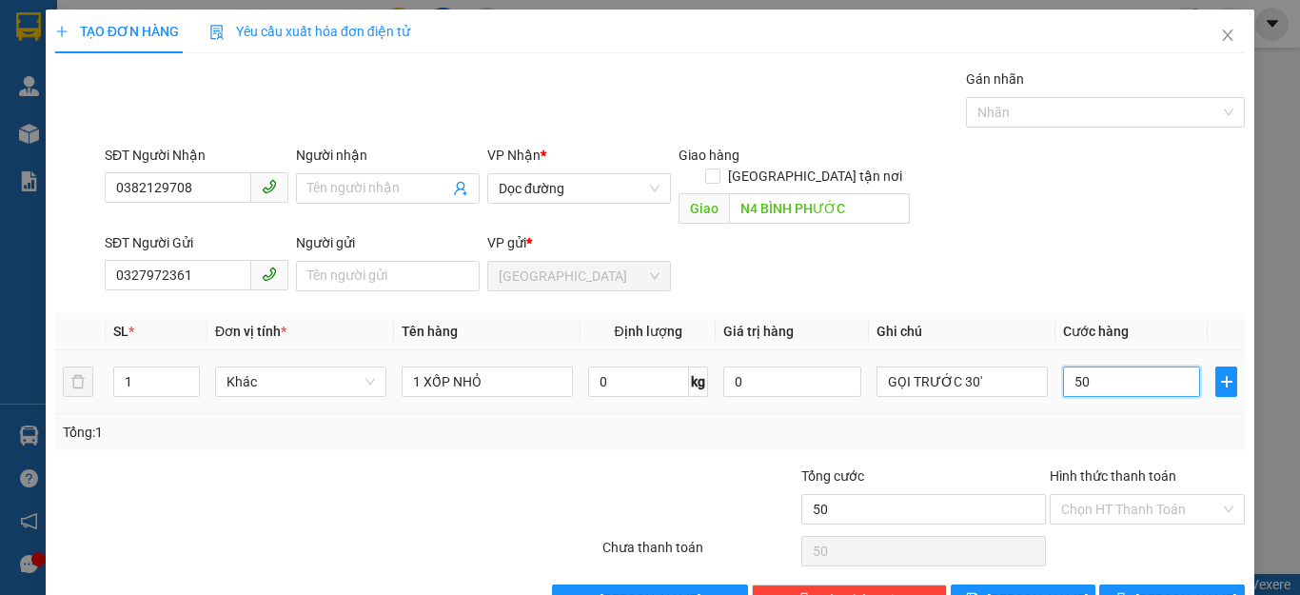
type input "500"
type input "5.000"
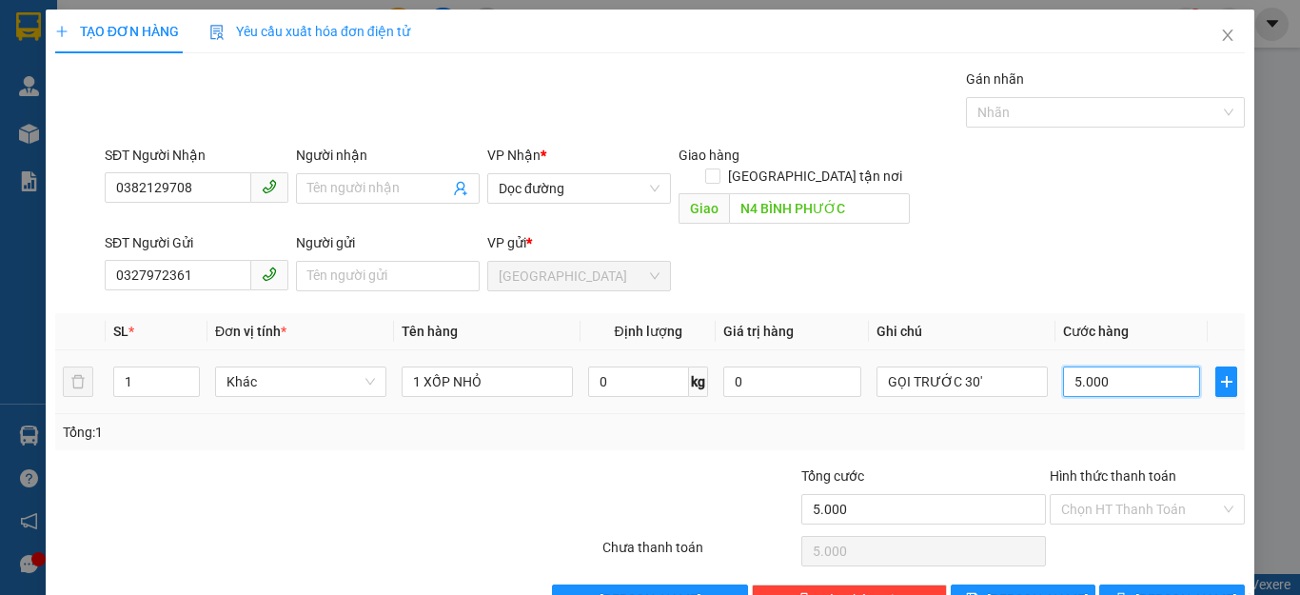
type input "50.000"
click at [1156, 589] on span "[PERSON_NAME] và In" at bounding box center [1201, 599] width 133 height 21
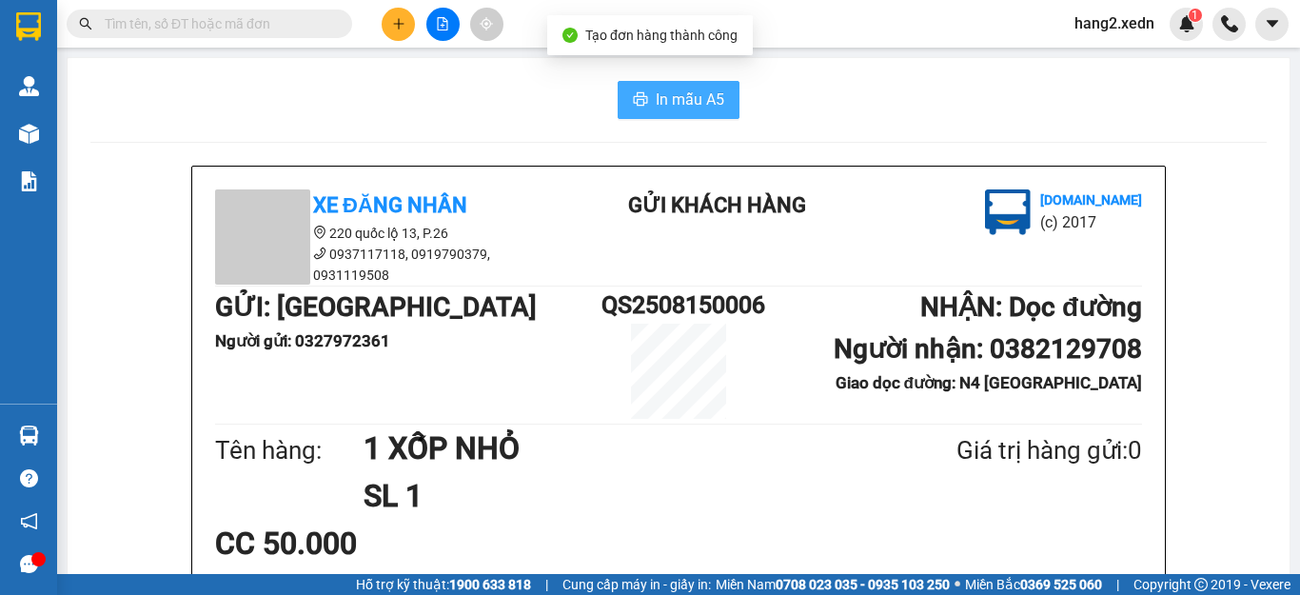
click at [670, 95] on span "In mẫu A5" at bounding box center [690, 100] width 69 height 24
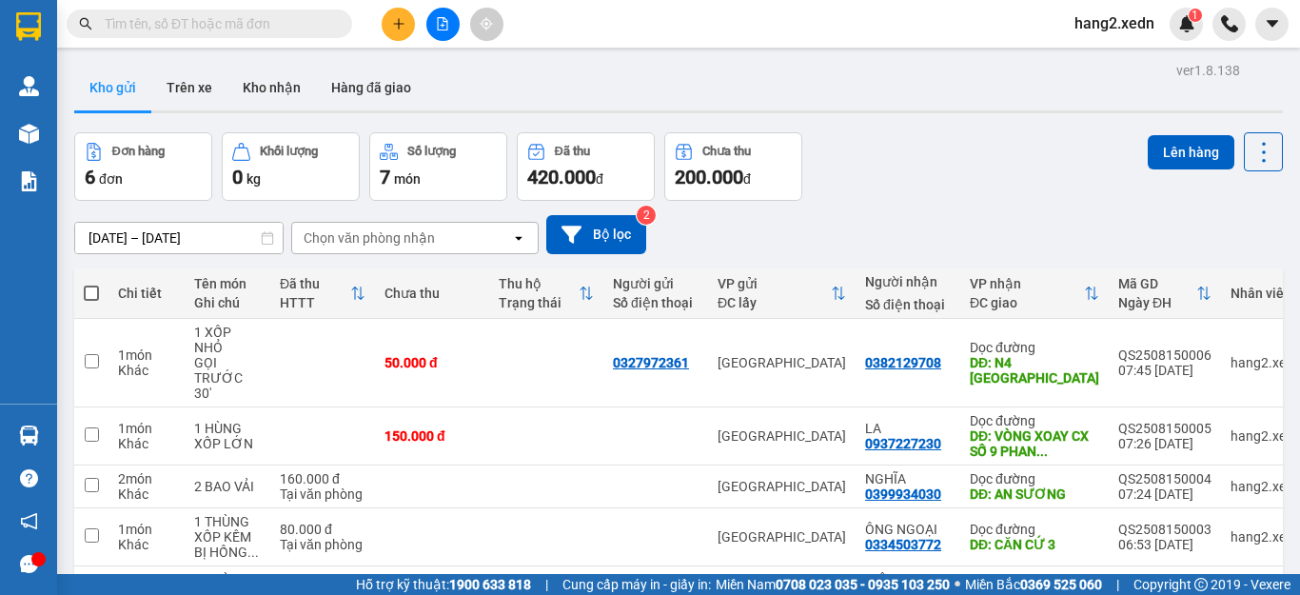
scroll to position [164, 0]
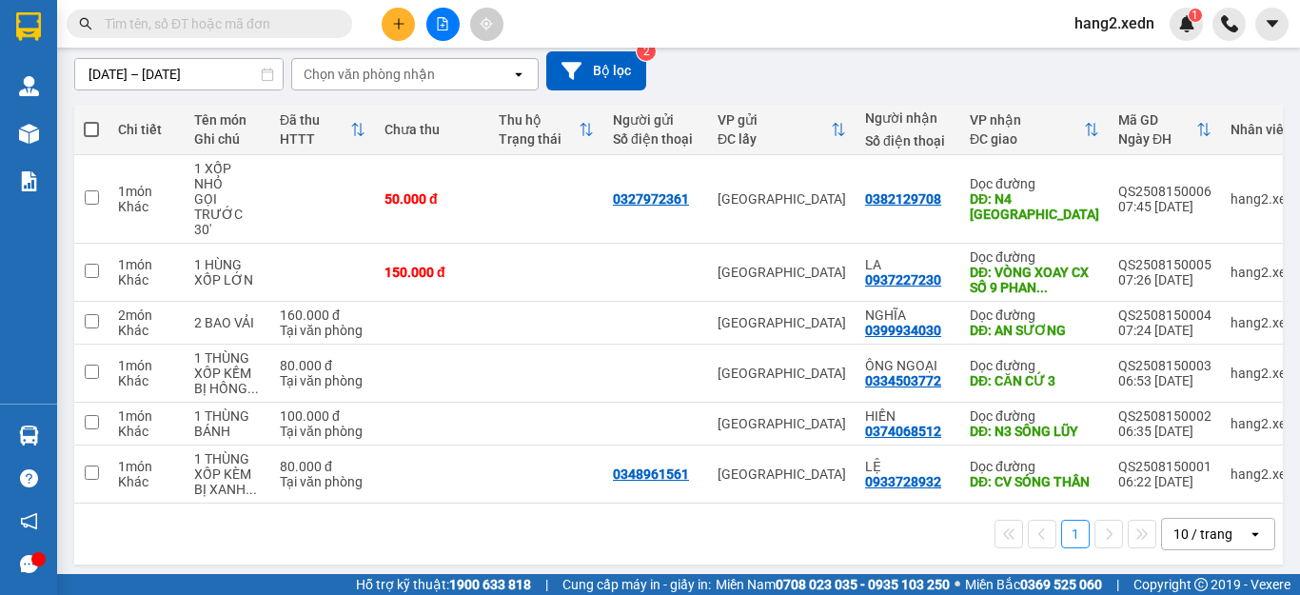
click at [89, 126] on span at bounding box center [91, 129] width 15 height 15
click at [91, 120] on input "checkbox" at bounding box center [91, 120] width 0 height 0
checkbox input "true"
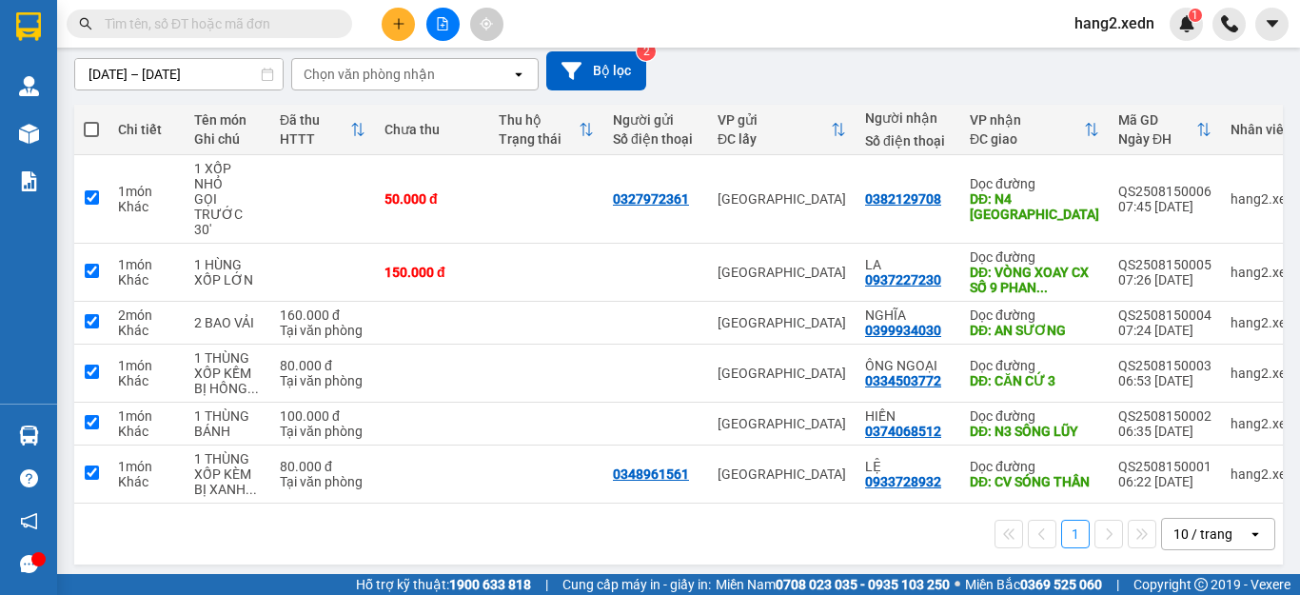
checkbox input "true"
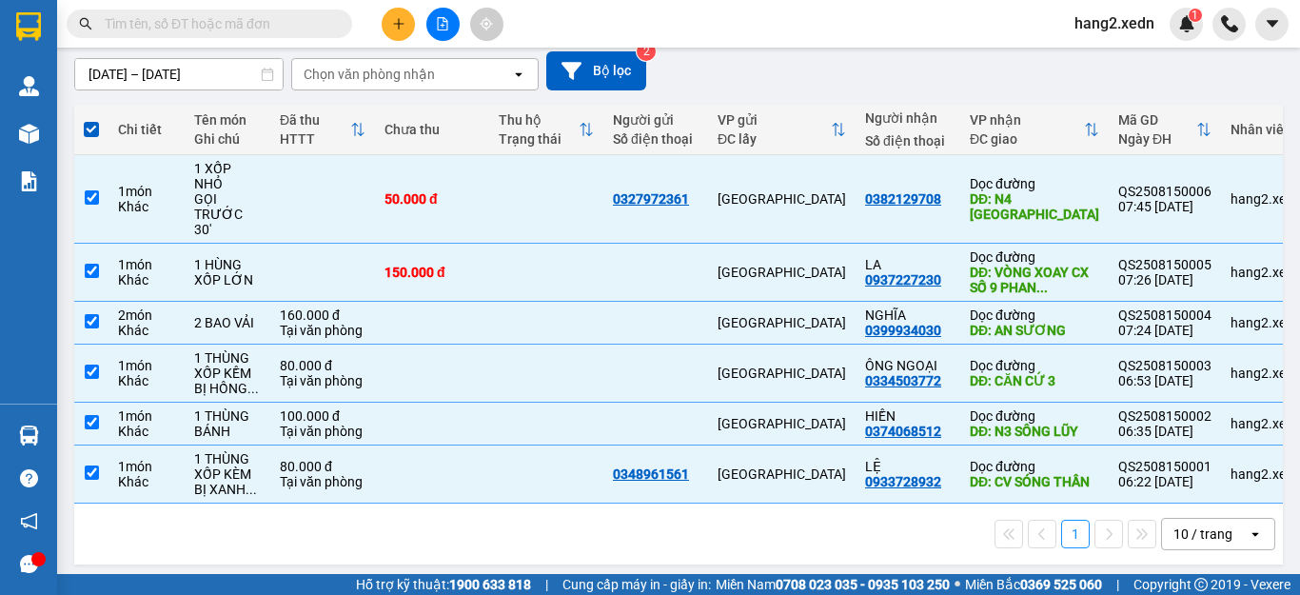
scroll to position [0, 0]
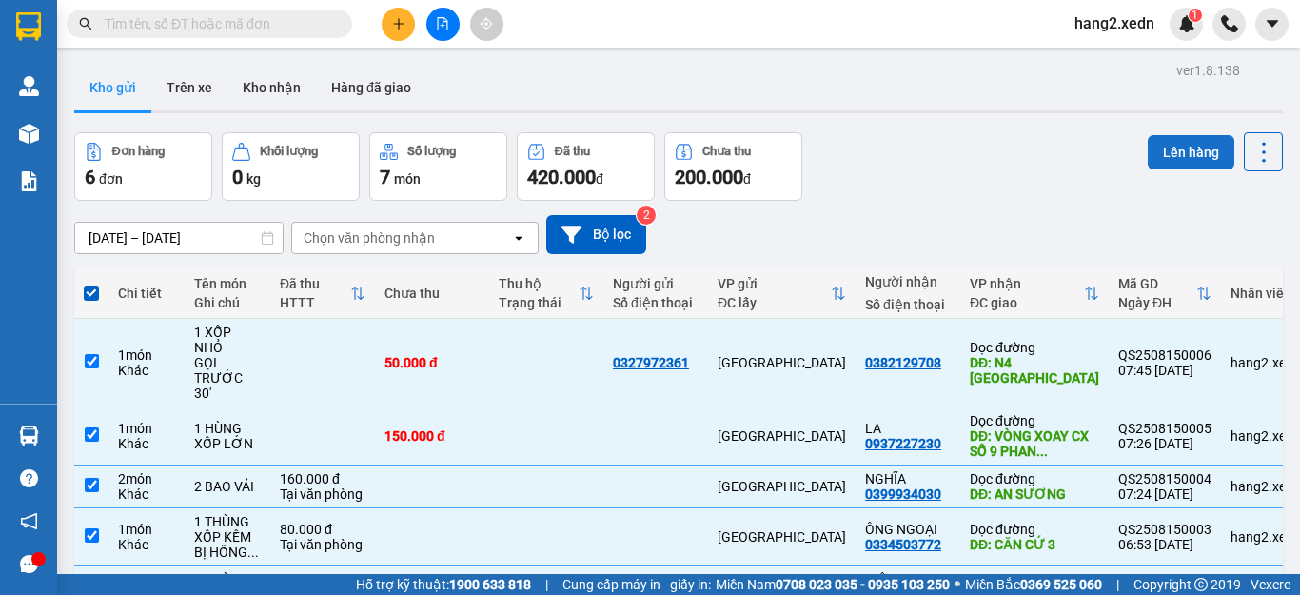
click at [1169, 145] on button "Lên hàng" at bounding box center [1191, 152] width 87 height 34
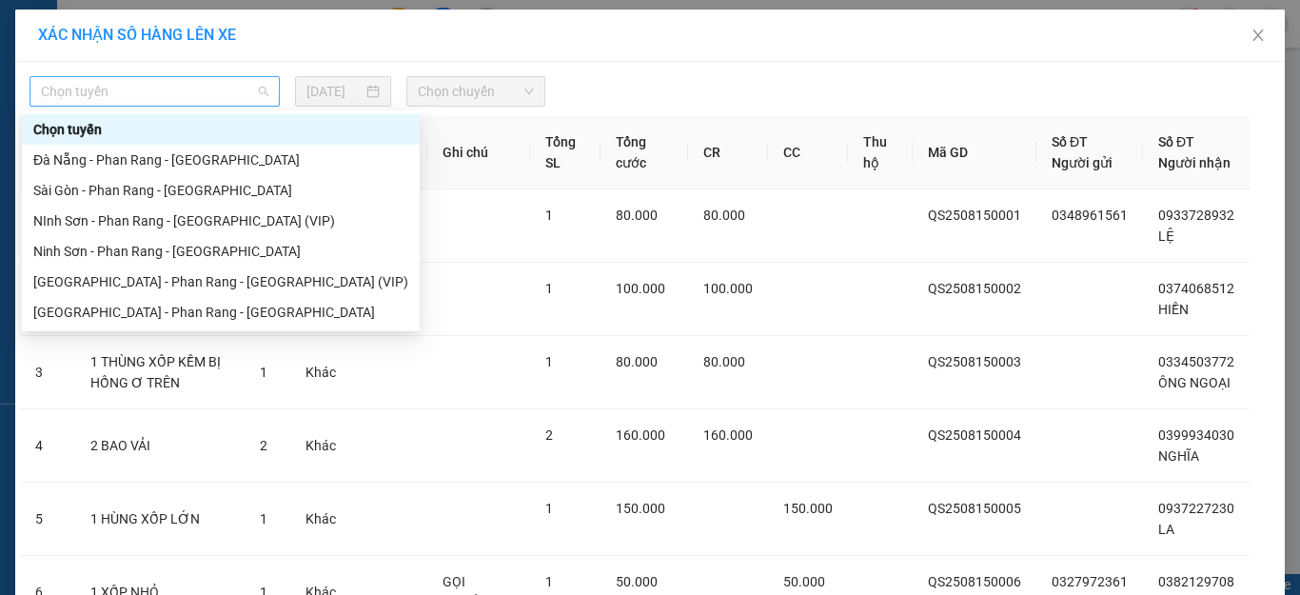
click at [94, 89] on span "Chọn tuyến" at bounding box center [154, 91] width 227 height 29
click at [98, 246] on div "Ninh Sơn - Phan Rang - [GEOGRAPHIC_DATA]" at bounding box center [220, 251] width 375 height 21
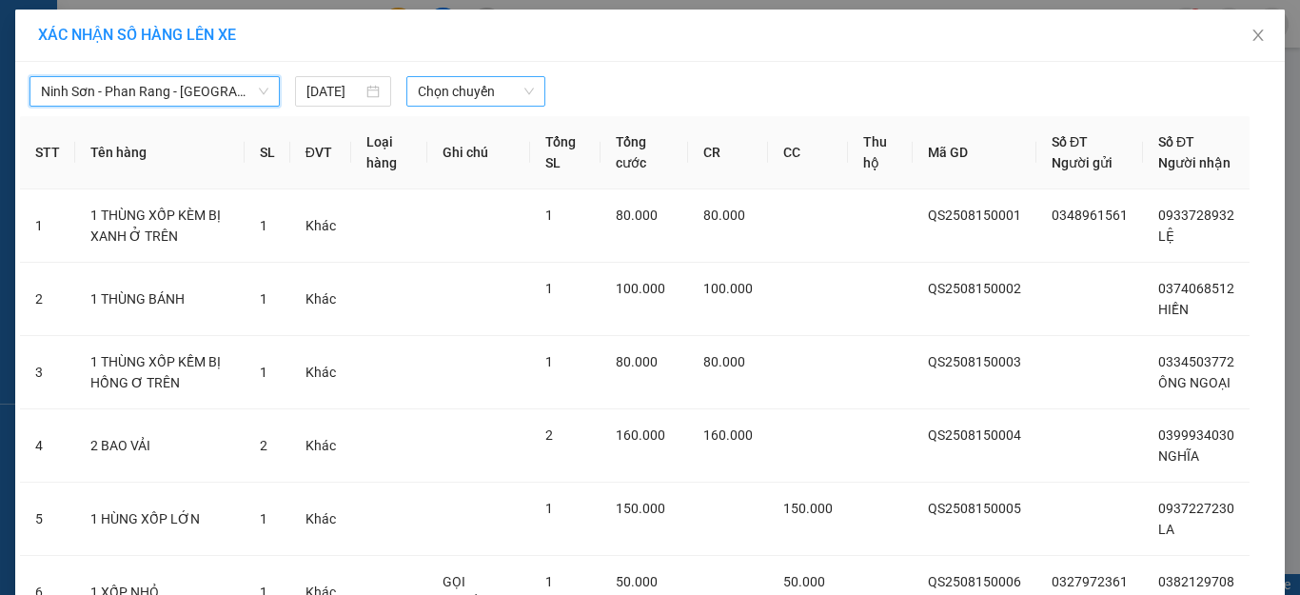
click at [440, 87] on span "Chọn chuyến" at bounding box center [476, 91] width 117 height 29
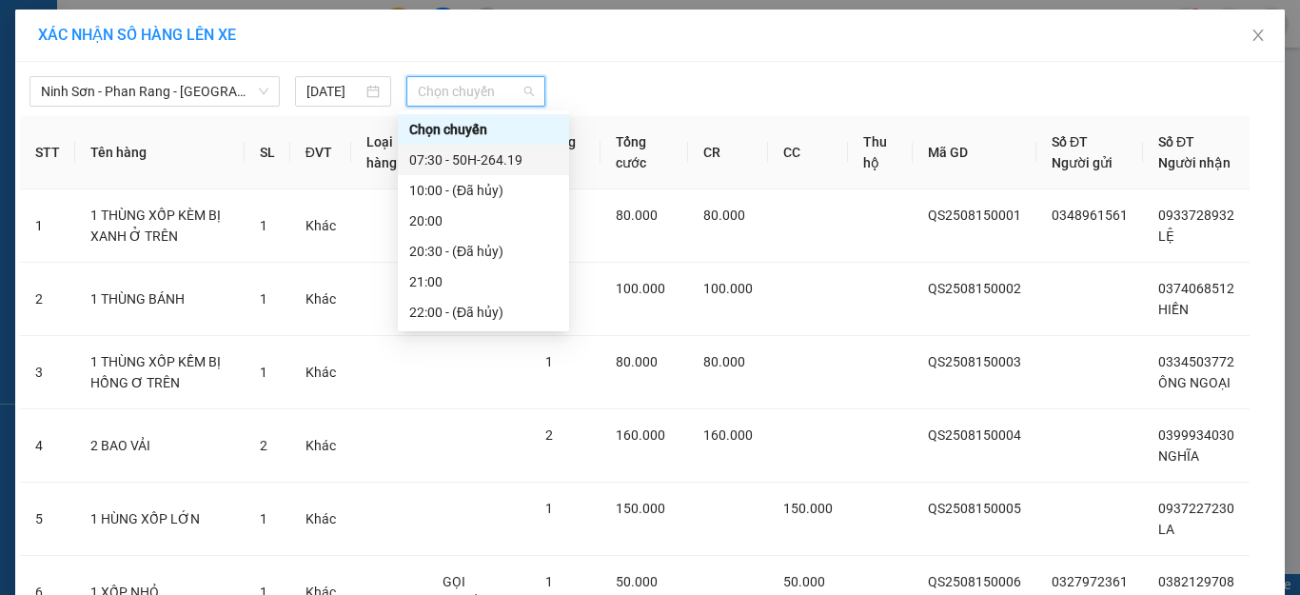
click at [470, 156] on div "07:30 - 50H-264.19" at bounding box center [483, 159] width 148 height 21
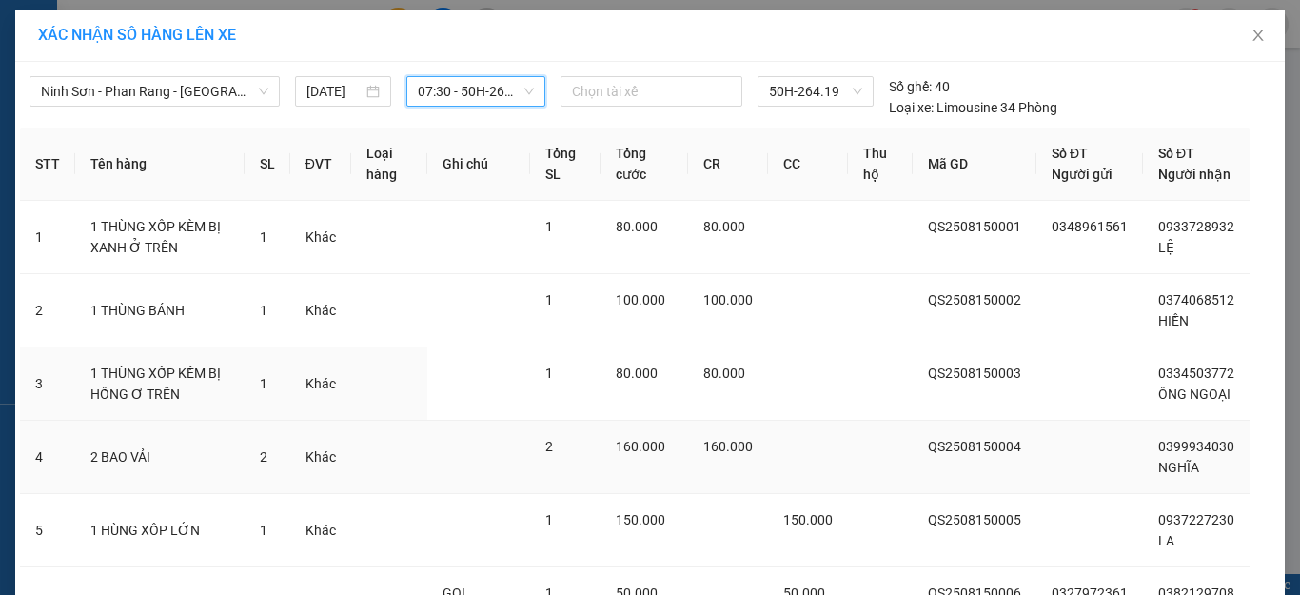
scroll to position [206, 0]
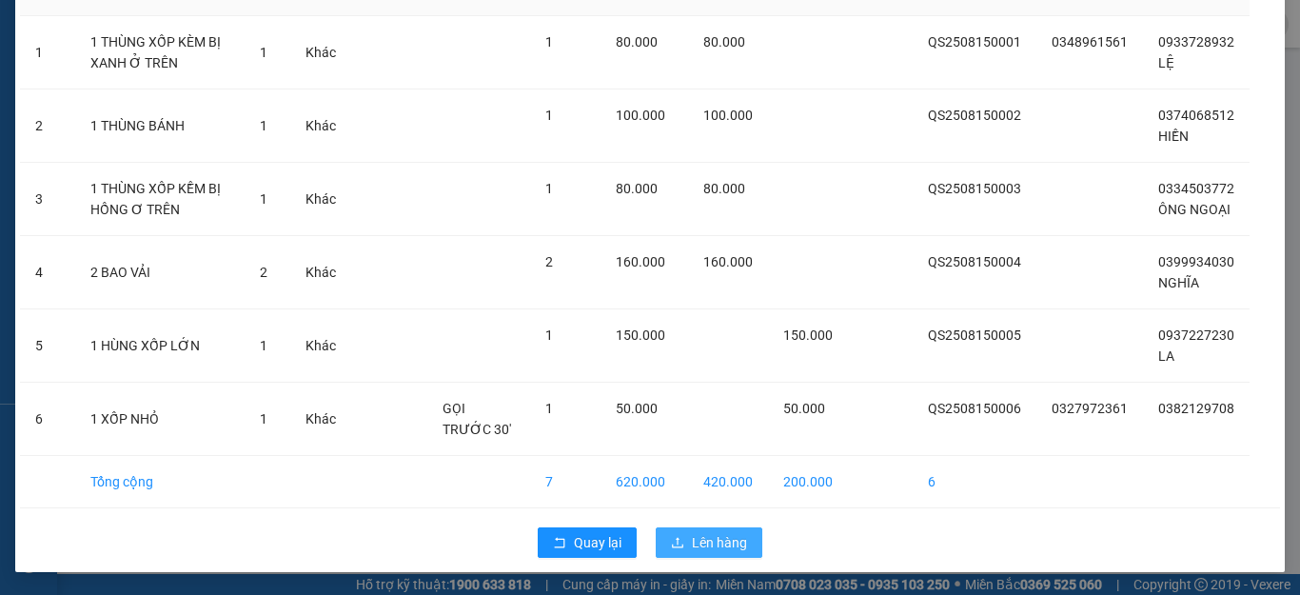
click at [716, 544] on span "Lên hàng" at bounding box center [719, 542] width 55 height 21
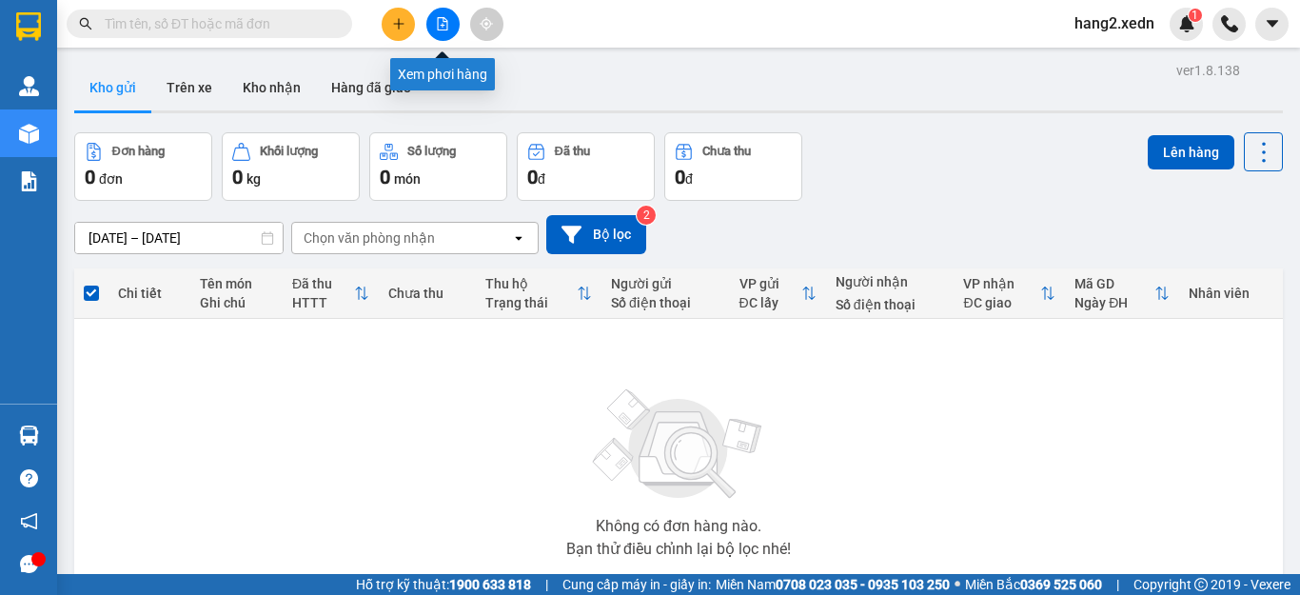
click at [447, 17] on icon "file-add" at bounding box center [442, 23] width 13 height 13
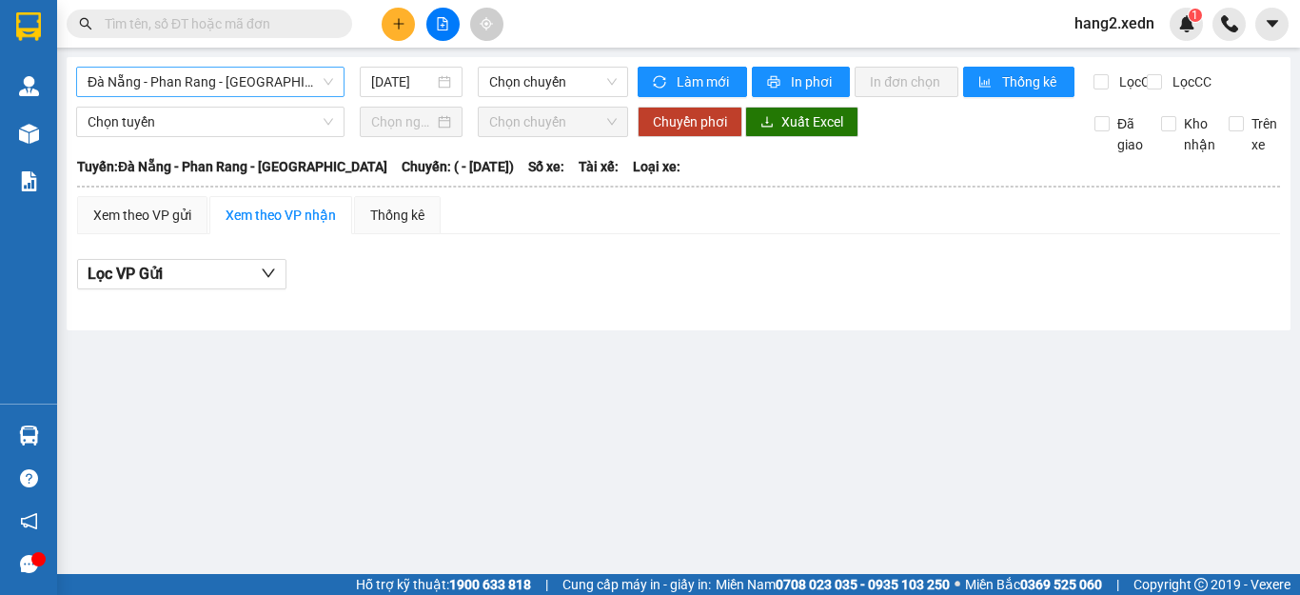
click at [202, 77] on span "Đà Nẵng - Phan Rang - [GEOGRAPHIC_DATA]" at bounding box center [211, 82] width 246 height 29
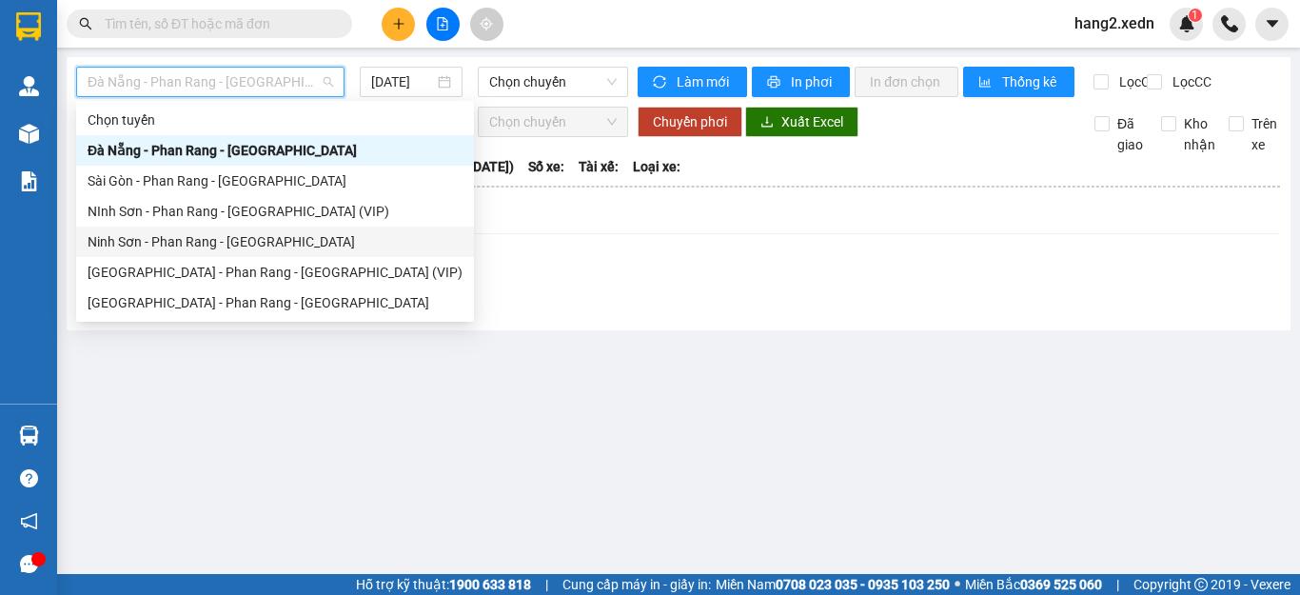
click at [144, 243] on div "Ninh Sơn - Phan Rang - [GEOGRAPHIC_DATA]" at bounding box center [275, 241] width 375 height 21
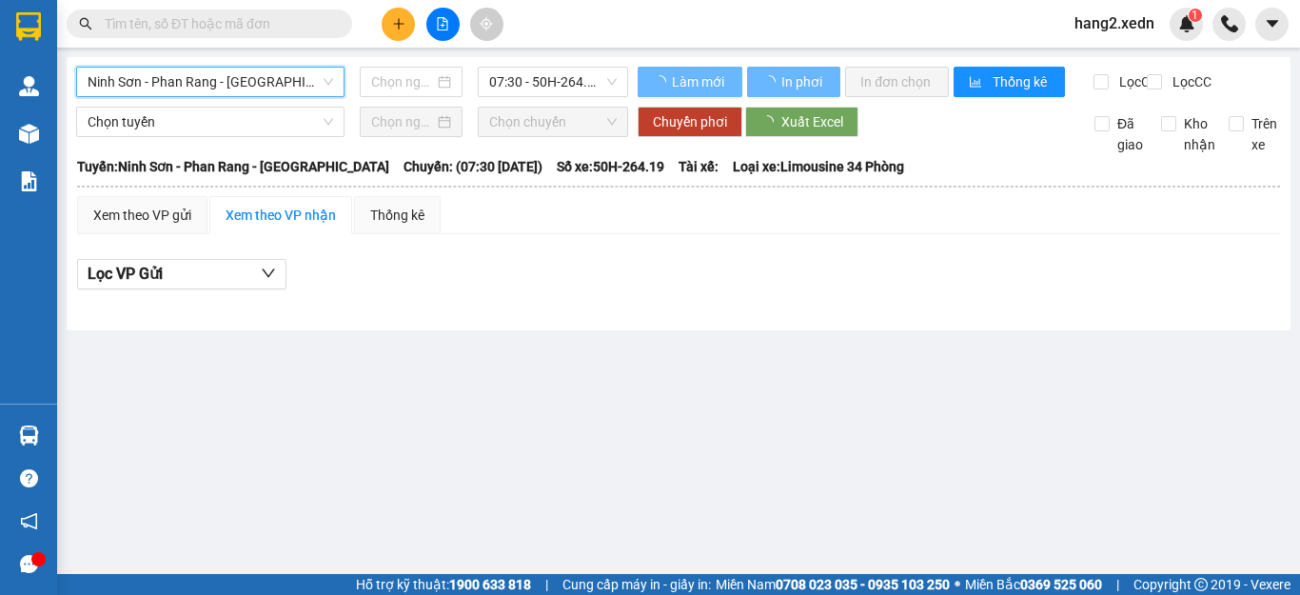
type input "[DATE]"
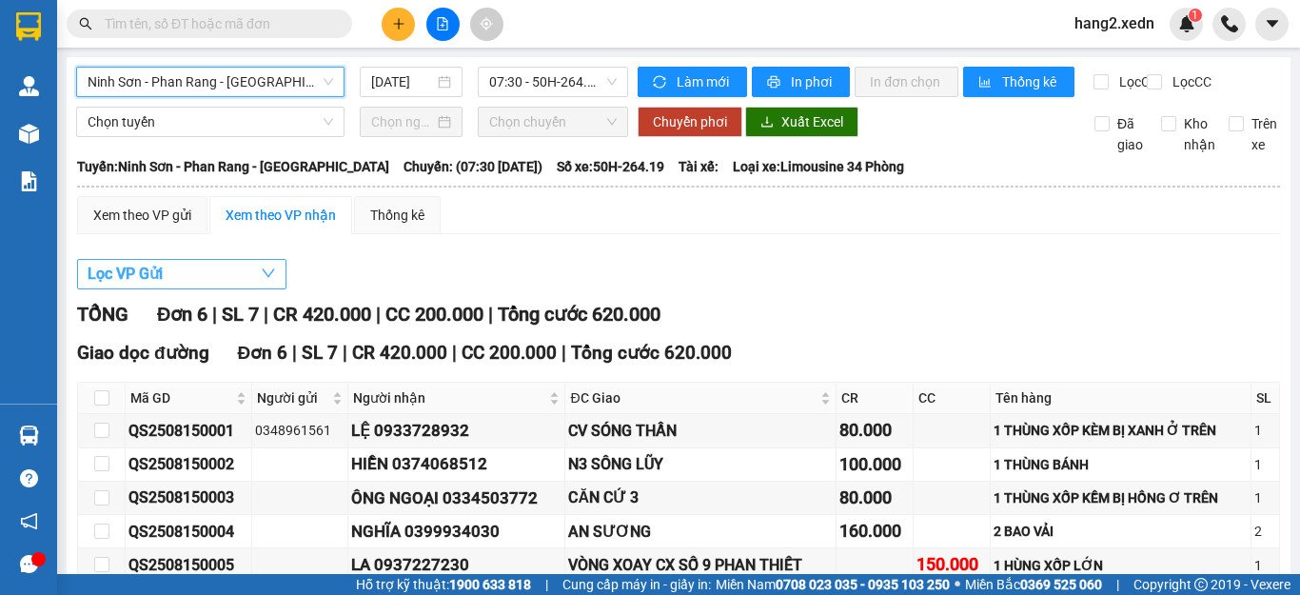
click at [108, 286] on span "Lọc VP Gửi" at bounding box center [125, 274] width 75 height 24
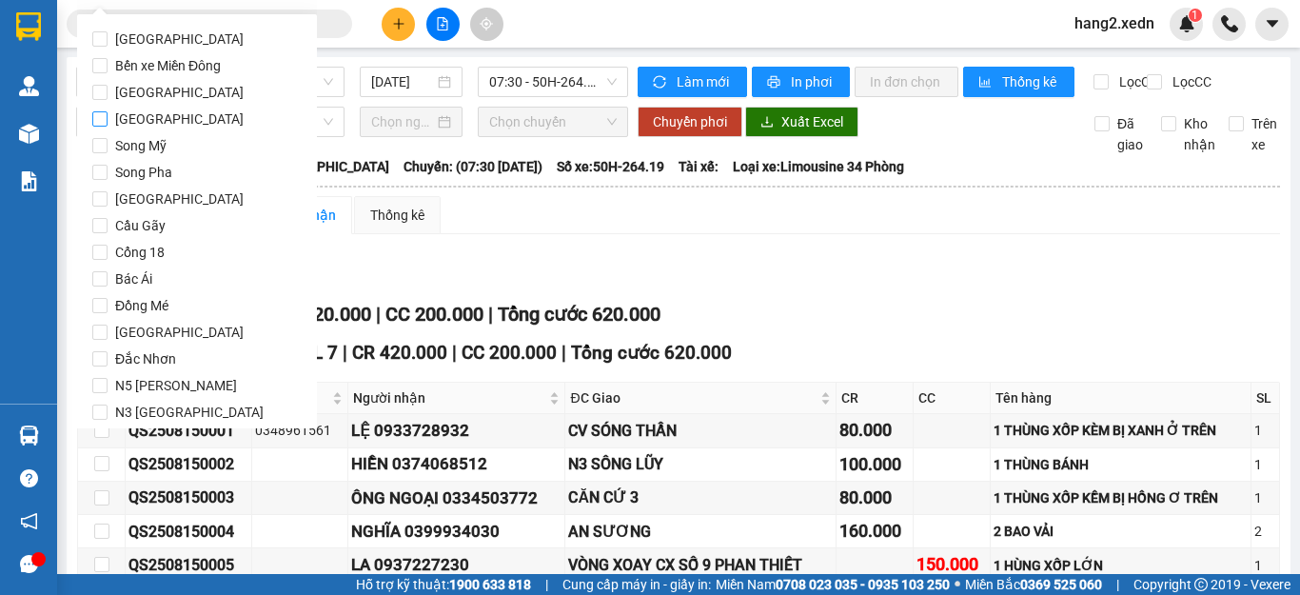
click at [97, 120] on input "[GEOGRAPHIC_DATA]" at bounding box center [99, 118] width 15 height 15
checkbox input "true"
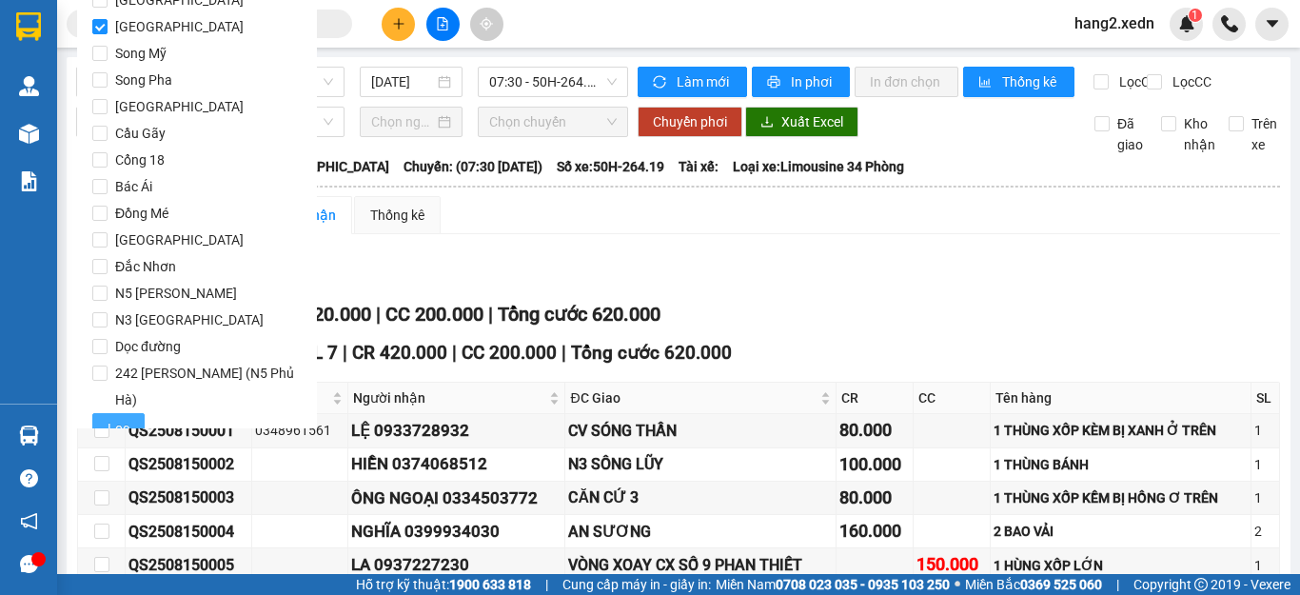
click at [119, 418] on span "Lọc" at bounding box center [119, 428] width 22 height 21
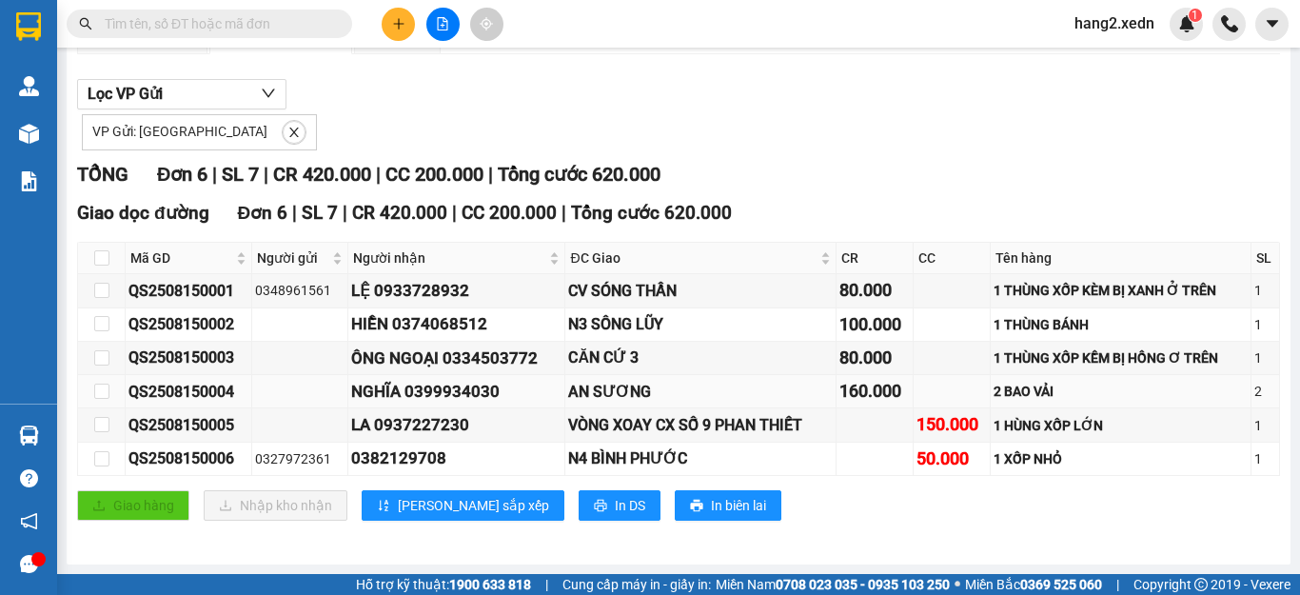
scroll to position [196, 0]
click at [615, 503] on span "In DS" at bounding box center [630, 505] width 30 height 21
